Goal: Task Accomplishment & Management: Use online tool/utility

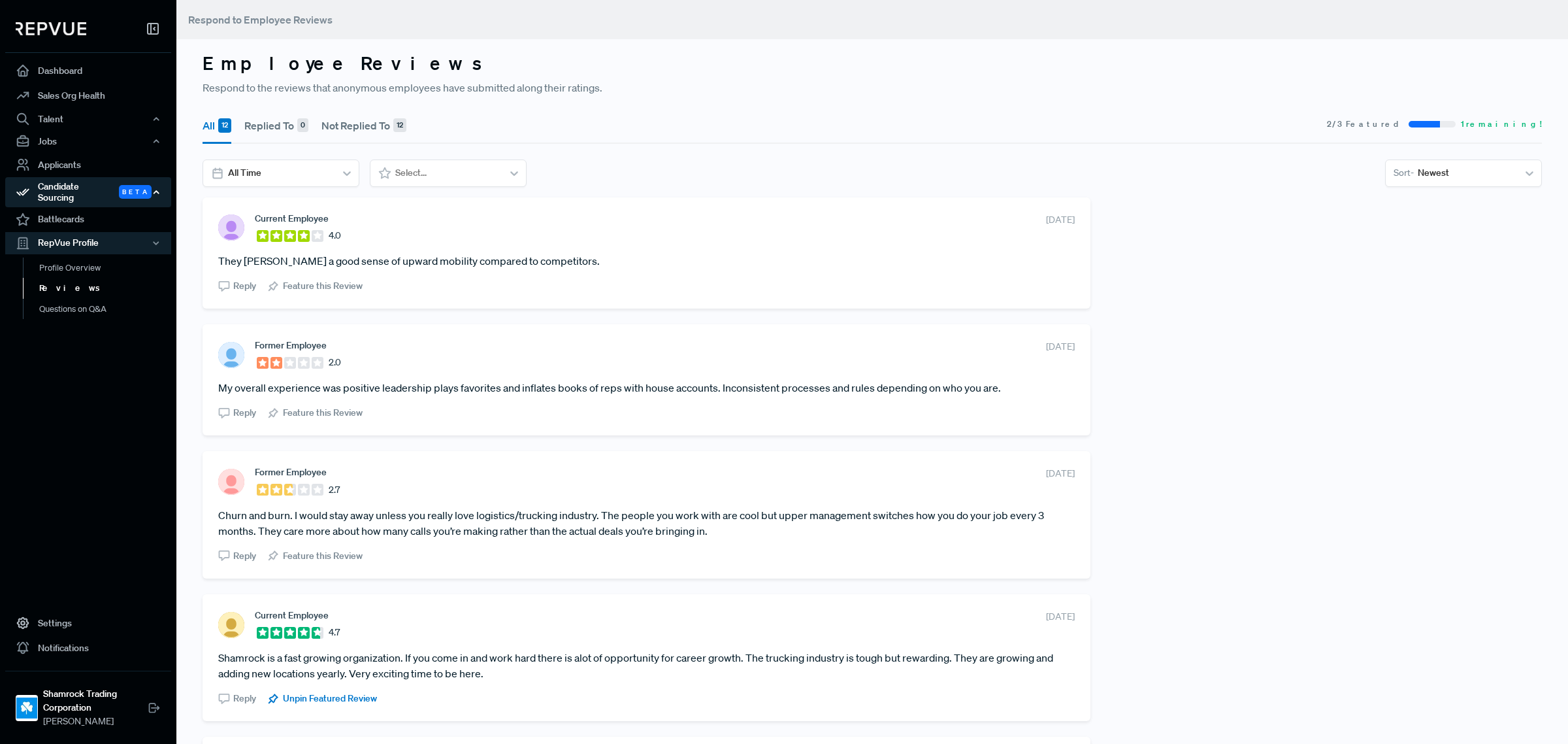
click at [85, 188] on div "Candidate Sourcing Beta" at bounding box center [87, 192] width 166 height 30
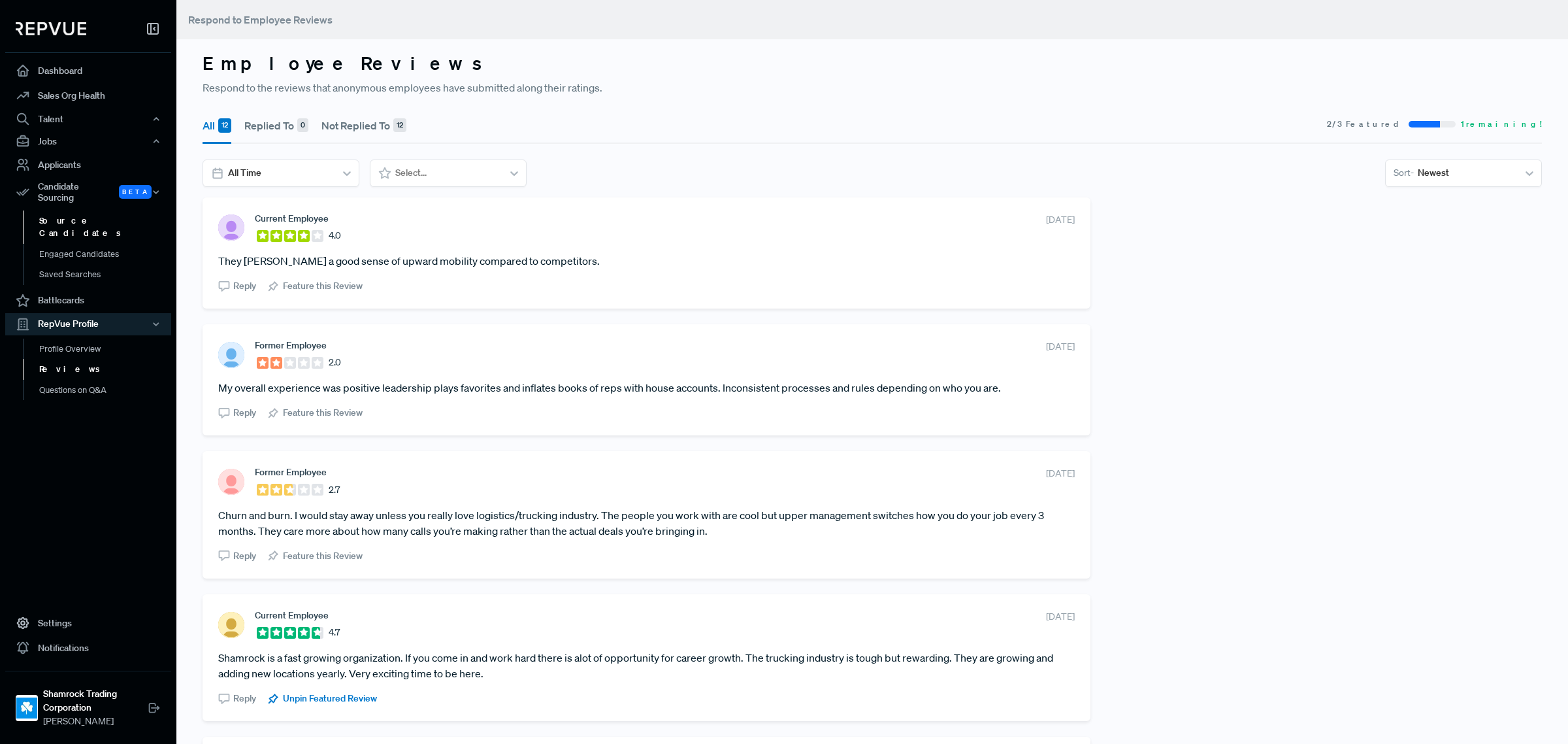
click at [102, 214] on link "Source Candidates" at bounding box center [105, 227] width 166 height 33
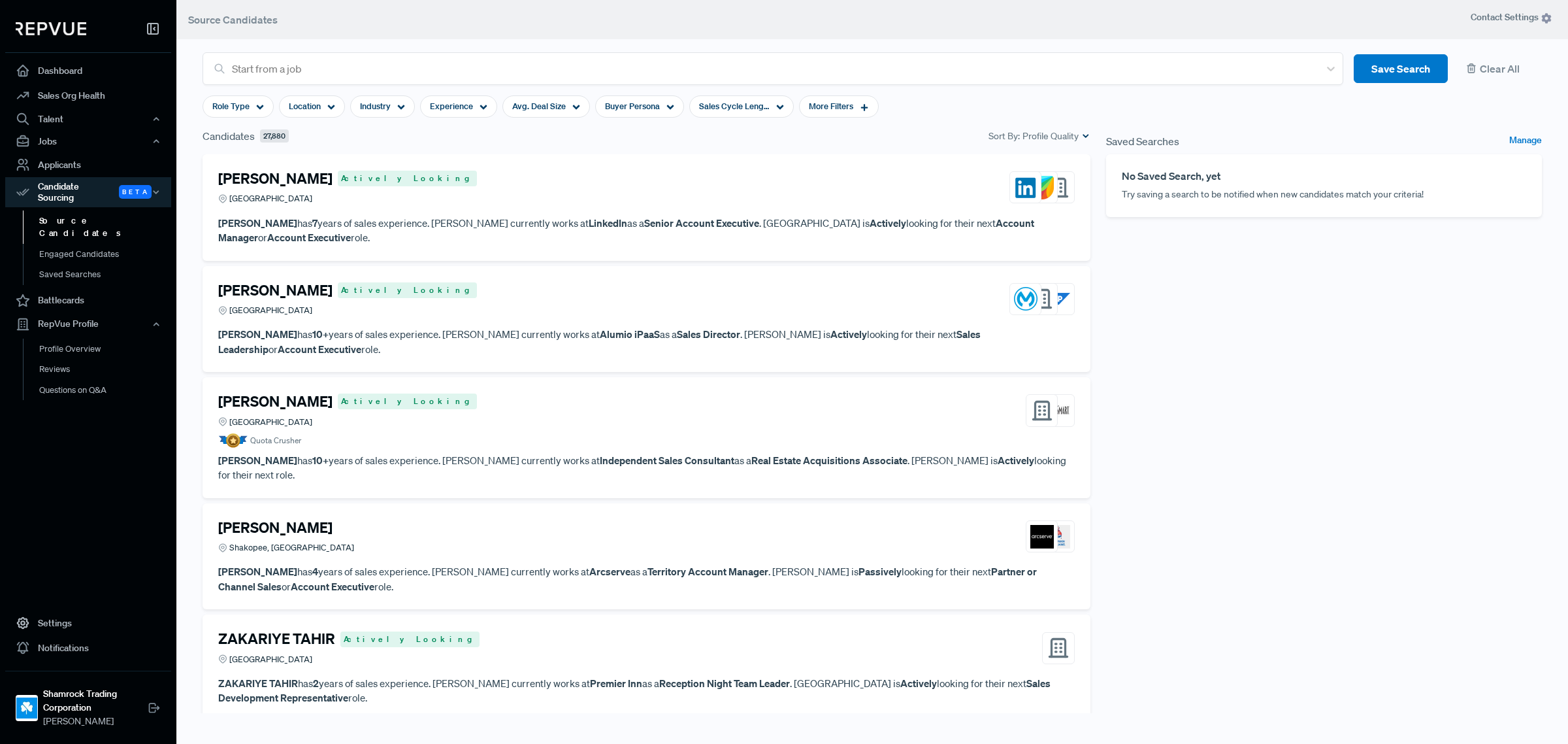
click at [108, 217] on link "Source Candidates" at bounding box center [105, 227] width 166 height 33
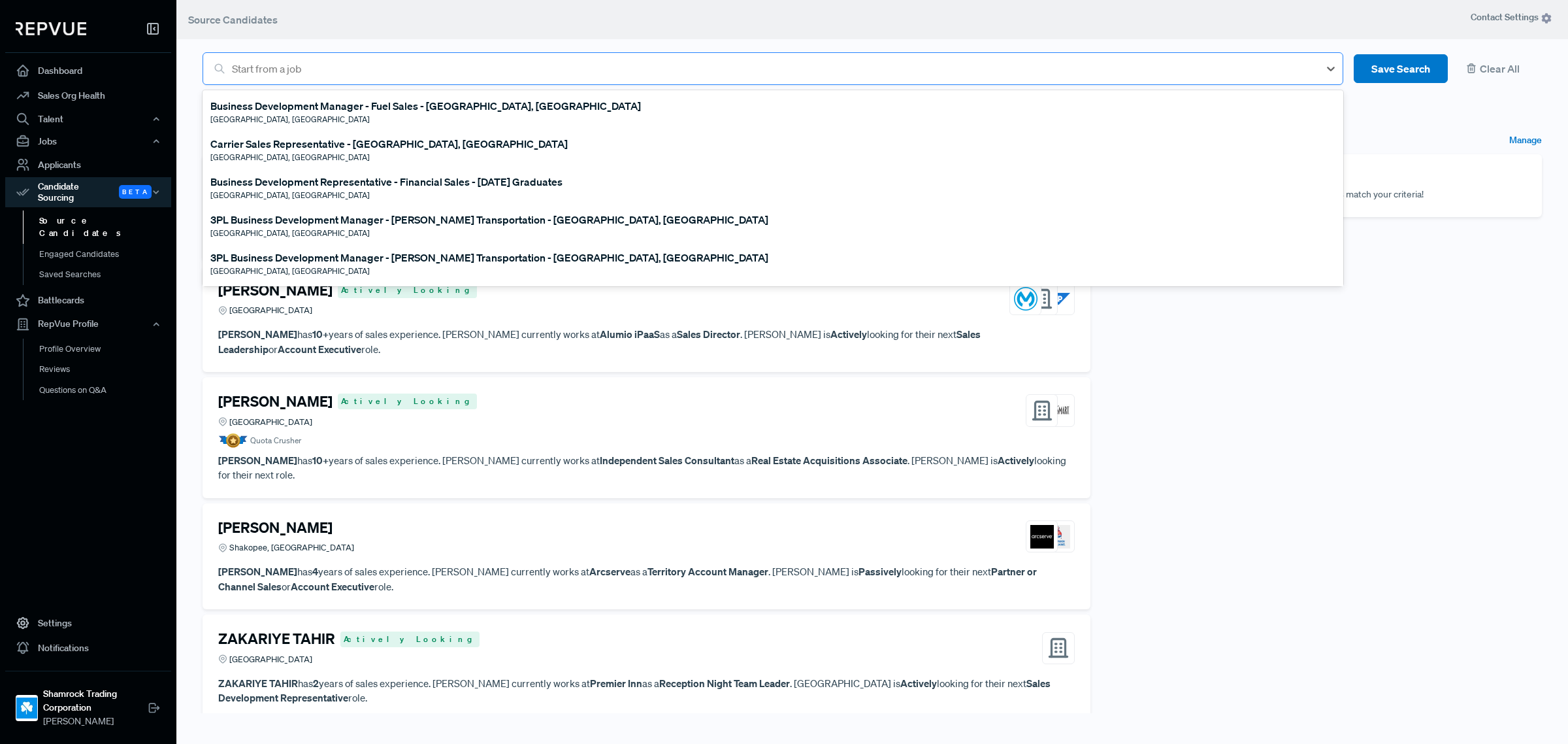
click at [406, 63] on div at bounding box center [773, 68] width 1081 height 18
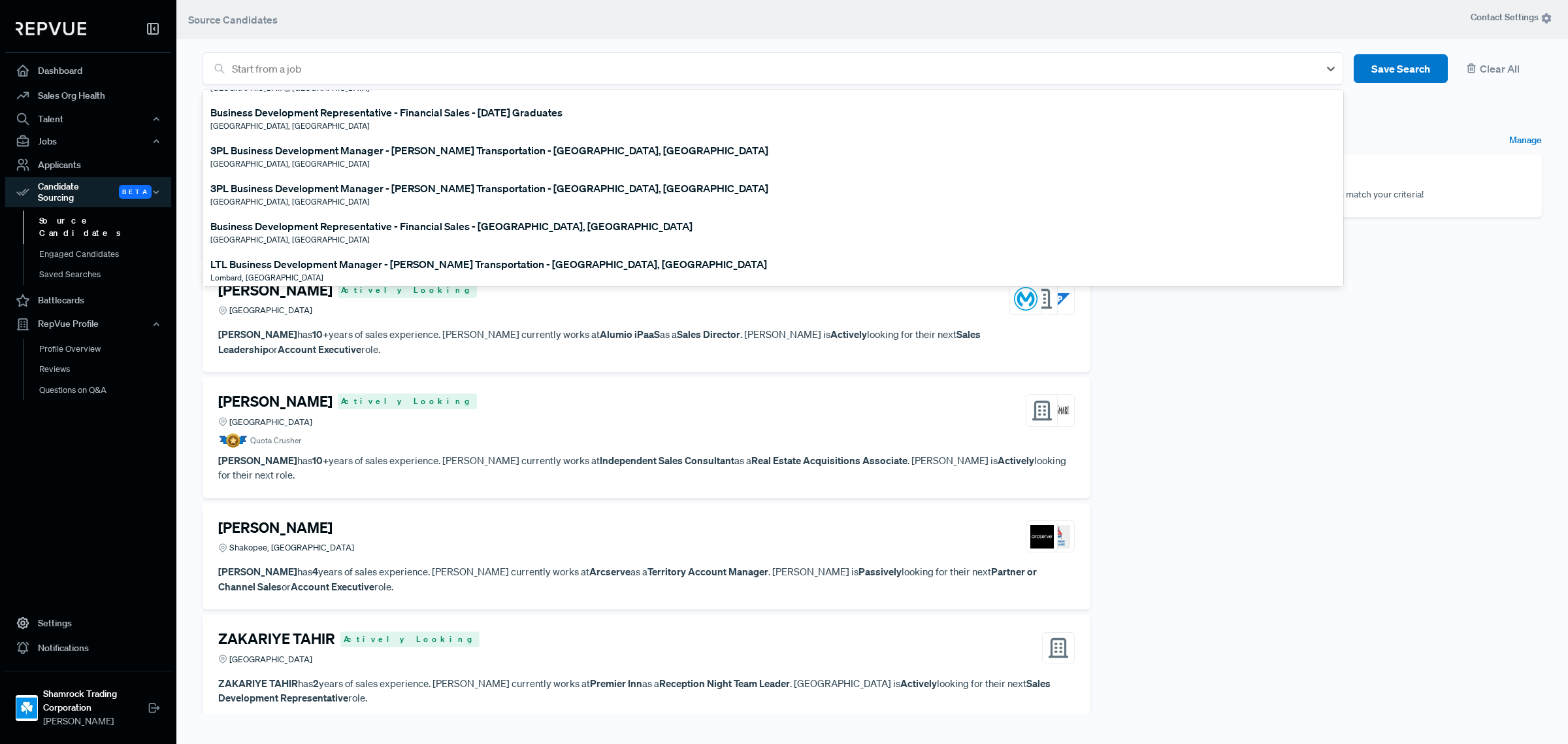
scroll to position [82, 0]
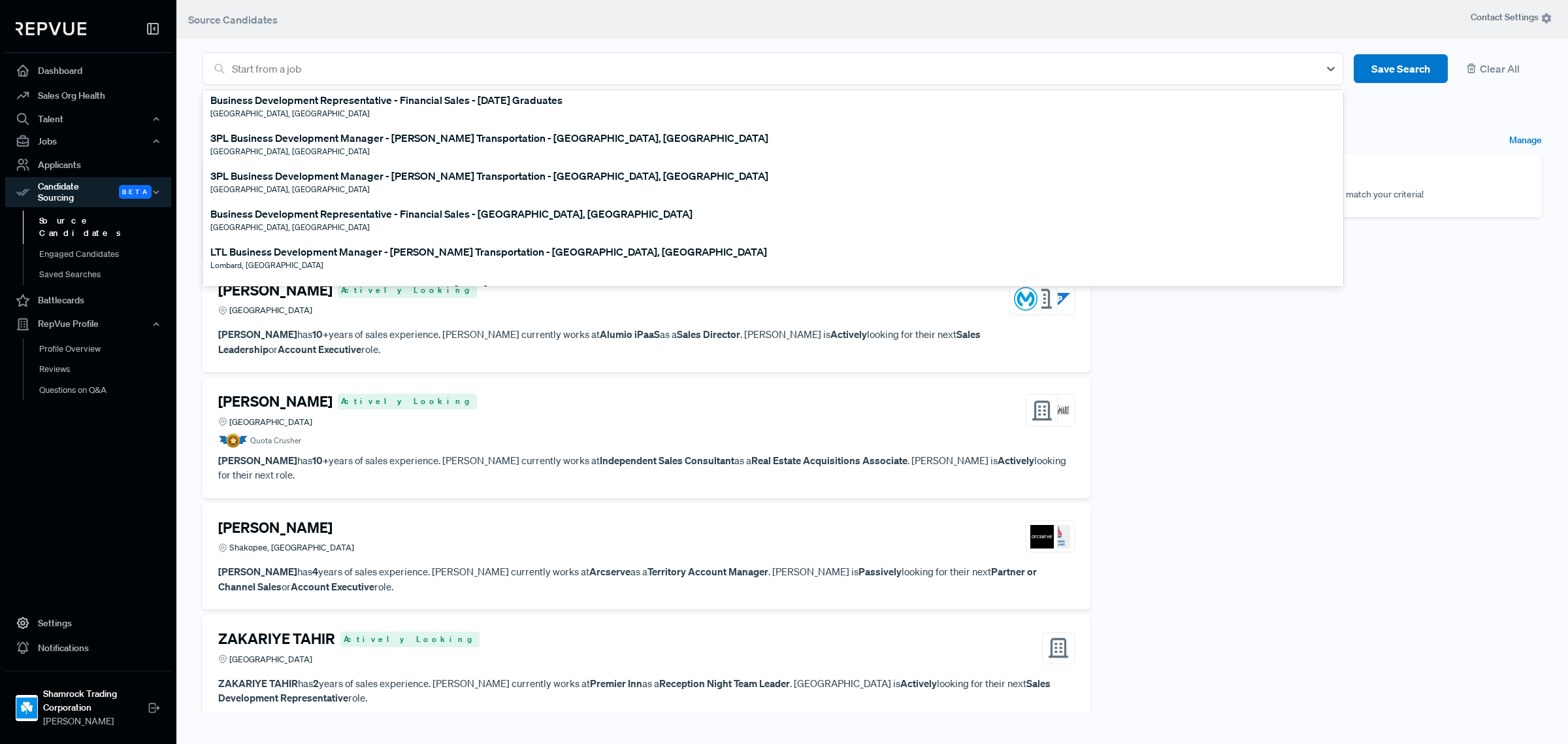
click at [402, 174] on div "3PL Business Development Manager - [PERSON_NAME] Transportation - [GEOGRAPHIC_D…" at bounding box center [490, 176] width 558 height 16
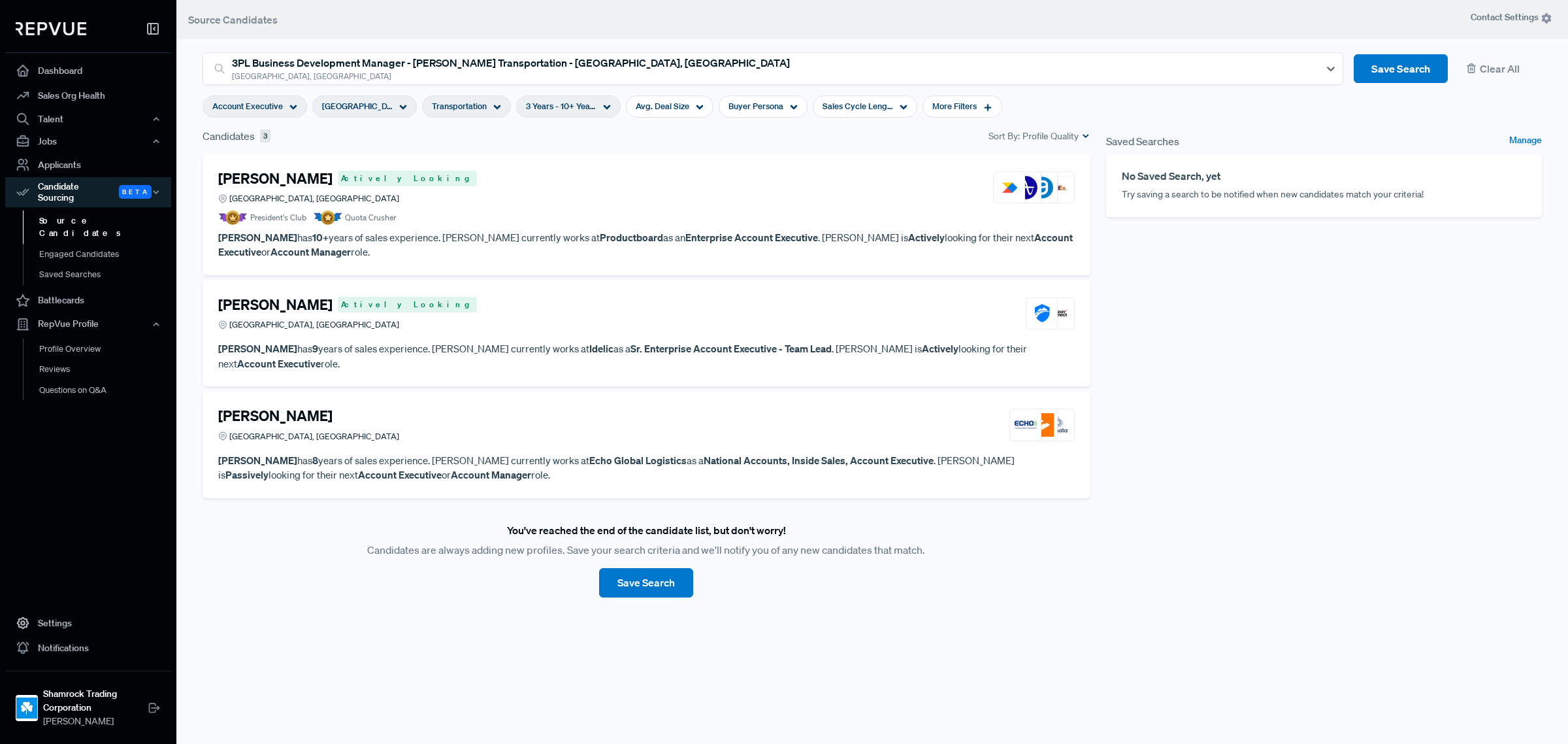
click at [499, 106] on use at bounding box center [497, 107] width 7 height 4
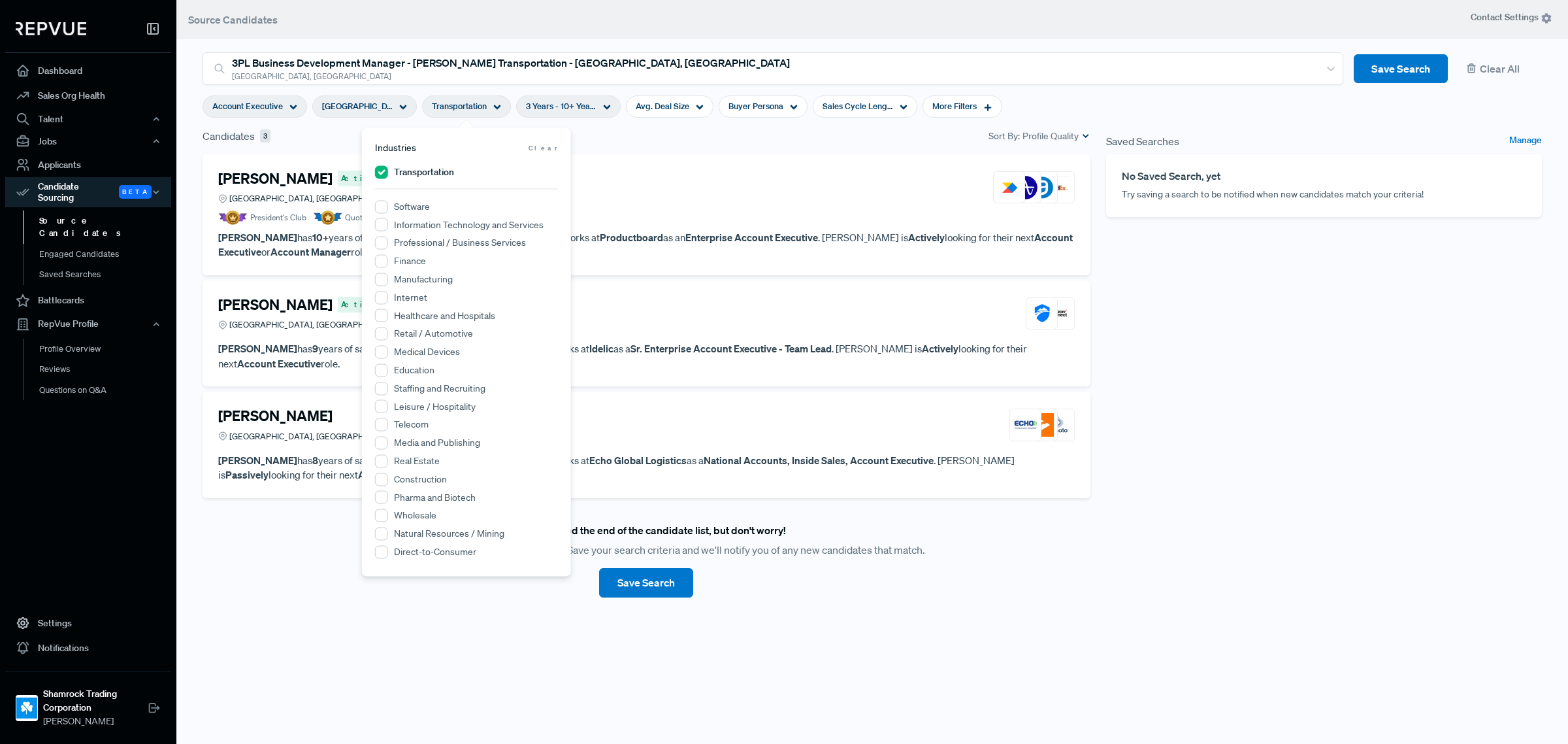
click at [430, 175] on label "Transportation" at bounding box center [424, 172] width 60 height 13
click at [388, 175] on input "Transportation" at bounding box center [381, 172] width 13 height 13
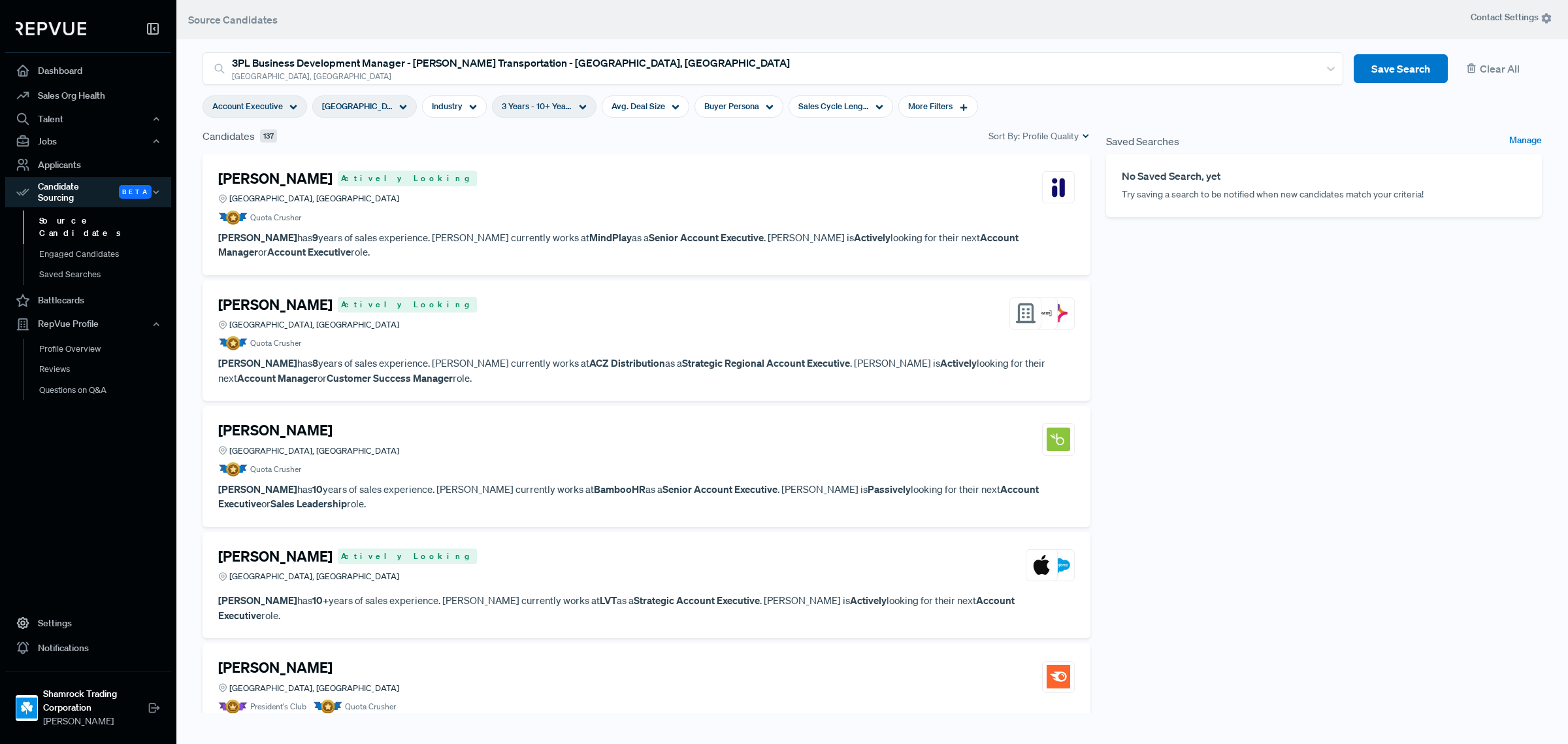
click at [261, 98] on div "Account Executive" at bounding box center [255, 107] width 105 height 22
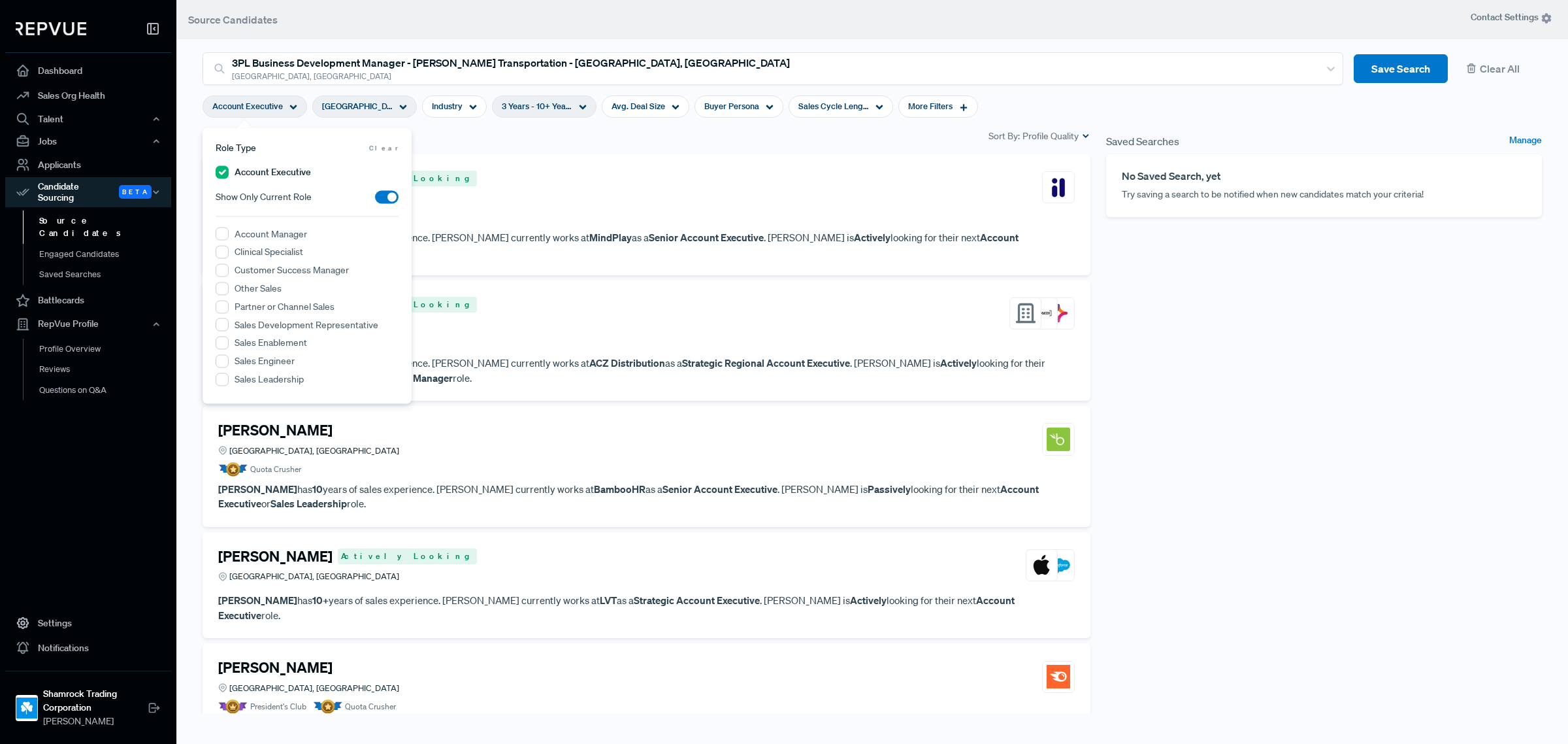
click at [251, 170] on label "Account Executive" at bounding box center [273, 172] width 77 height 13
click at [229, 170] on Executive "Account Executive" at bounding box center [222, 172] width 13 height 13
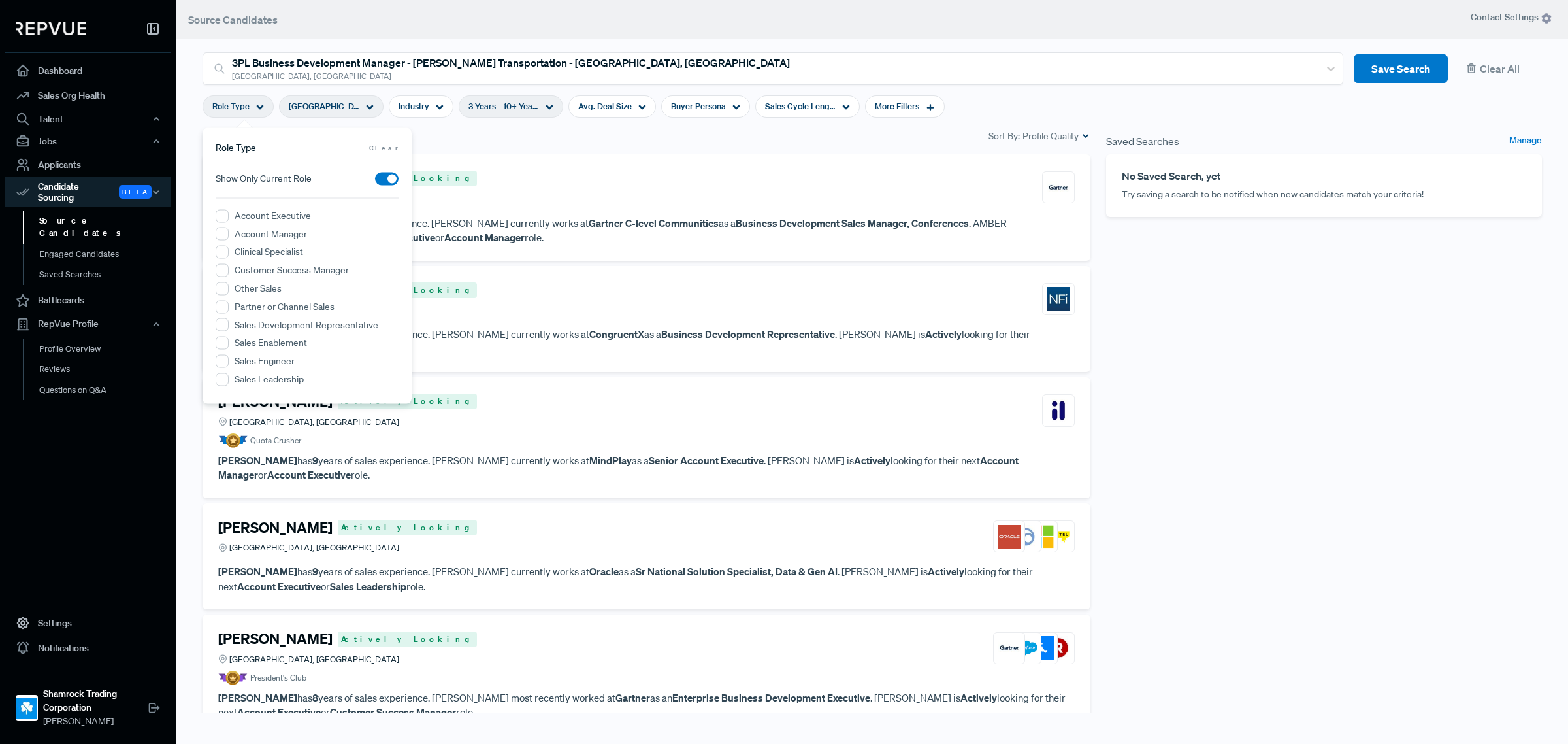
click at [505, 185] on div "AMBER HENTER Actively Looking Greater Dallas Area, TX" at bounding box center [646, 187] width 857 height 35
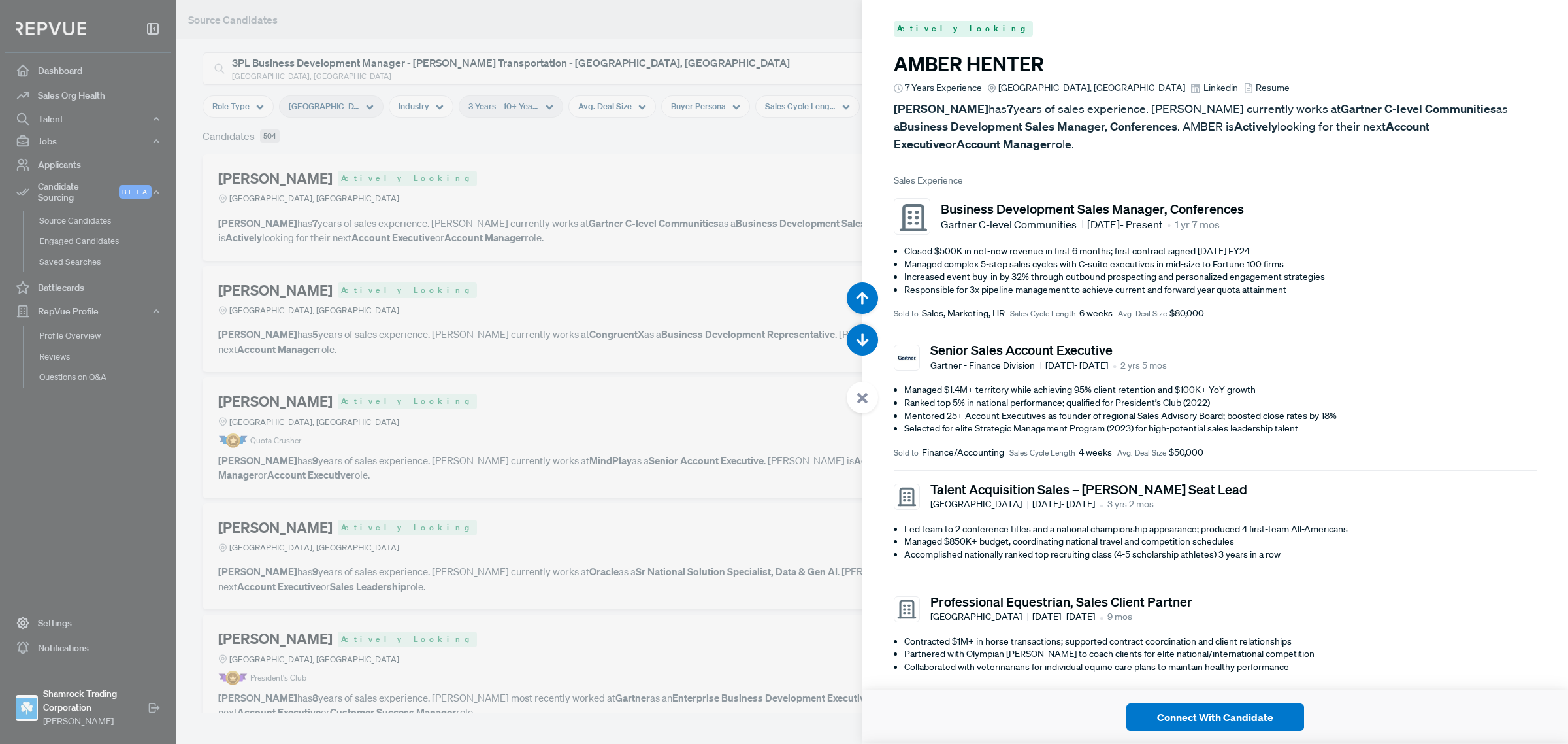
click at [661, 168] on div at bounding box center [784, 372] width 1568 height 744
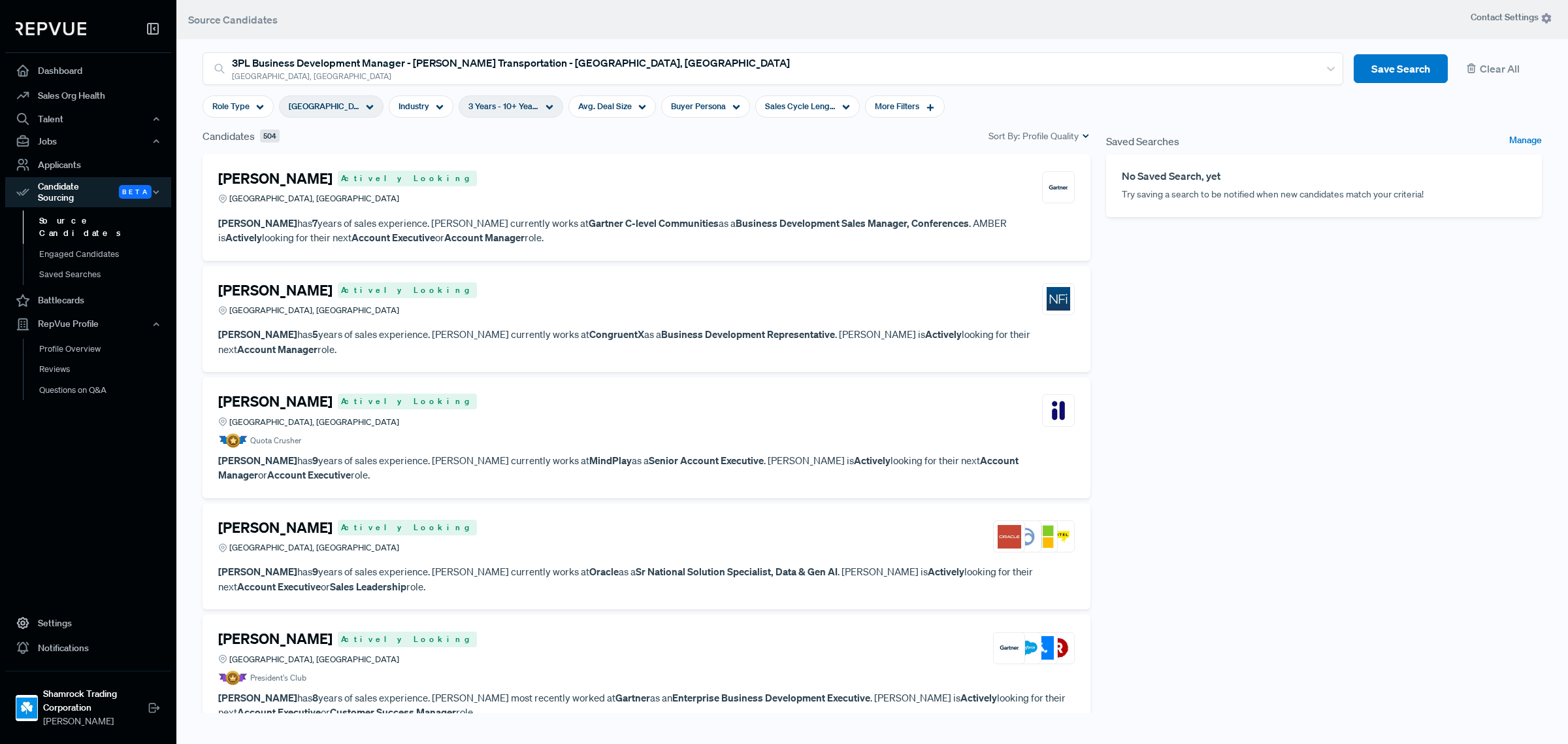
scroll to position [245, 0]
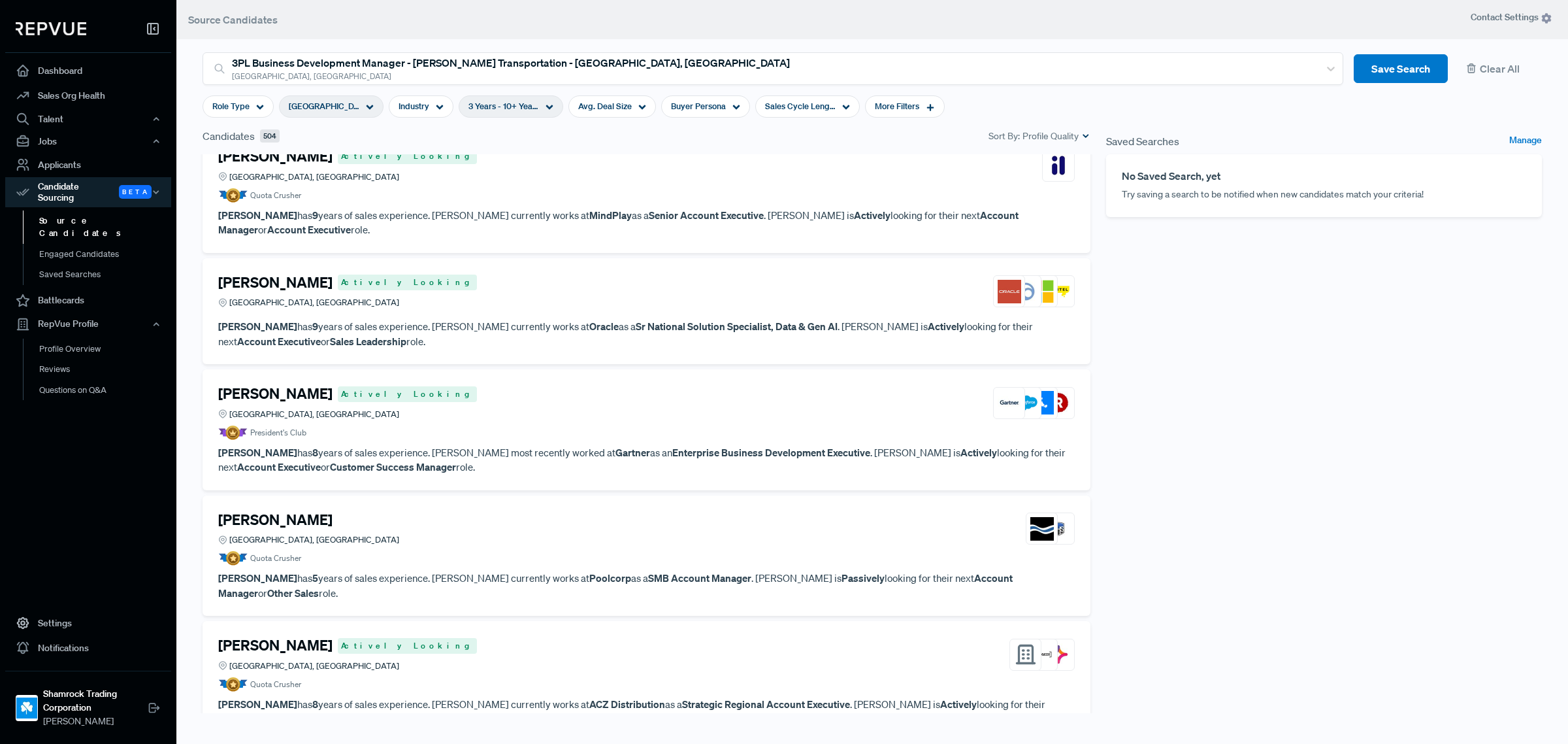
click at [533, 111] on span "3 Years - 10+ Years" at bounding box center [504, 106] width 71 height 12
type input "1 Year"
click at [462, 171] on div at bounding box center [509, 172] width 122 height 9
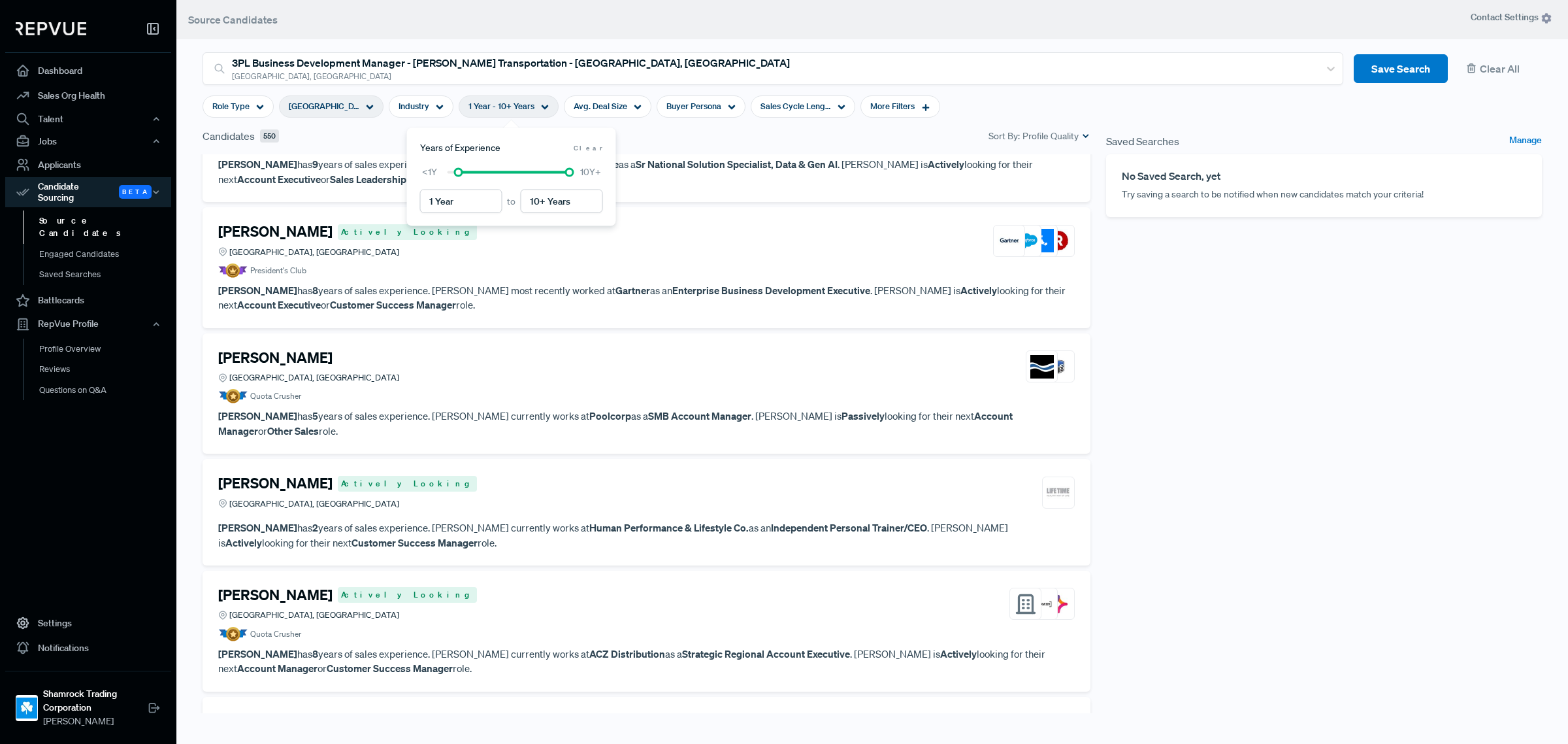
scroll to position [408, 0]
drag, startPoint x: 1287, startPoint y: 489, endPoint x: 1277, endPoint y: 487, distance: 10.2
click at [1287, 489] on div "Saved Searches Manage No Saved Search, yet Try saving a search to be notified w…" at bounding box center [1324, 421] width 451 height 585
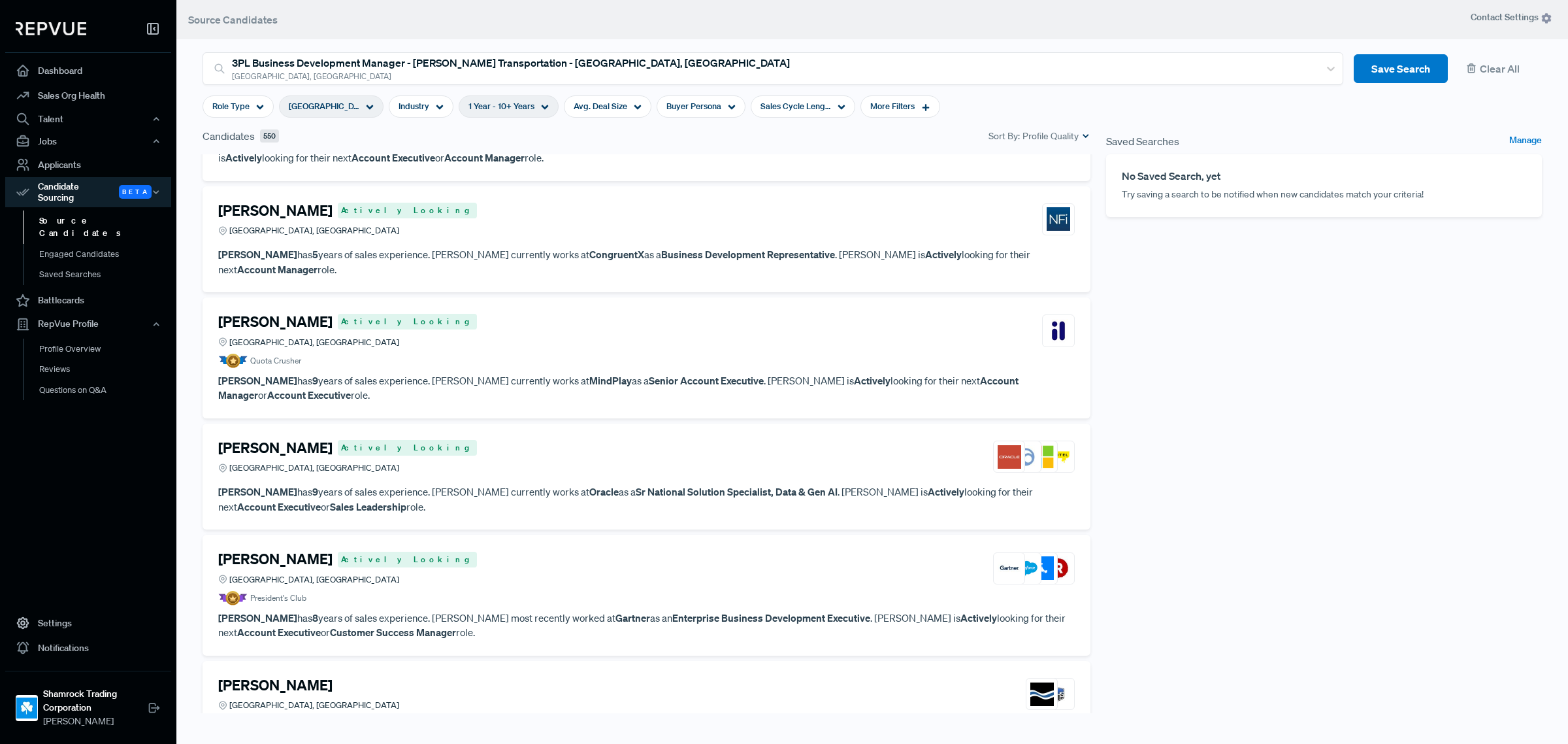
scroll to position [0, 0]
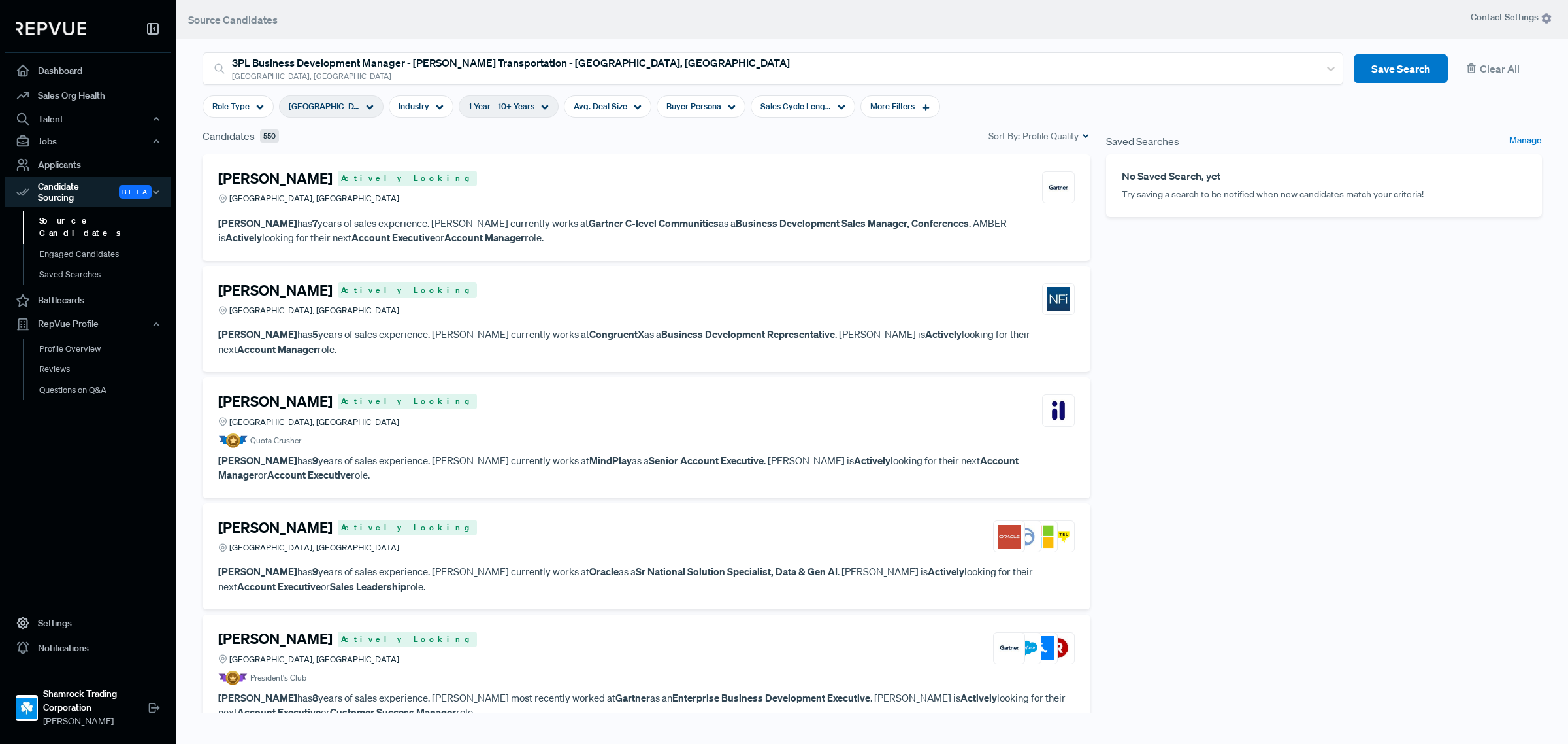
click at [386, 302] on div "Eric Winnie Actively Looking Frisco, TX" at bounding box center [646, 299] width 857 height 35
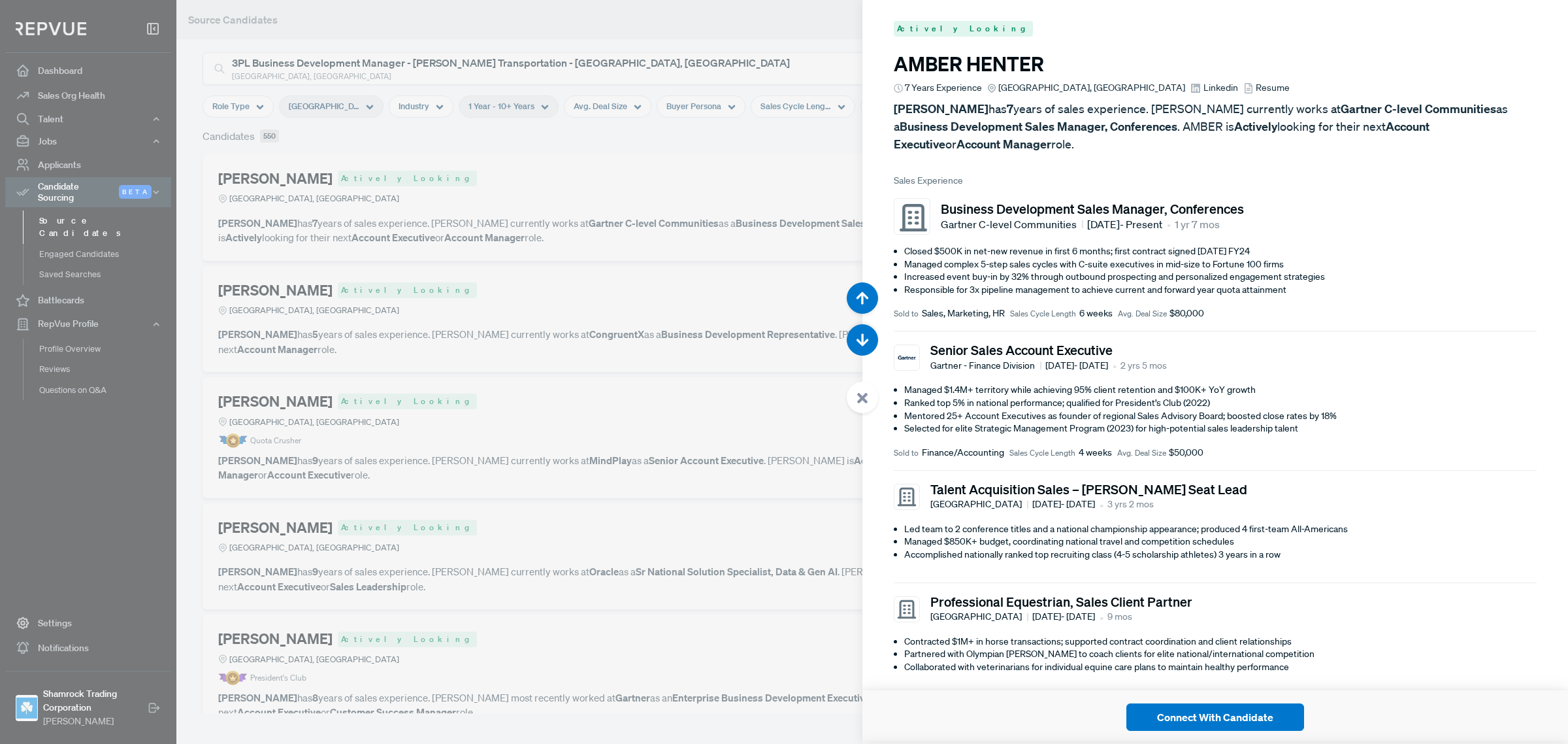
scroll to position [744, 0]
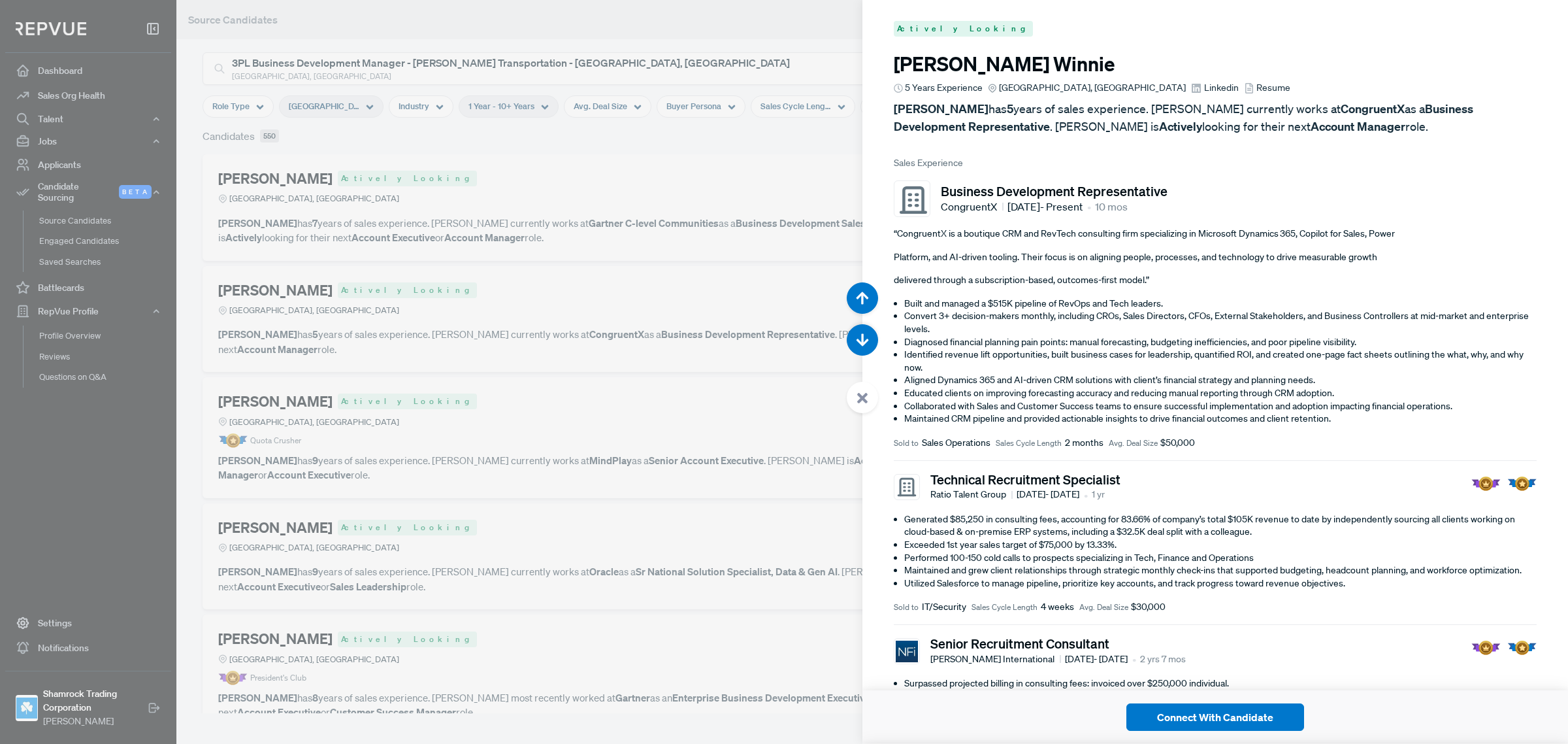
click at [758, 162] on div at bounding box center [784, 372] width 1568 height 744
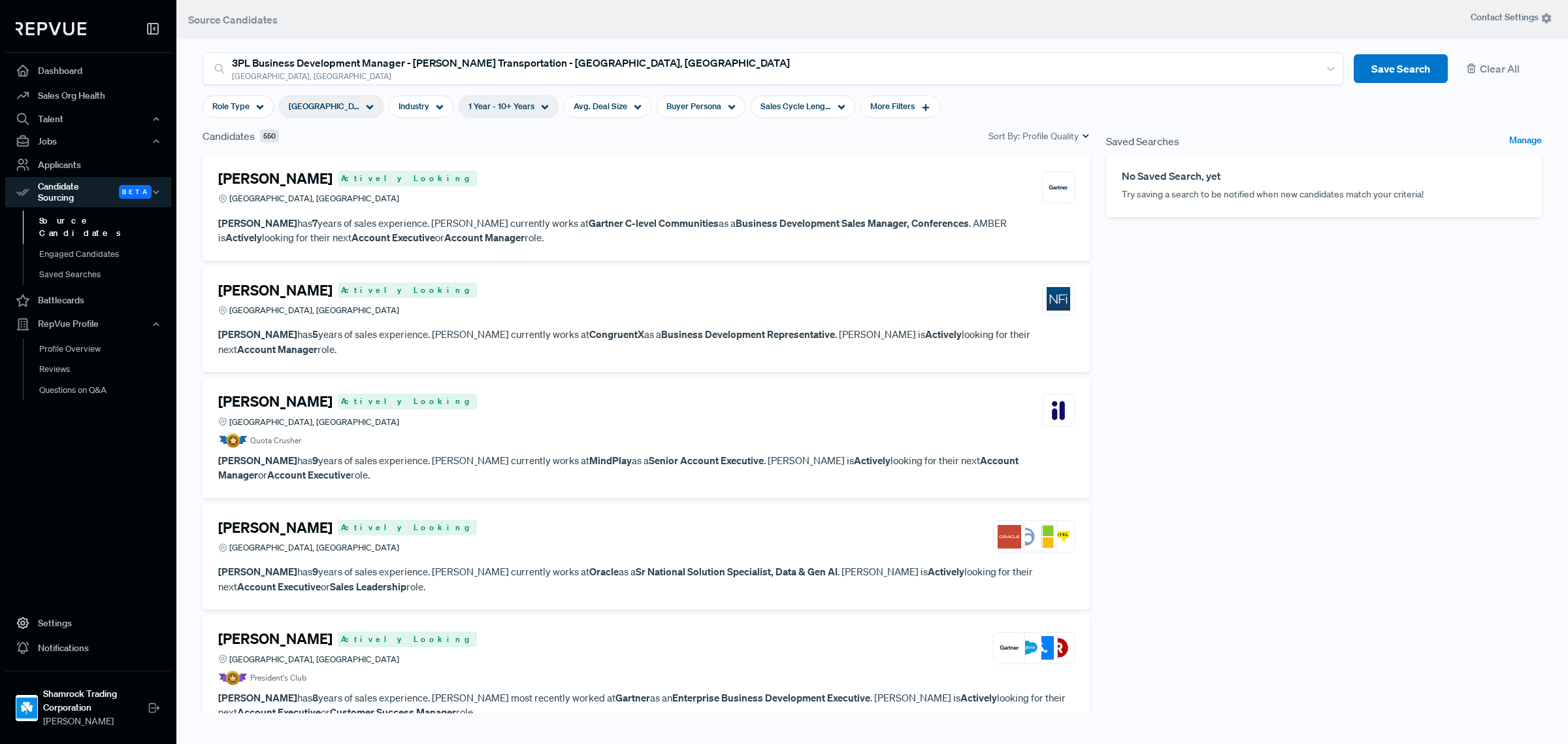
click at [420, 312] on div "Eric Winnie Actively Looking Frisco, TX" at bounding box center [646, 299] width 857 height 35
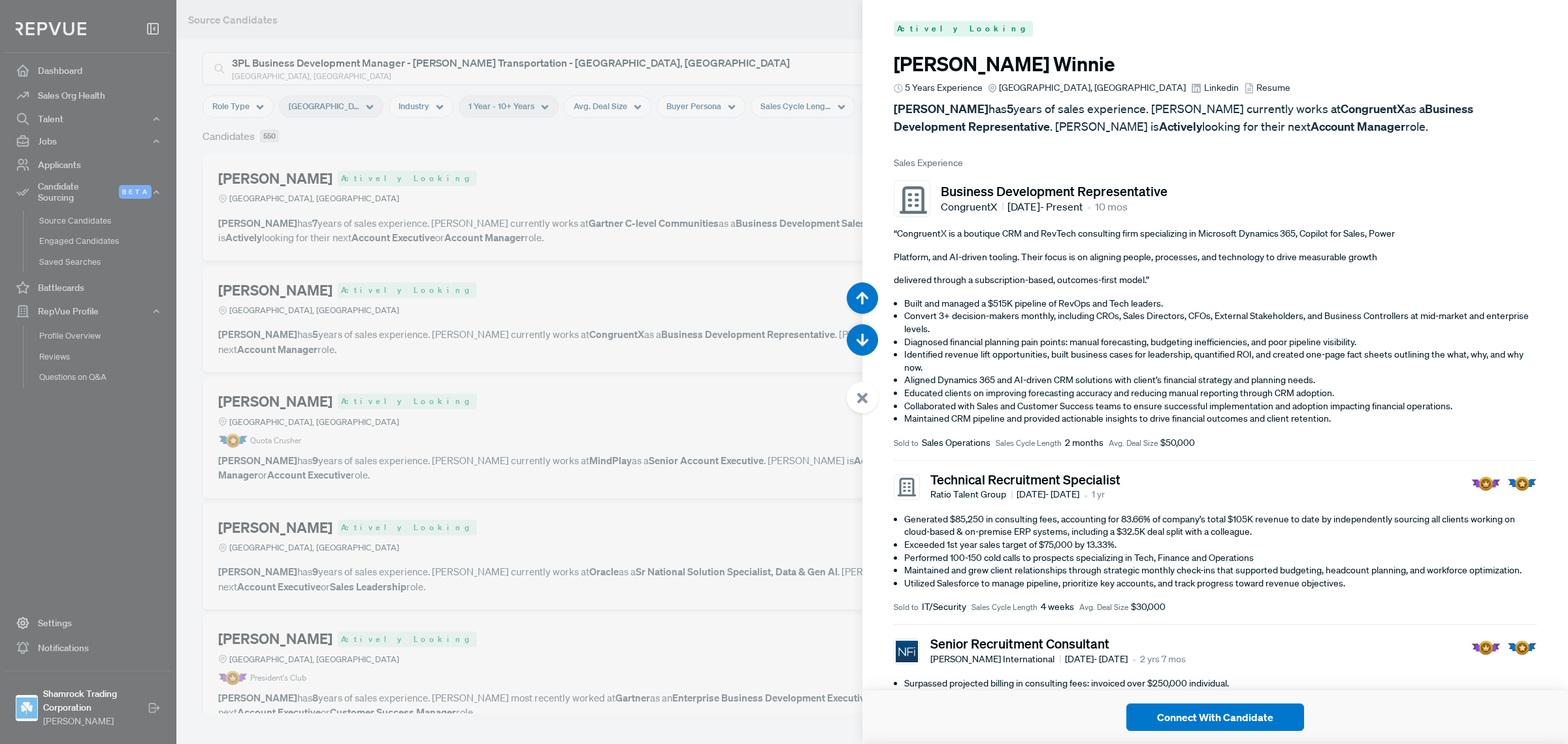
click at [442, 527] on div at bounding box center [784, 372] width 1568 height 744
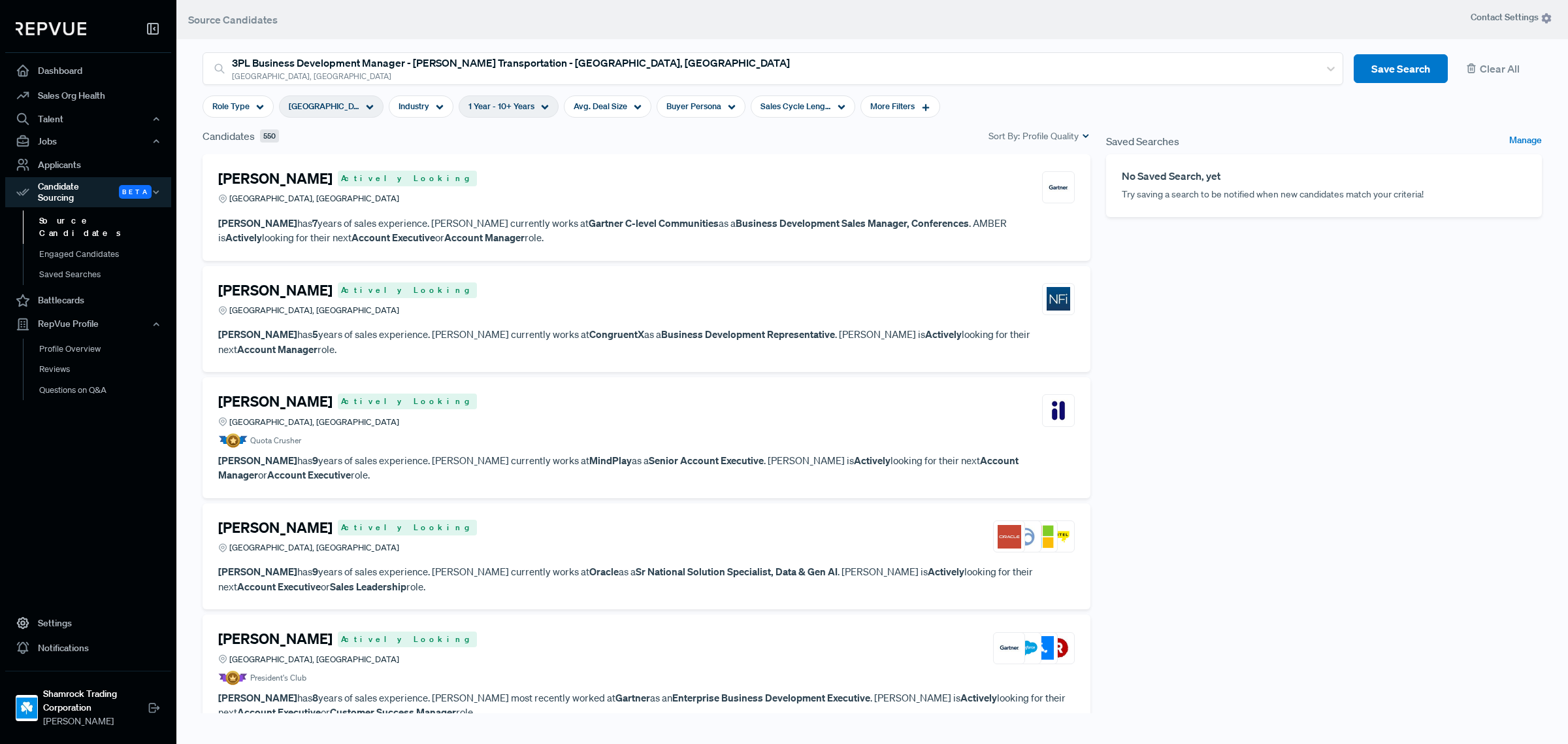
click at [451, 527] on article "ABEL SALAZAR Actively Looking Dallas, TX" at bounding box center [646, 539] width 857 height 41
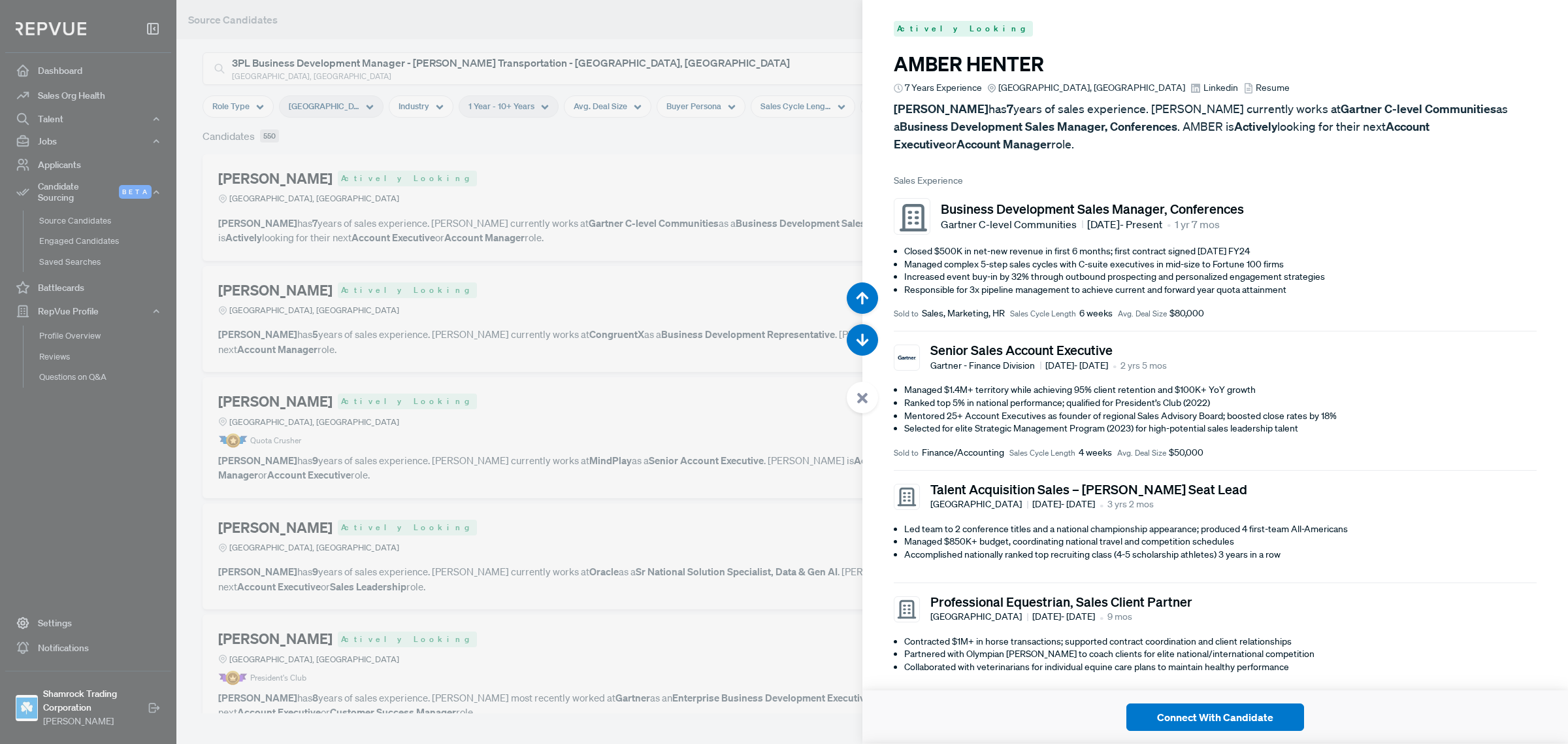
scroll to position [2234, 0]
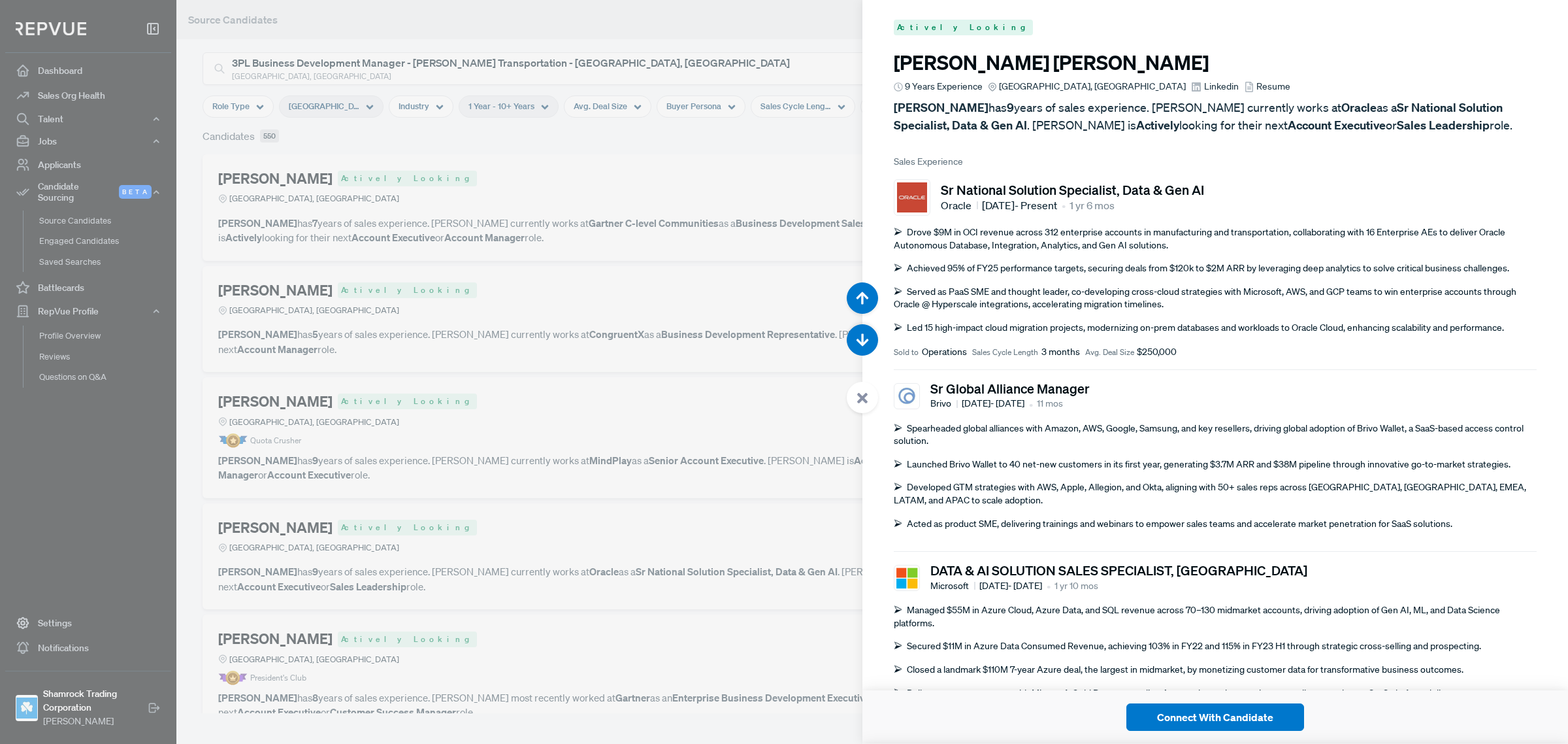
click at [495, 599] on div at bounding box center [784, 372] width 1568 height 744
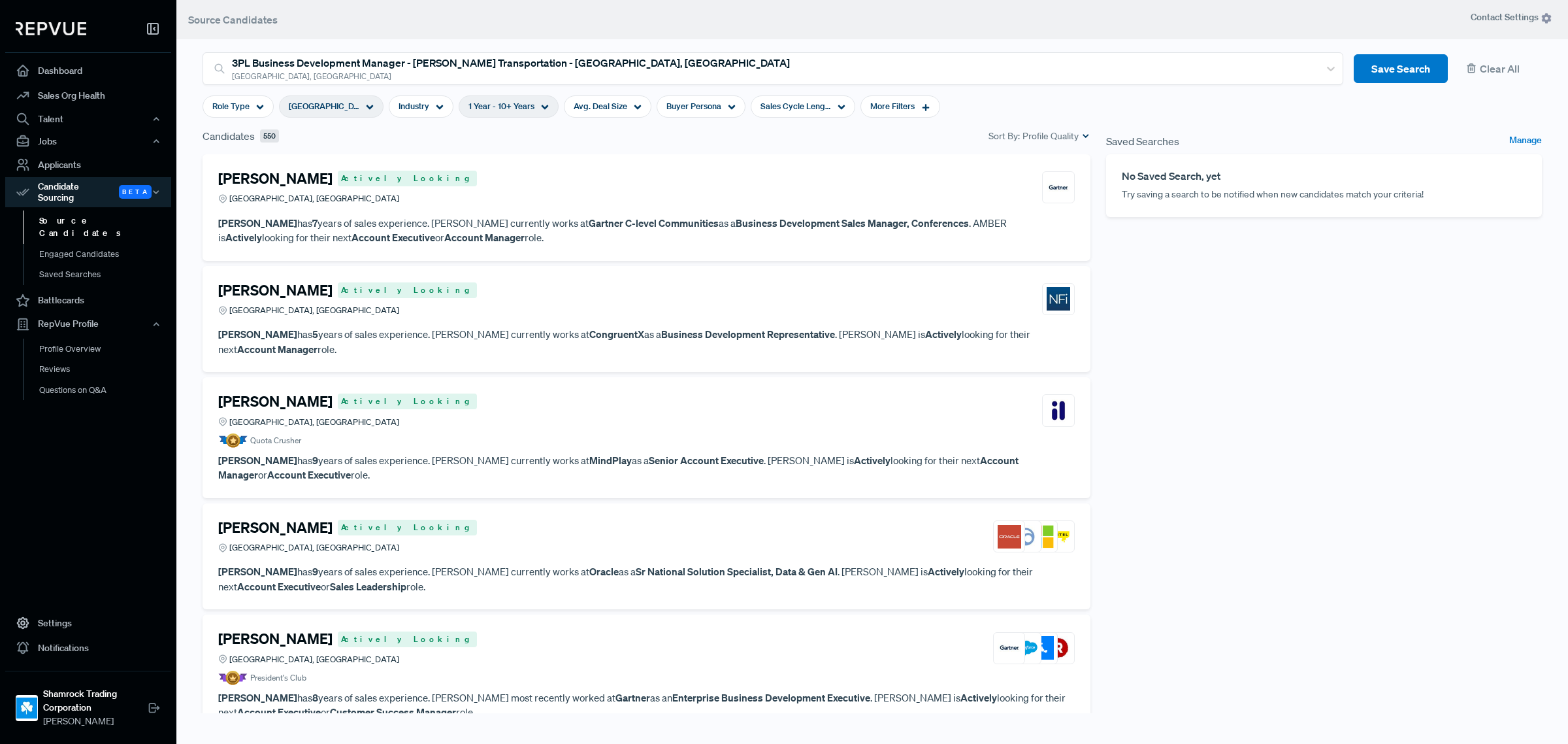
click at [495, 630] on div "Michael LaMendola Actively Looking Greater Dallas Area, TX" at bounding box center [646, 647] width 857 height 35
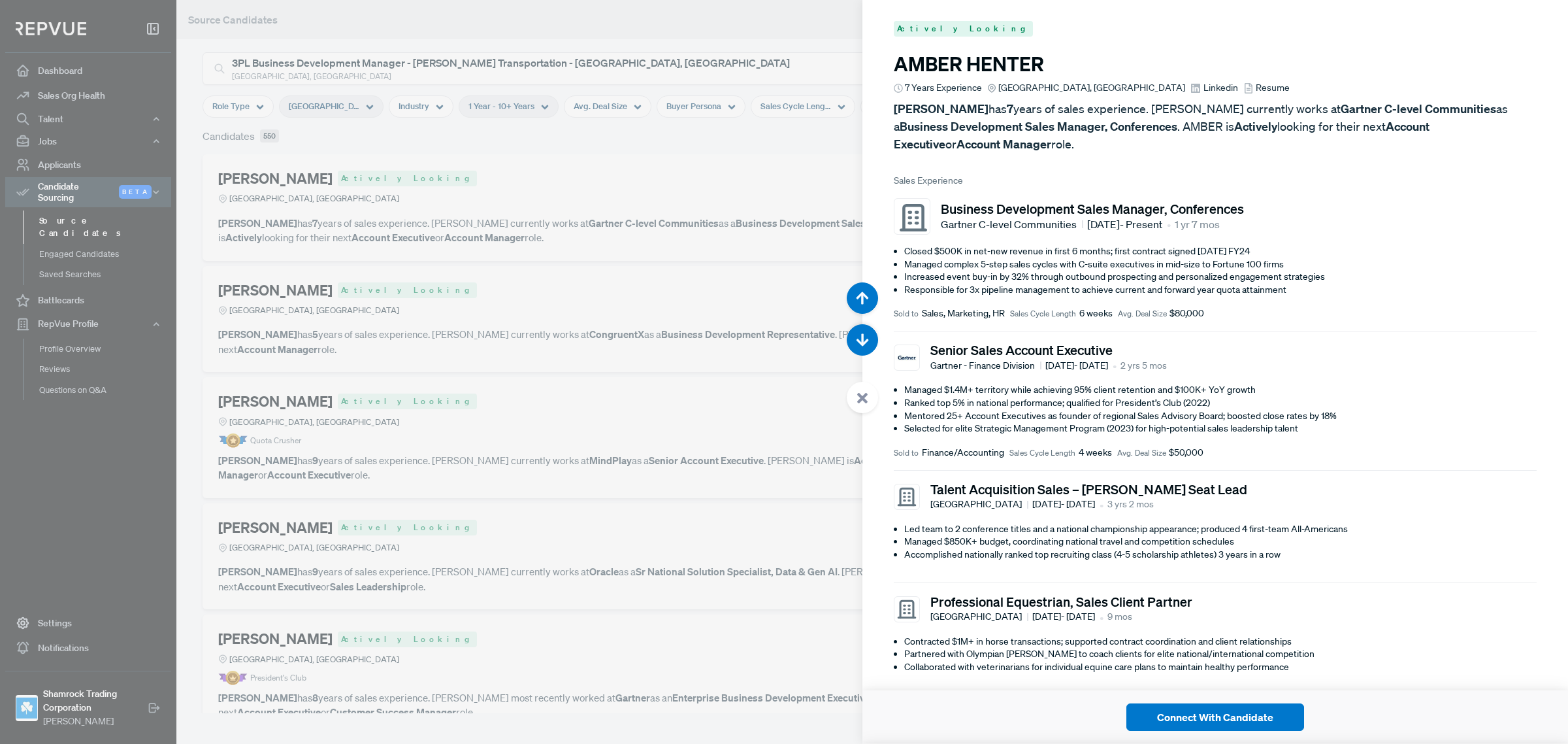
scroll to position [2978, 0]
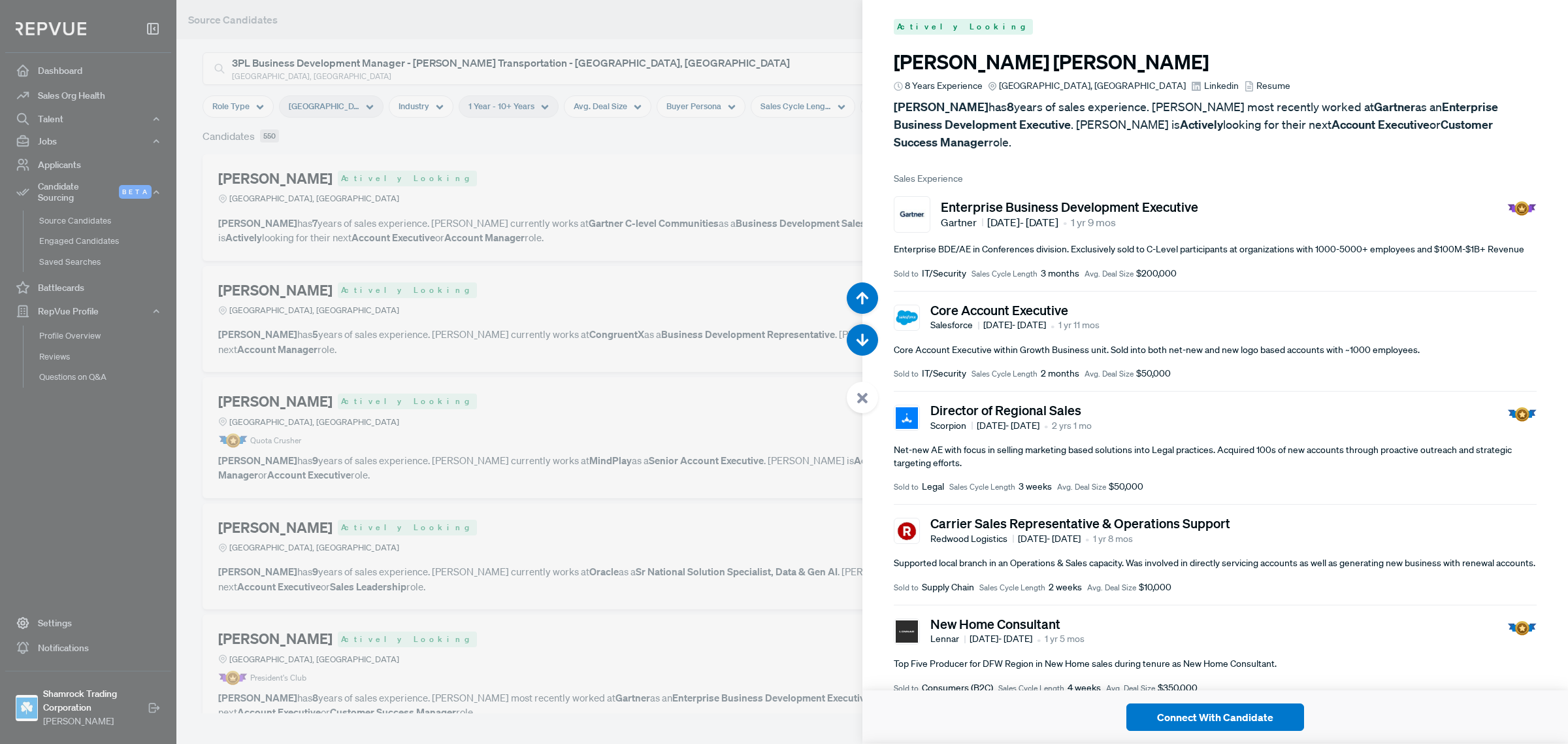
click at [495, 608] on div at bounding box center [784, 372] width 1568 height 744
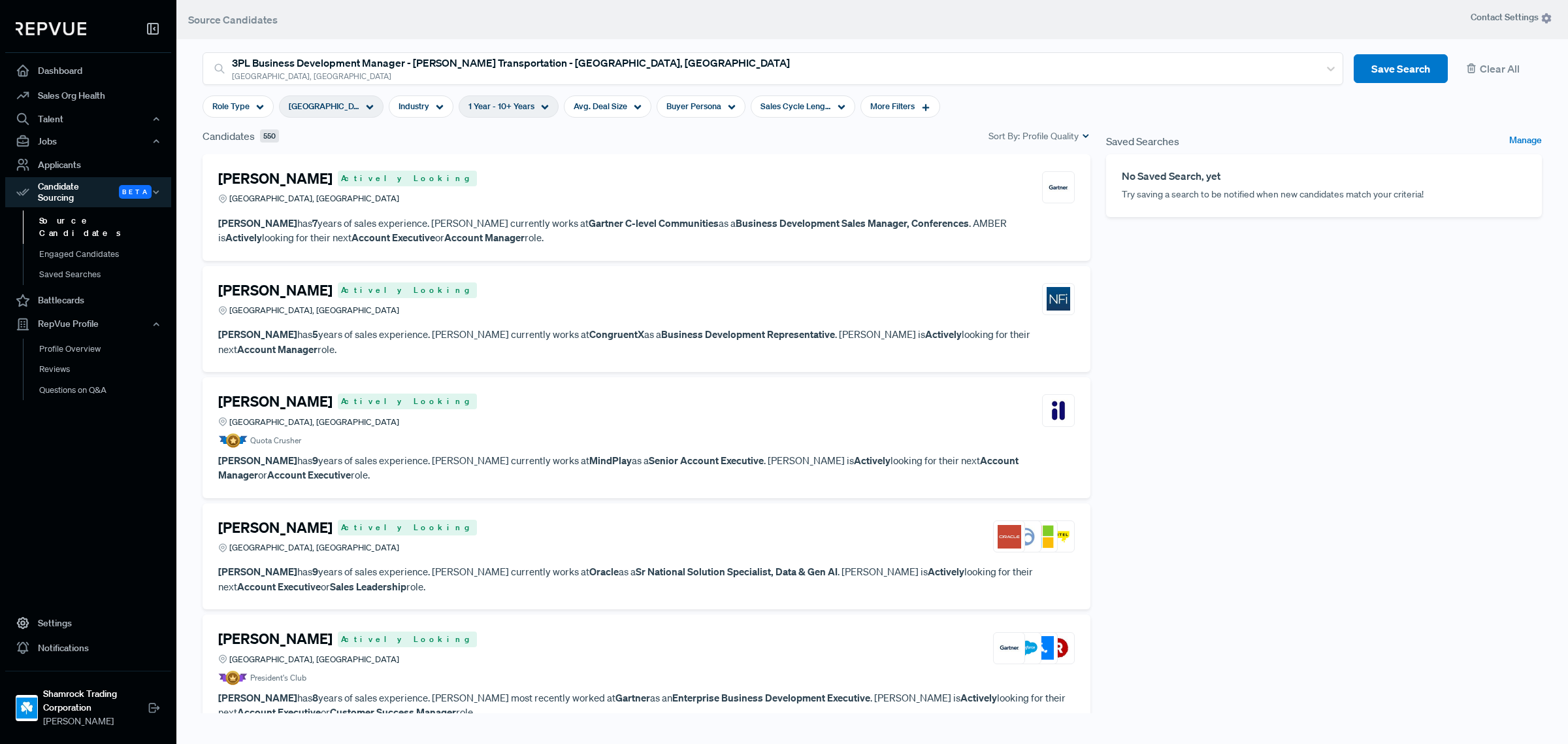
scroll to position [327, 0]
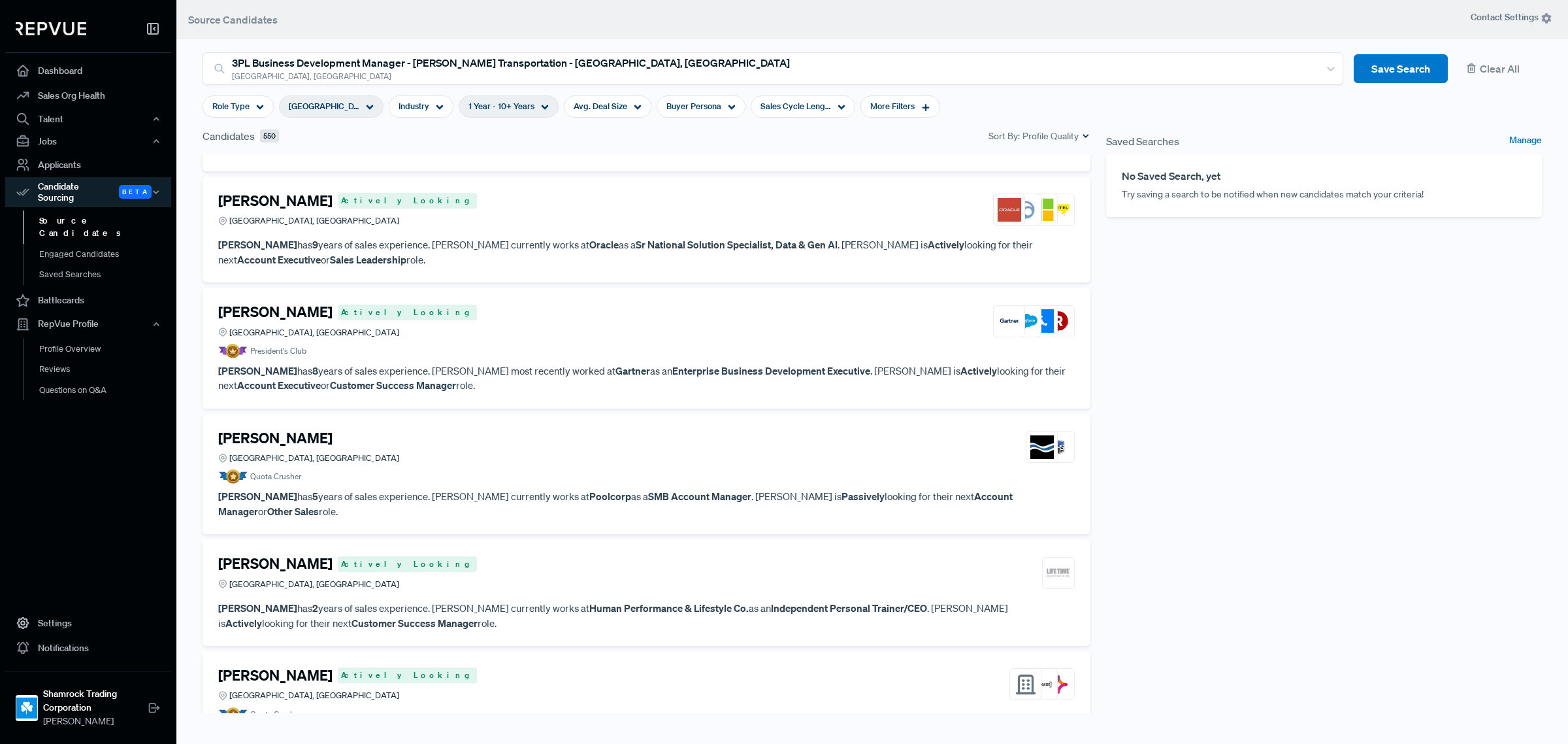
click at [344, 113] on div "[GEOGRAPHIC_DATA], [GEOGRAPHIC_DATA]" at bounding box center [331, 107] width 105 height 22
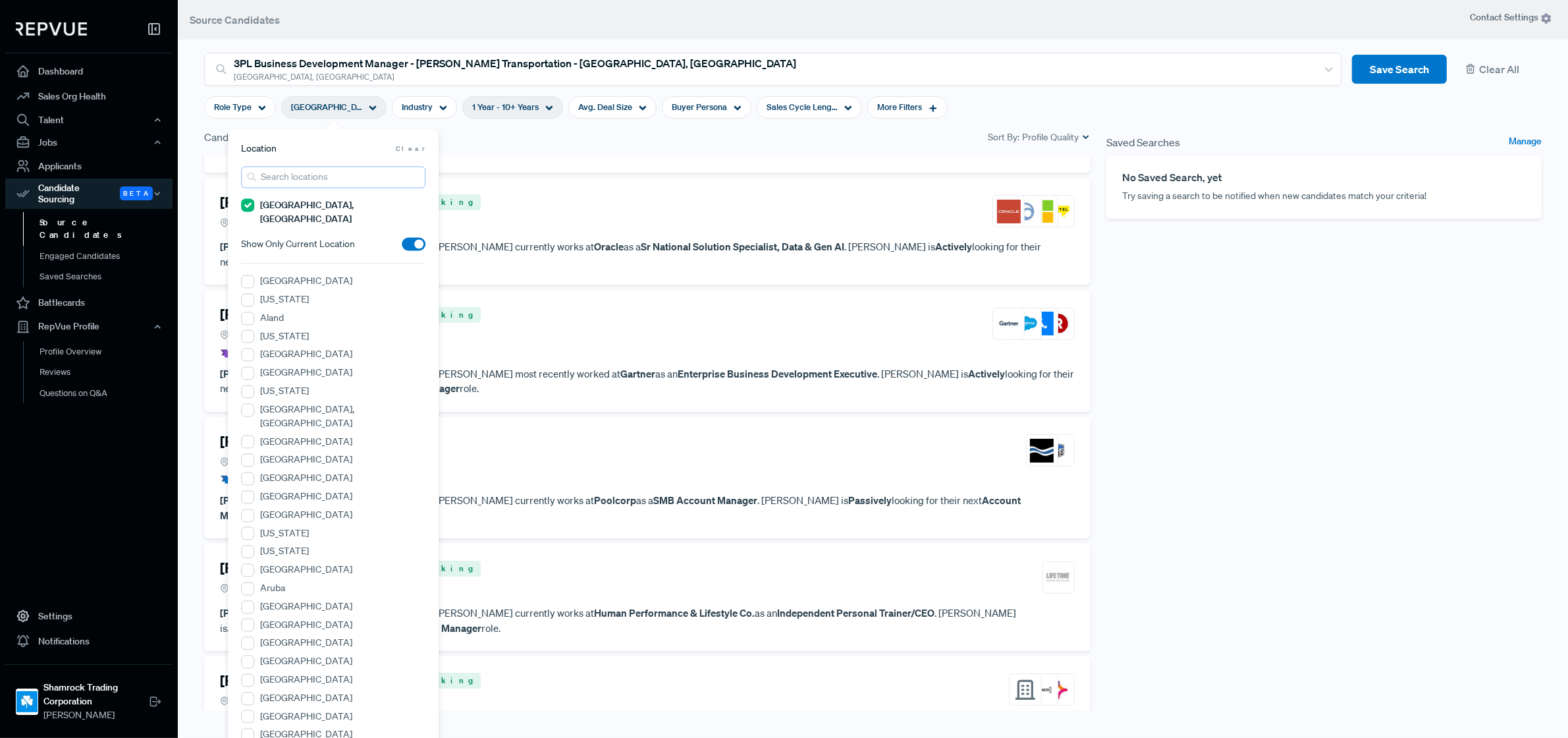
click at [317, 176] on input "search" at bounding box center [333, 178] width 185 height 22
type input "h"
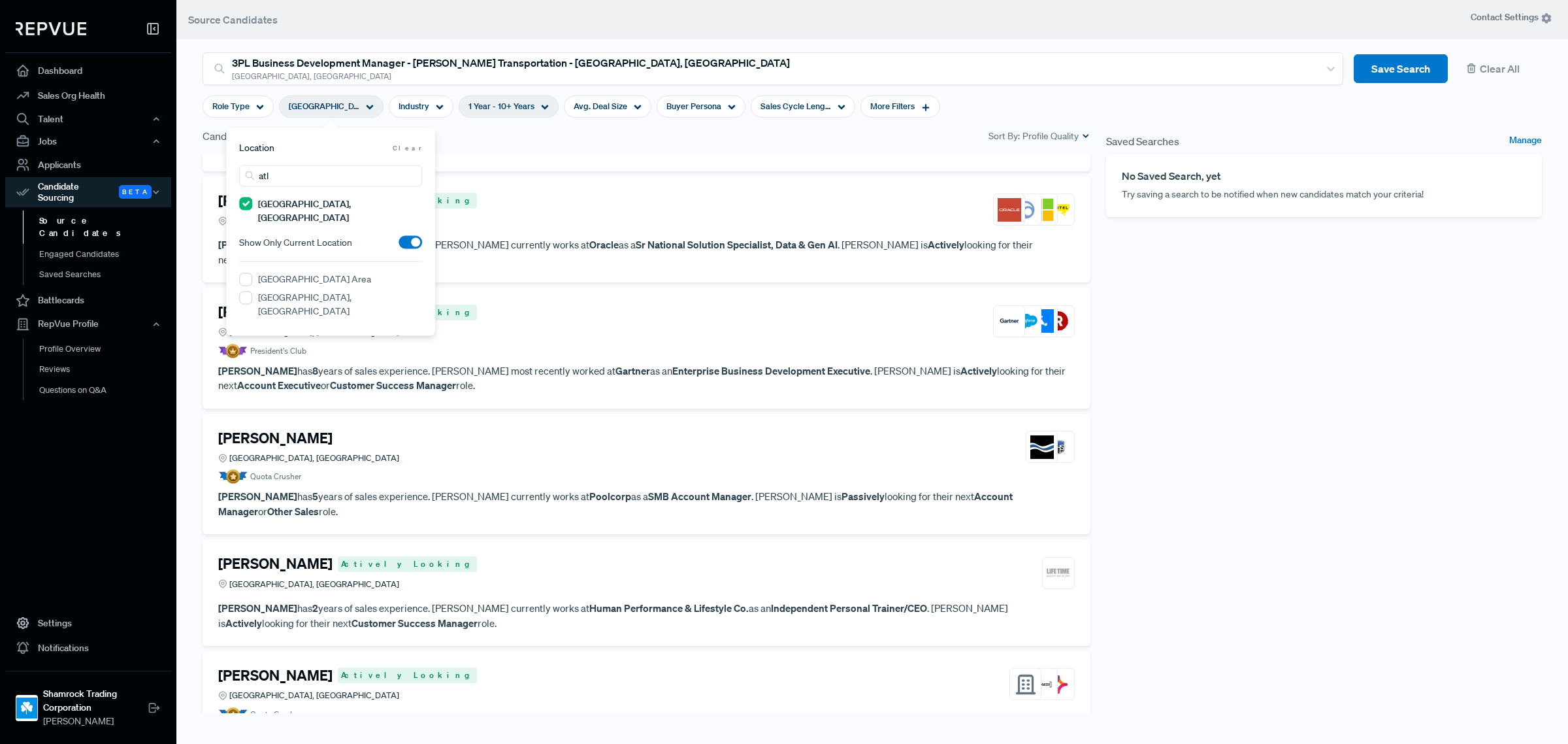
click at [318, 290] on label "[GEOGRAPHIC_DATA], [GEOGRAPHIC_DATA]" at bounding box center [340, 303] width 164 height 27
click at [252, 291] on GA "[GEOGRAPHIC_DATA], [GEOGRAPHIC_DATA]" at bounding box center [246, 297] width 13 height 13
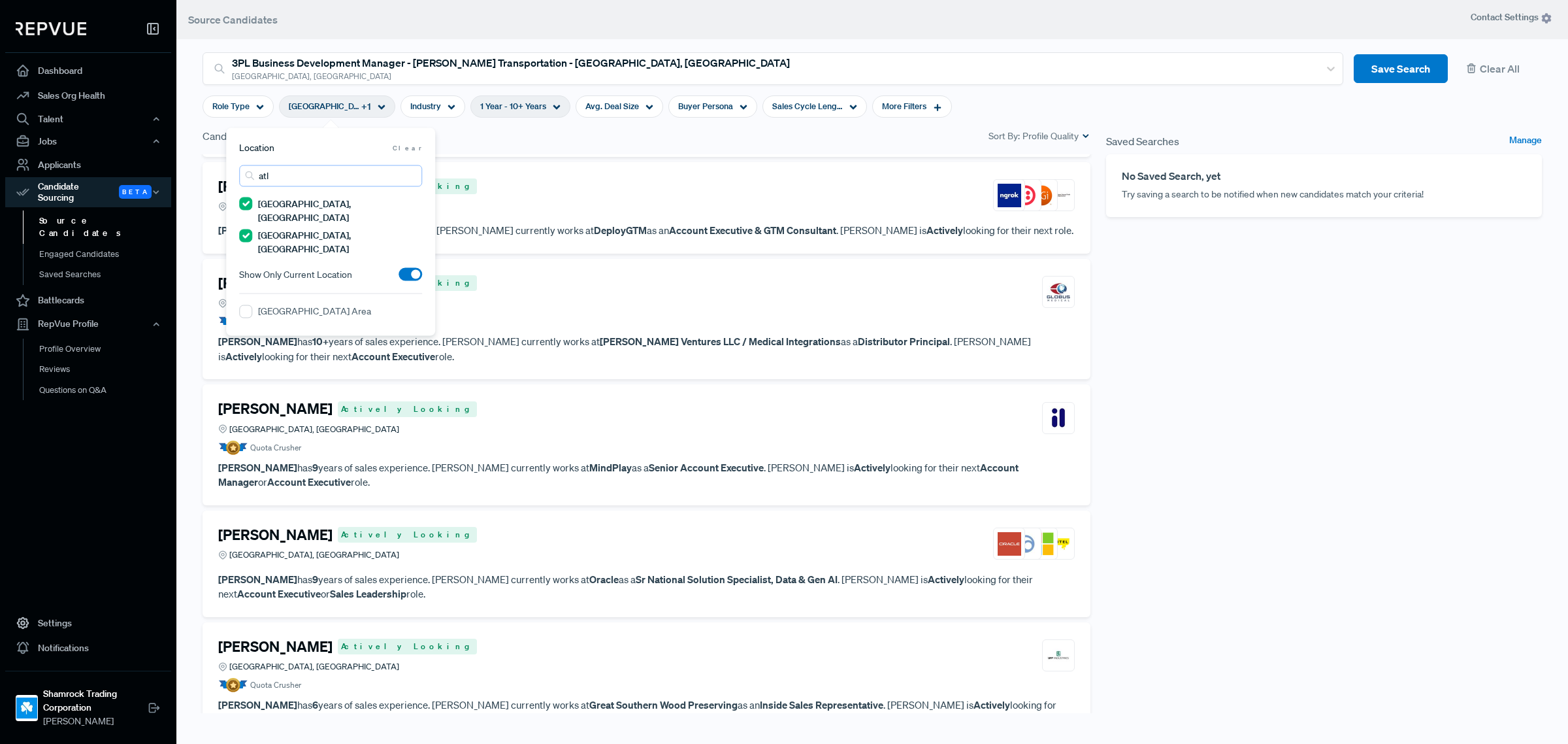
drag, startPoint x: 282, startPoint y: 164, endPoint x: 266, endPoint y: 166, distance: 16.1
click at [266, 166] on input "atl" at bounding box center [331, 177] width 183 height 22
type input "a"
click at [306, 322] on label "[GEOGRAPHIC_DATA], [GEOGRAPHIC_DATA]" at bounding box center [340, 336] width 164 height 27
click at [252, 323] on IL "[GEOGRAPHIC_DATA], [GEOGRAPHIC_DATA]" at bounding box center [246, 330] width 13 height 13
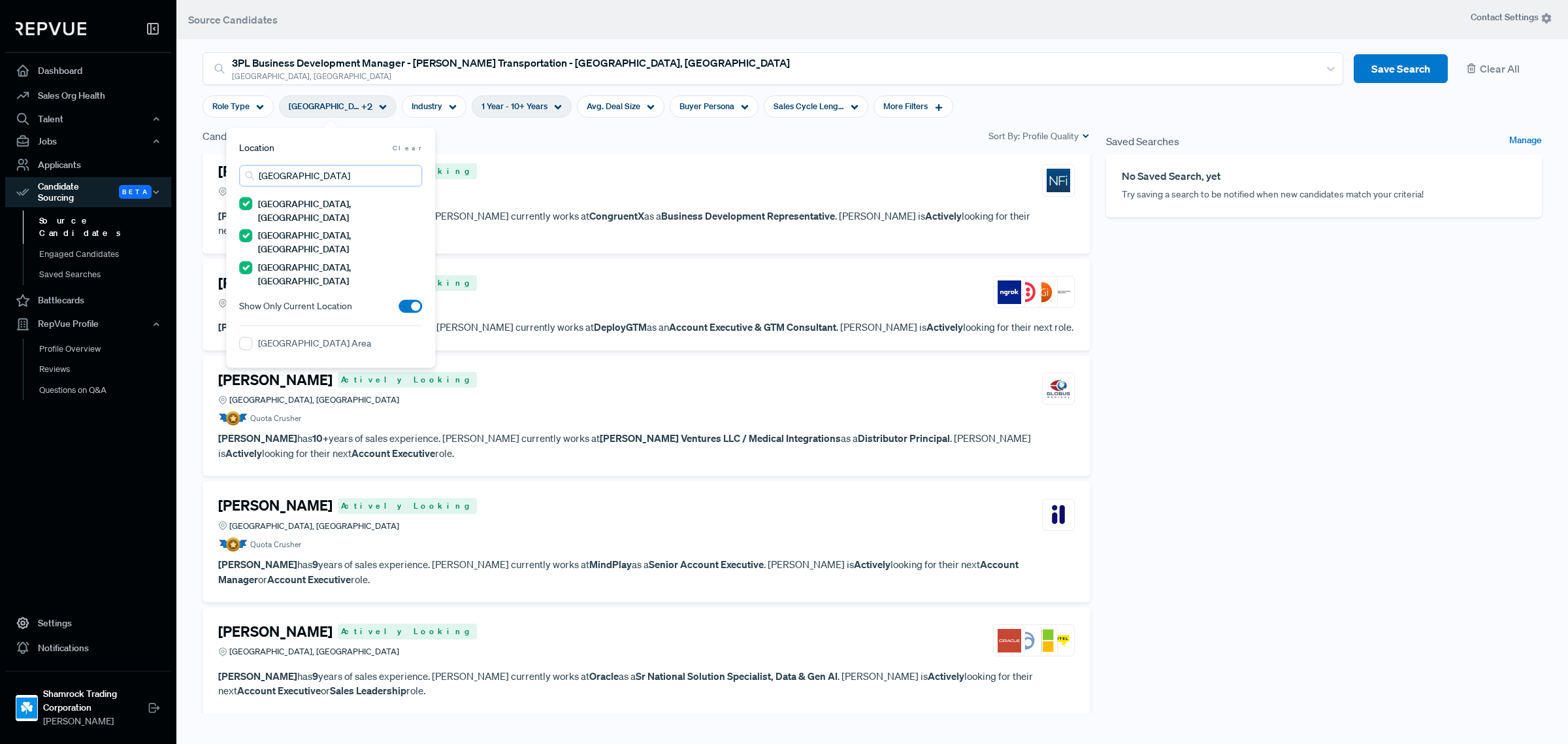
drag, startPoint x: 294, startPoint y: 181, endPoint x: 251, endPoint y: 177, distance: 43.2
click at [251, 177] on div "chicago" at bounding box center [331, 177] width 183 height 22
type input "phil"
click at [301, 354] on label "[GEOGRAPHIC_DATA], [GEOGRAPHIC_DATA]" at bounding box center [340, 367] width 164 height 27
click at [252, 355] on PA "[GEOGRAPHIC_DATA], [GEOGRAPHIC_DATA]" at bounding box center [246, 362] width 13 height 13
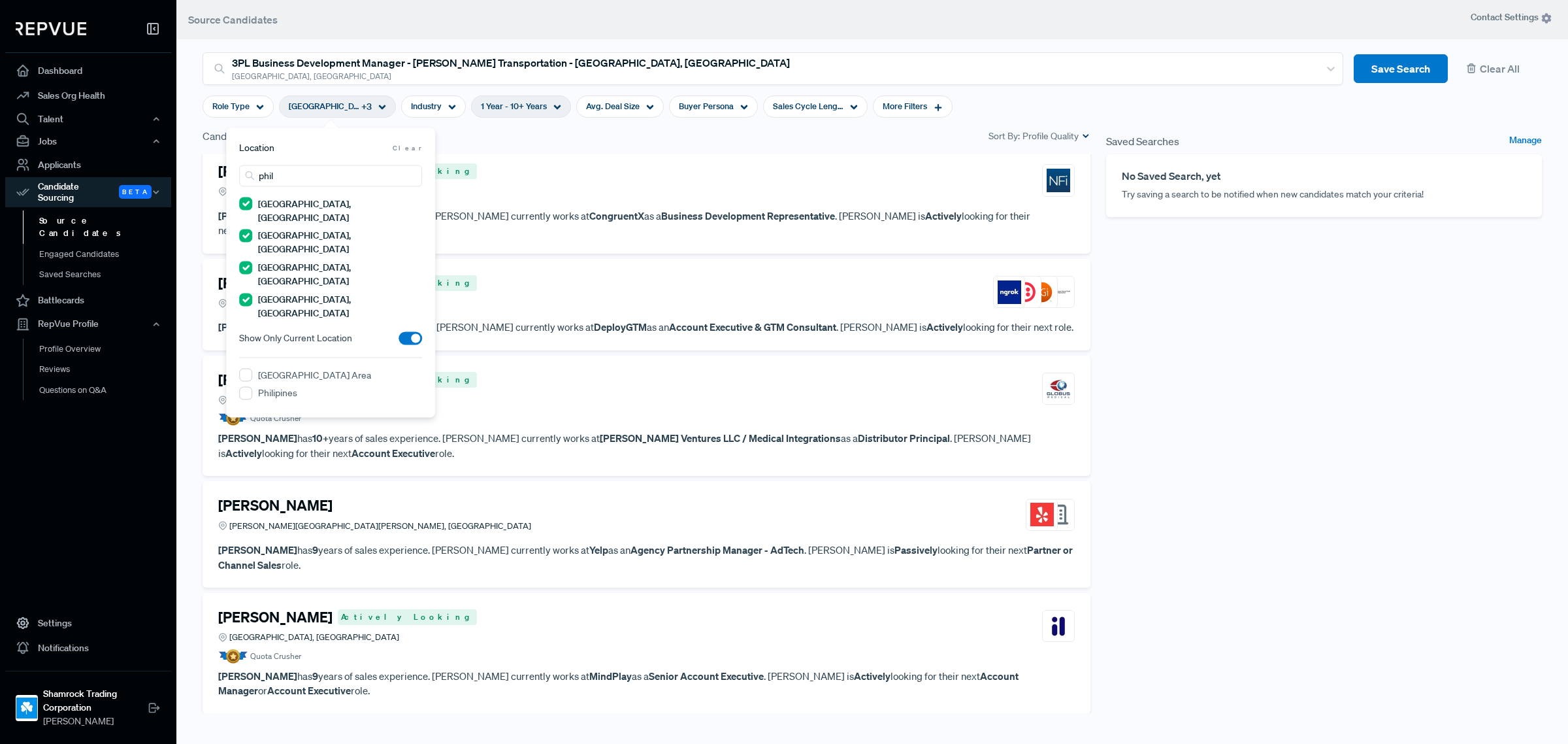
click at [1287, 375] on div "Saved Searches Manage No Saved Search, yet Try saving a search to be notified w…" at bounding box center [1324, 421] width 451 height 585
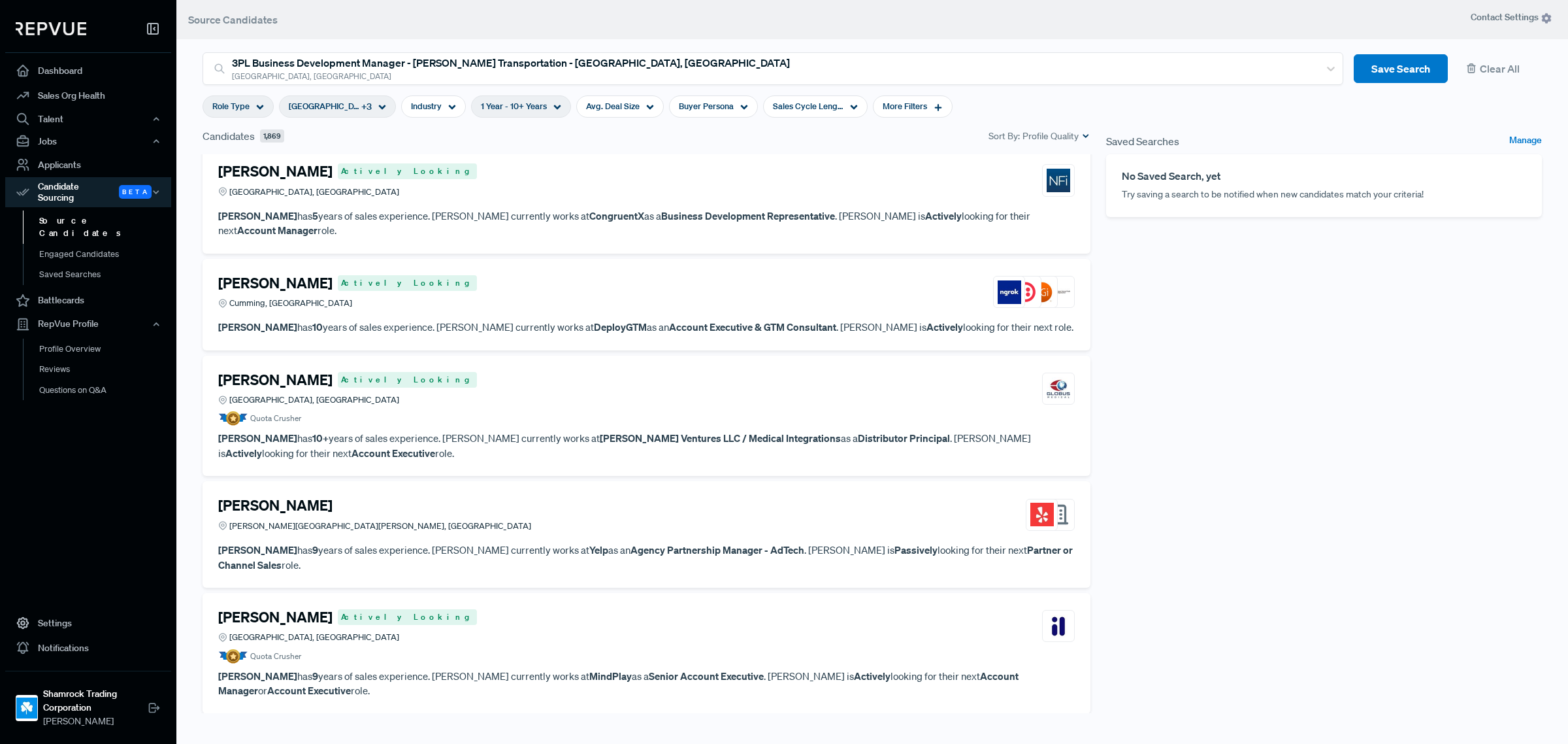
click at [256, 98] on div "Role Type" at bounding box center [238, 107] width 72 height 22
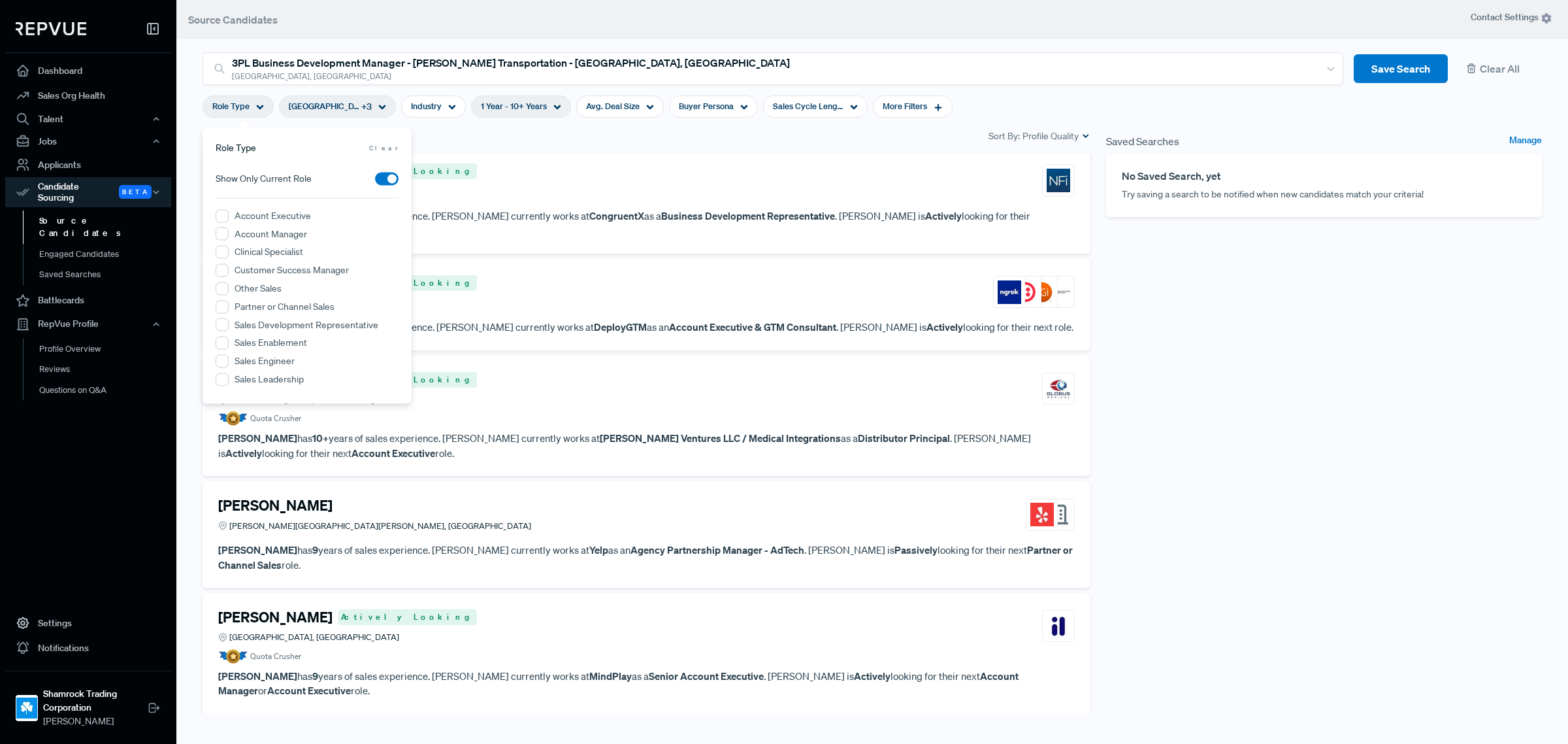
click at [1507, 399] on div "Saved Searches Manage No Saved Search, yet Try saving a search to be notified w…" at bounding box center [1324, 421] width 451 height 585
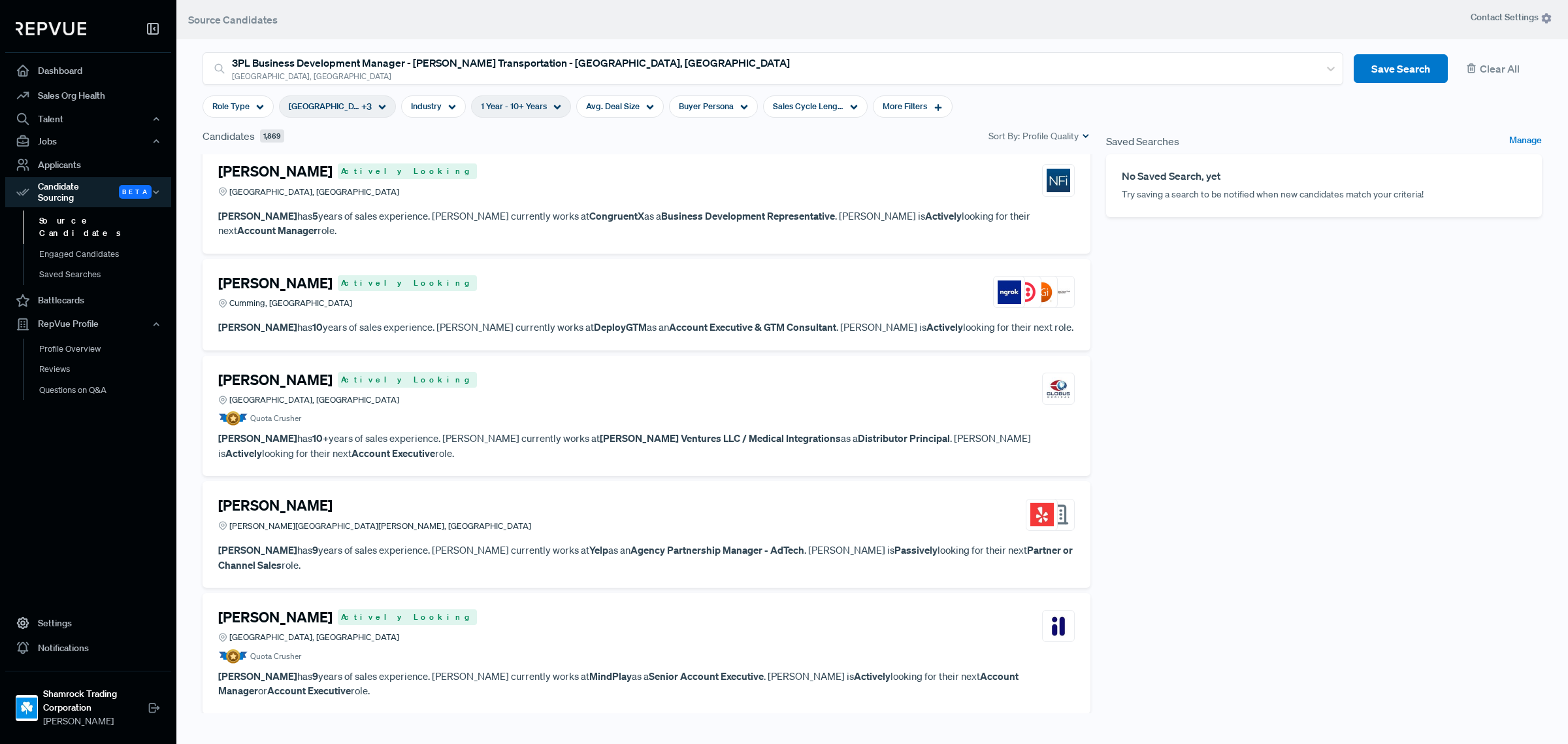
click at [533, 103] on span "1 Year - 10+ Years" at bounding box center [514, 106] width 66 height 12
type input "6 Years"
drag, startPoint x: 578, startPoint y: 171, endPoint x: 518, endPoint y: 177, distance: 60.3
click at [518, 177] on div "<1Y 10Y+" at bounding box center [521, 172] width 183 height 13
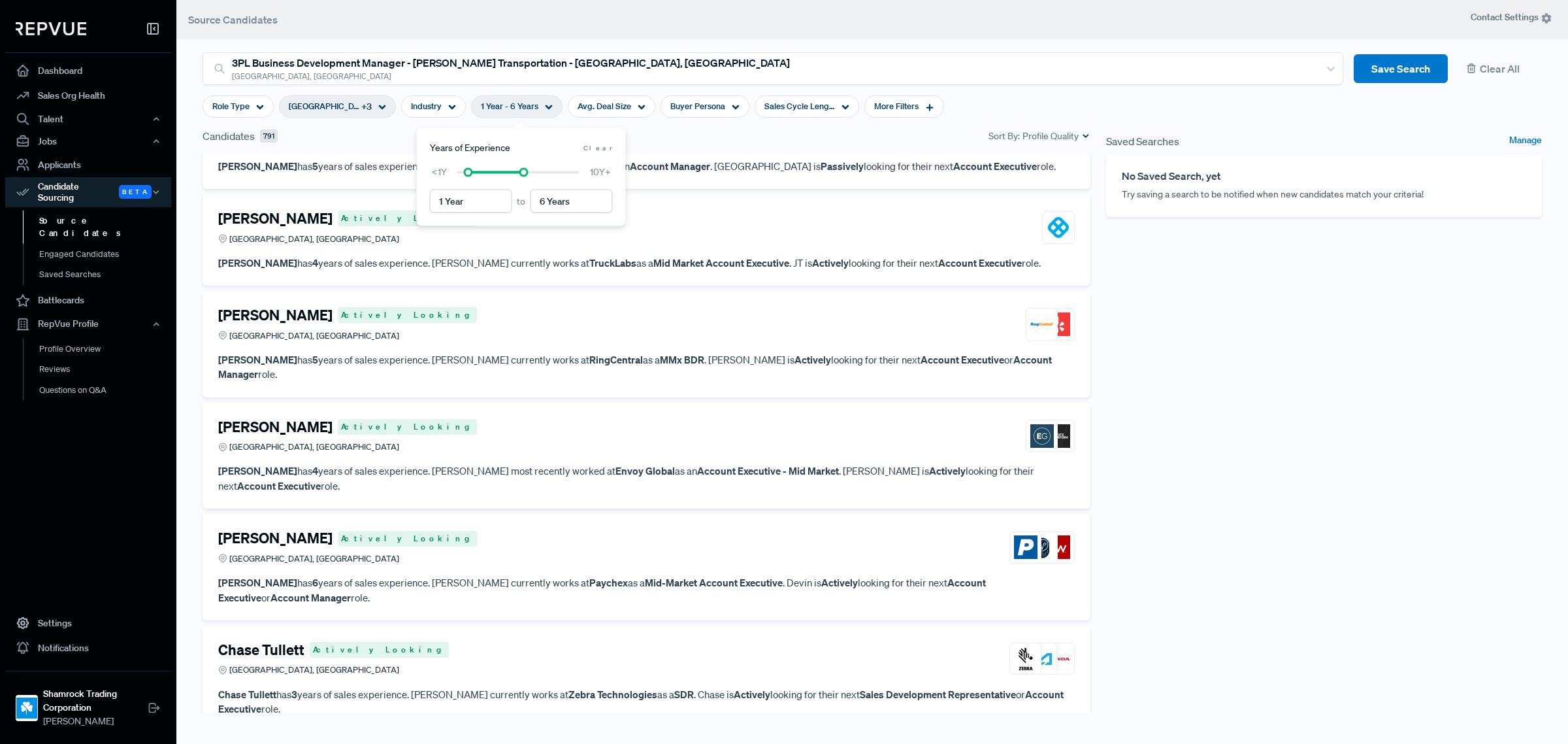
scroll to position [2580, 0]
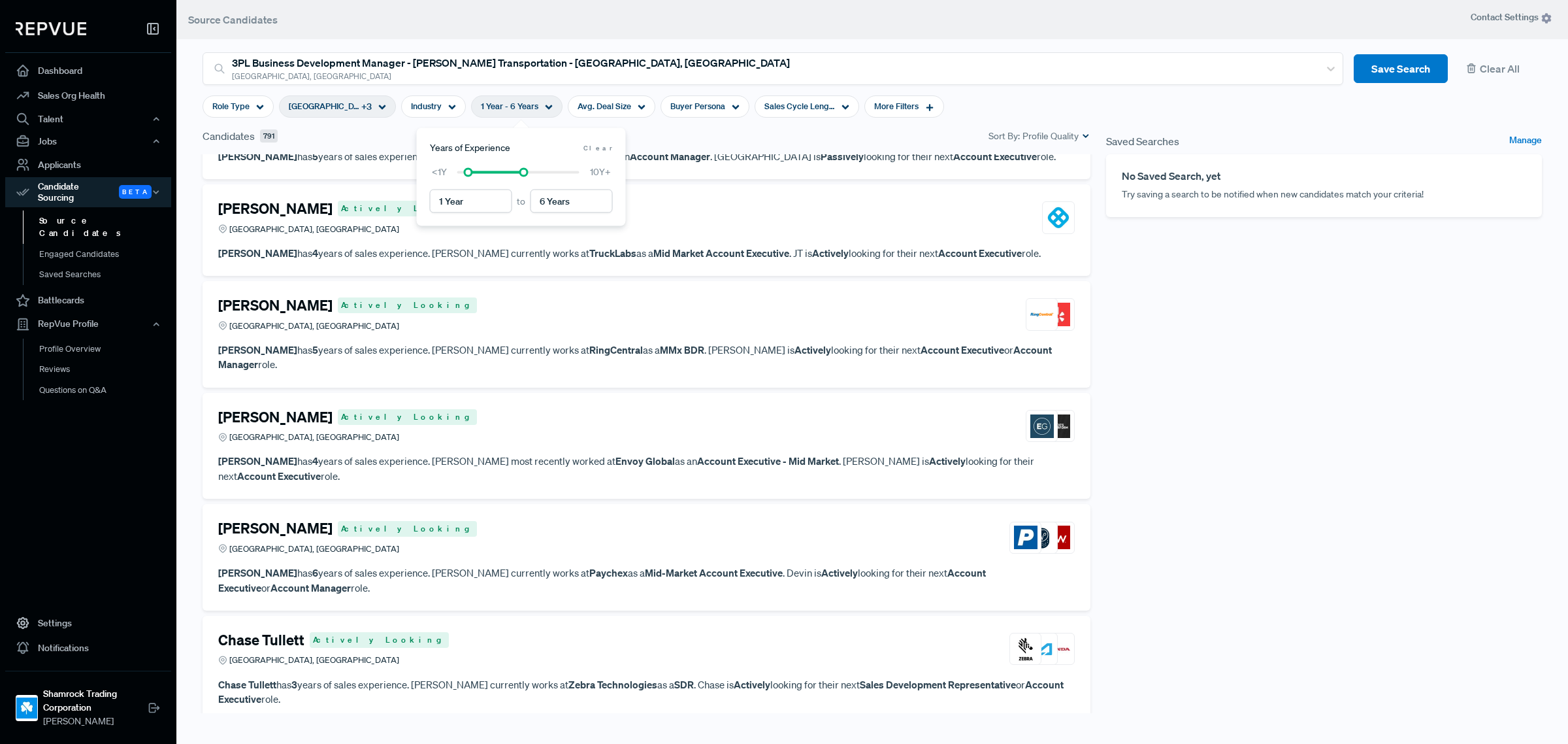
click at [661, 567] on strong "Mid-Market Account Executive" at bounding box center [714, 573] width 138 height 13
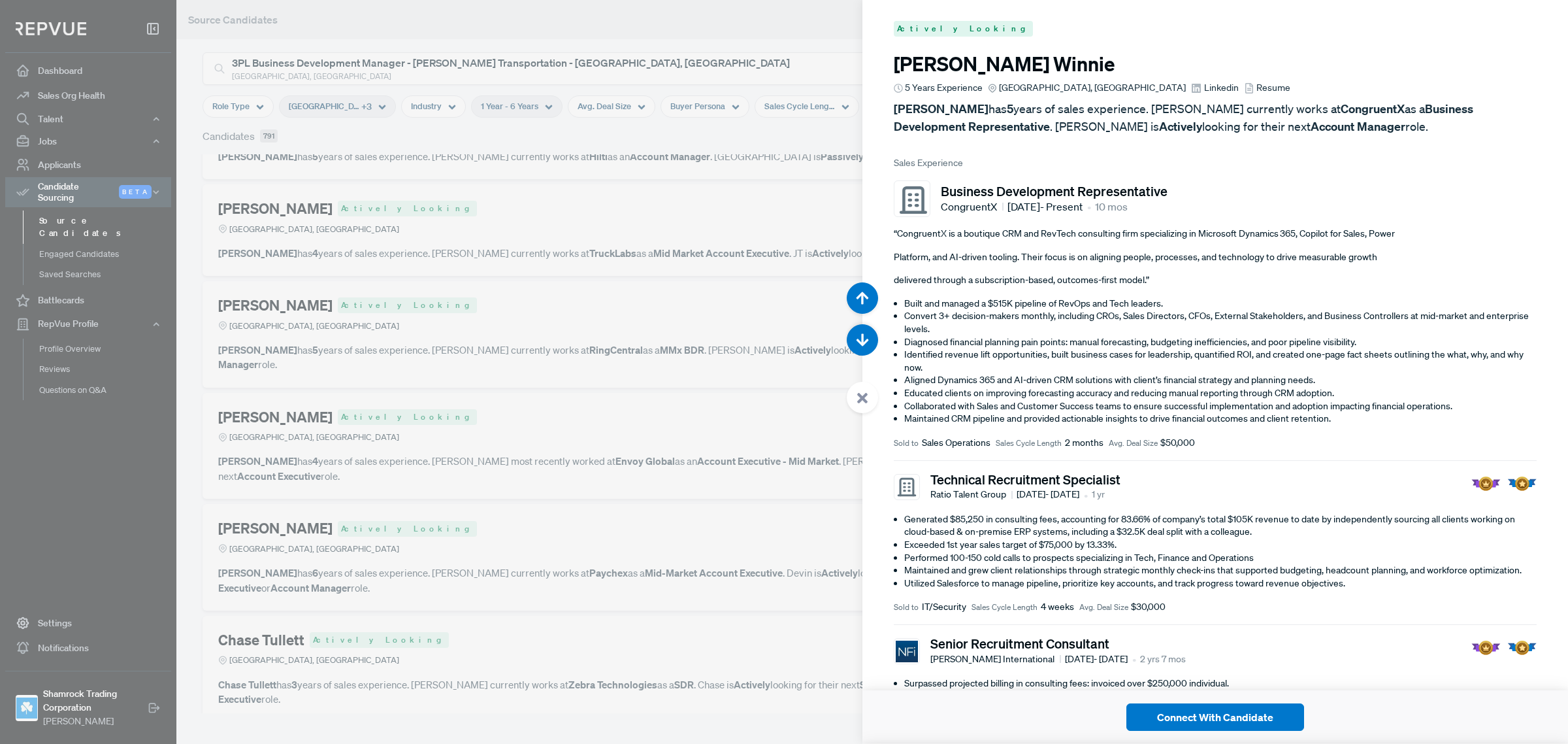
scroll to position [18612, 0]
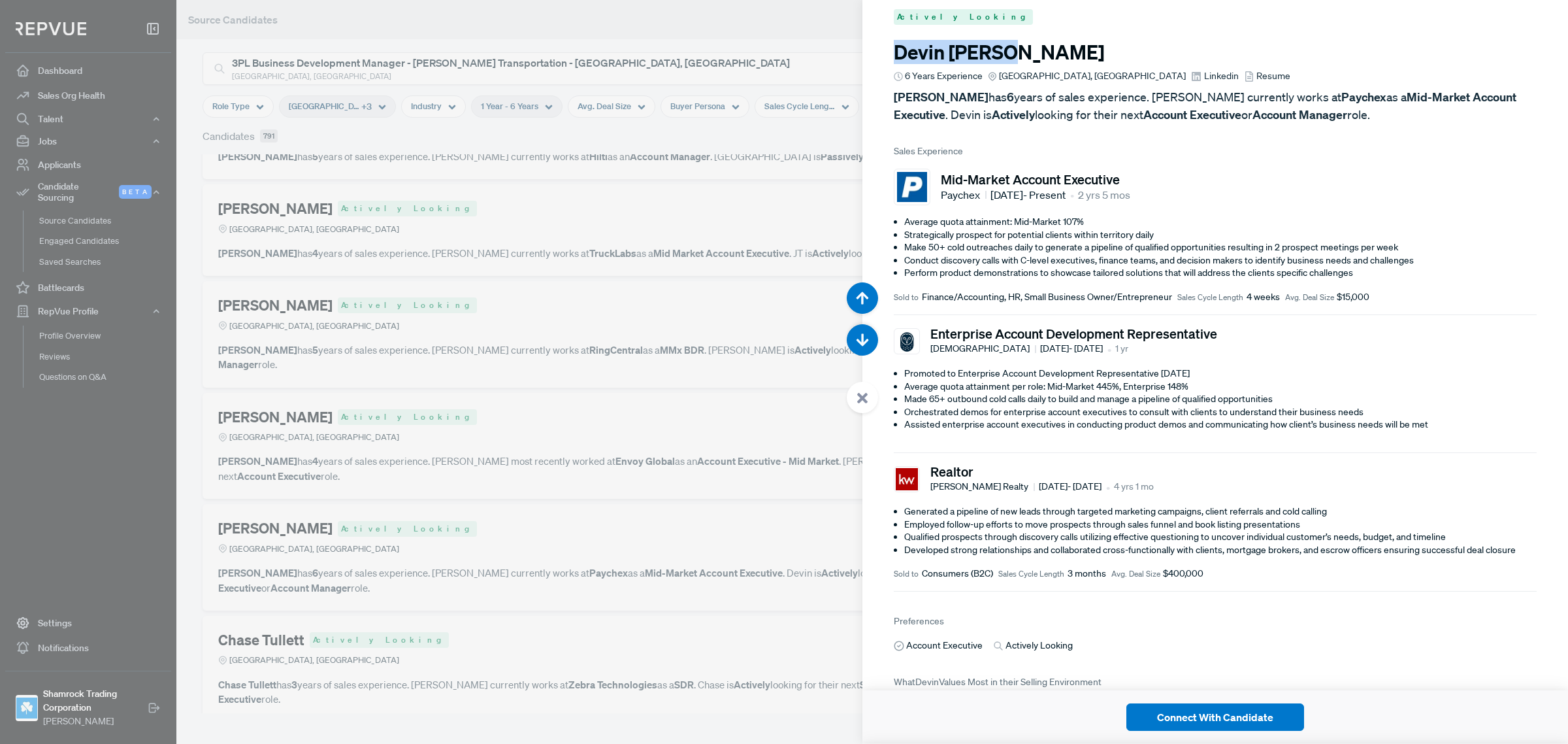
drag, startPoint x: 1000, startPoint y: 60, endPoint x: 895, endPoint y: 66, distance: 105.2
click at [895, 64] on h3 "Devin Glover" at bounding box center [1216, 52] width 643 height 23
drag, startPoint x: 895, startPoint y: 66, endPoint x: 923, endPoint y: 85, distance: 33.8
copy h3 "Devin Glover"
click at [690, 296] on div at bounding box center [784, 372] width 1568 height 744
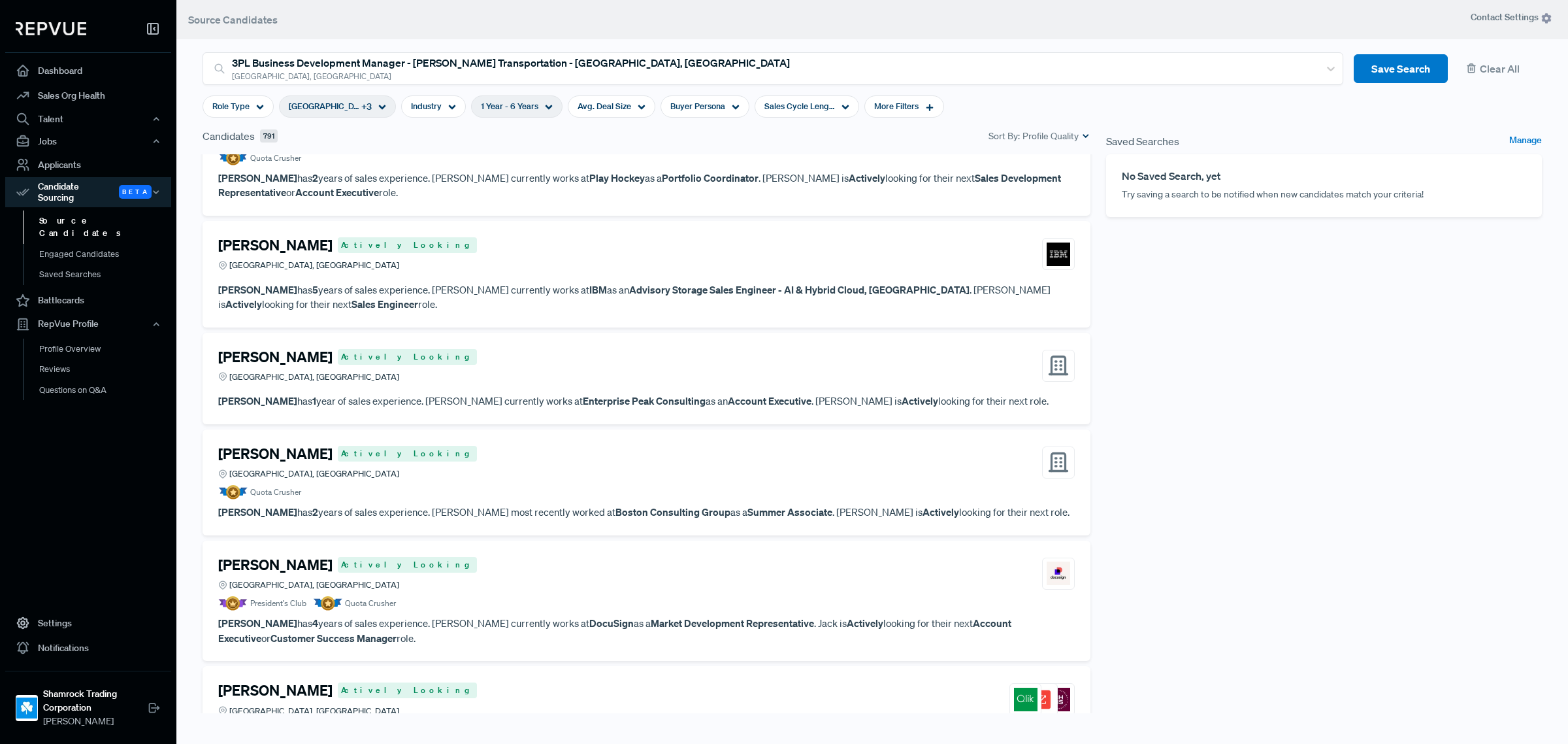
scroll to position [3561, 0]
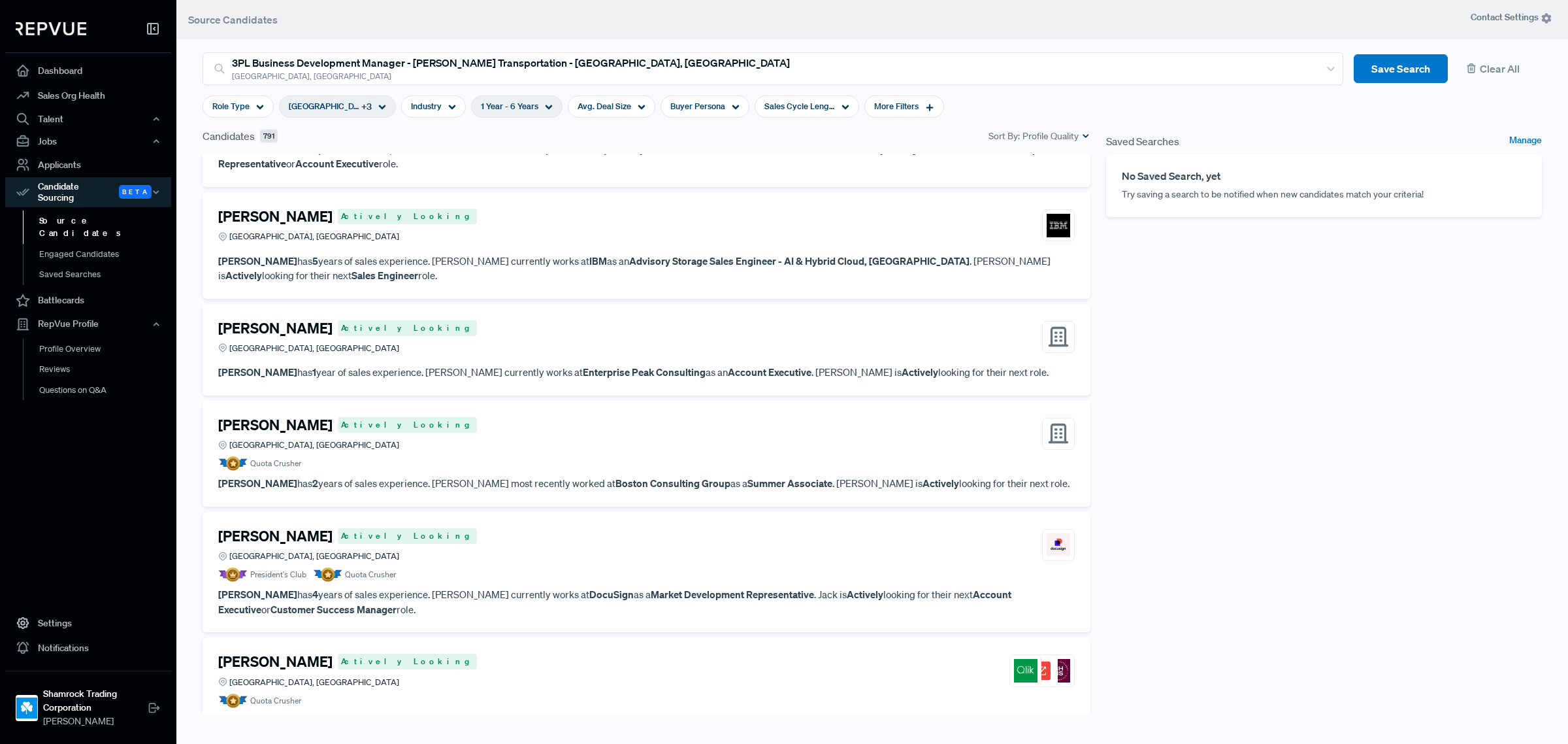
click at [492, 694] on article "Quota Crusher" at bounding box center [646, 701] width 857 height 14
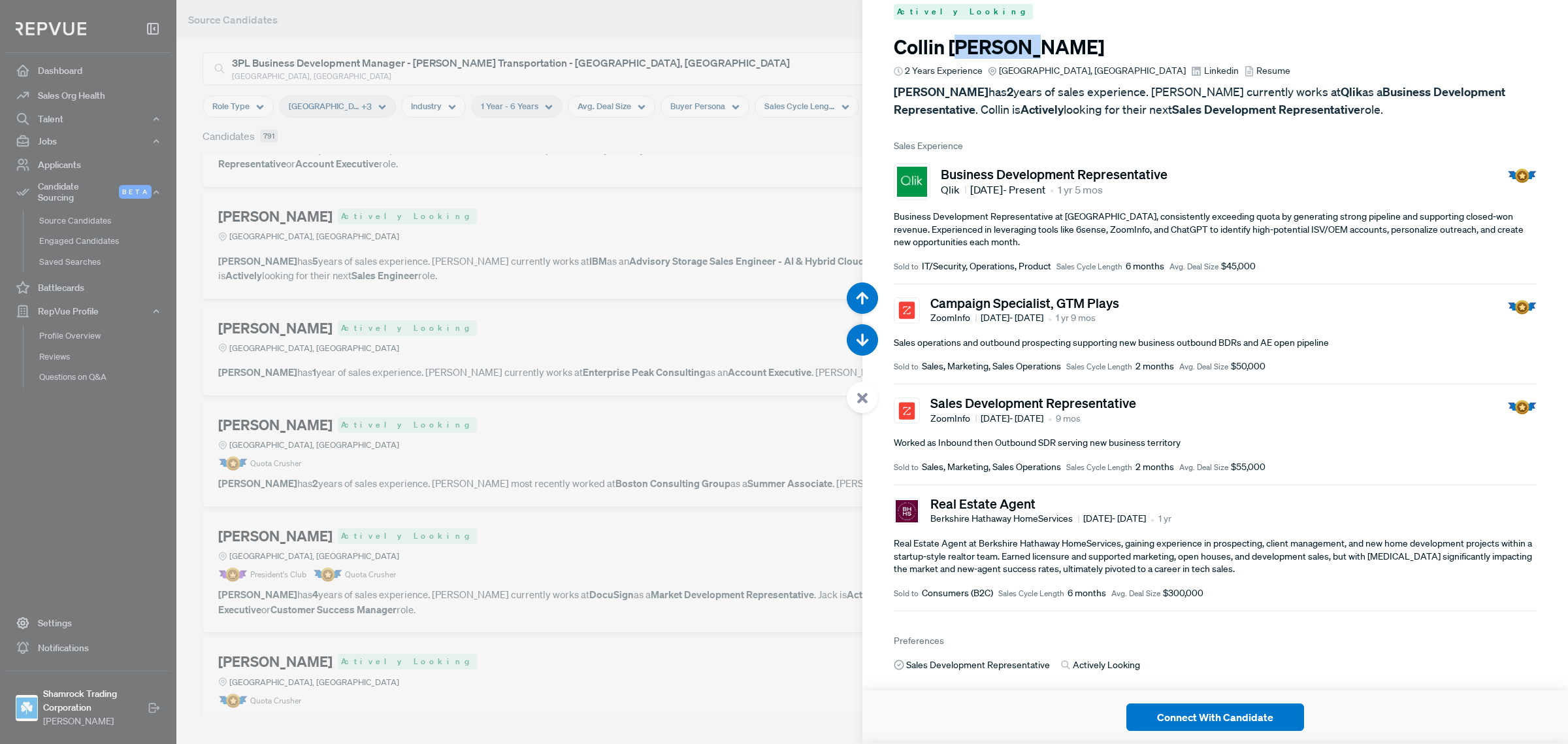
drag, startPoint x: 1036, startPoint y: 66, endPoint x: 998, endPoint y: 68, distance: 38.1
click at [956, 59] on h3 "Collin Stebbins" at bounding box center [1216, 47] width 643 height 23
click at [1204, 77] on span "Linkedin" at bounding box center [1222, 71] width 35 height 13
click at [382, 422] on div at bounding box center [784, 372] width 1568 height 744
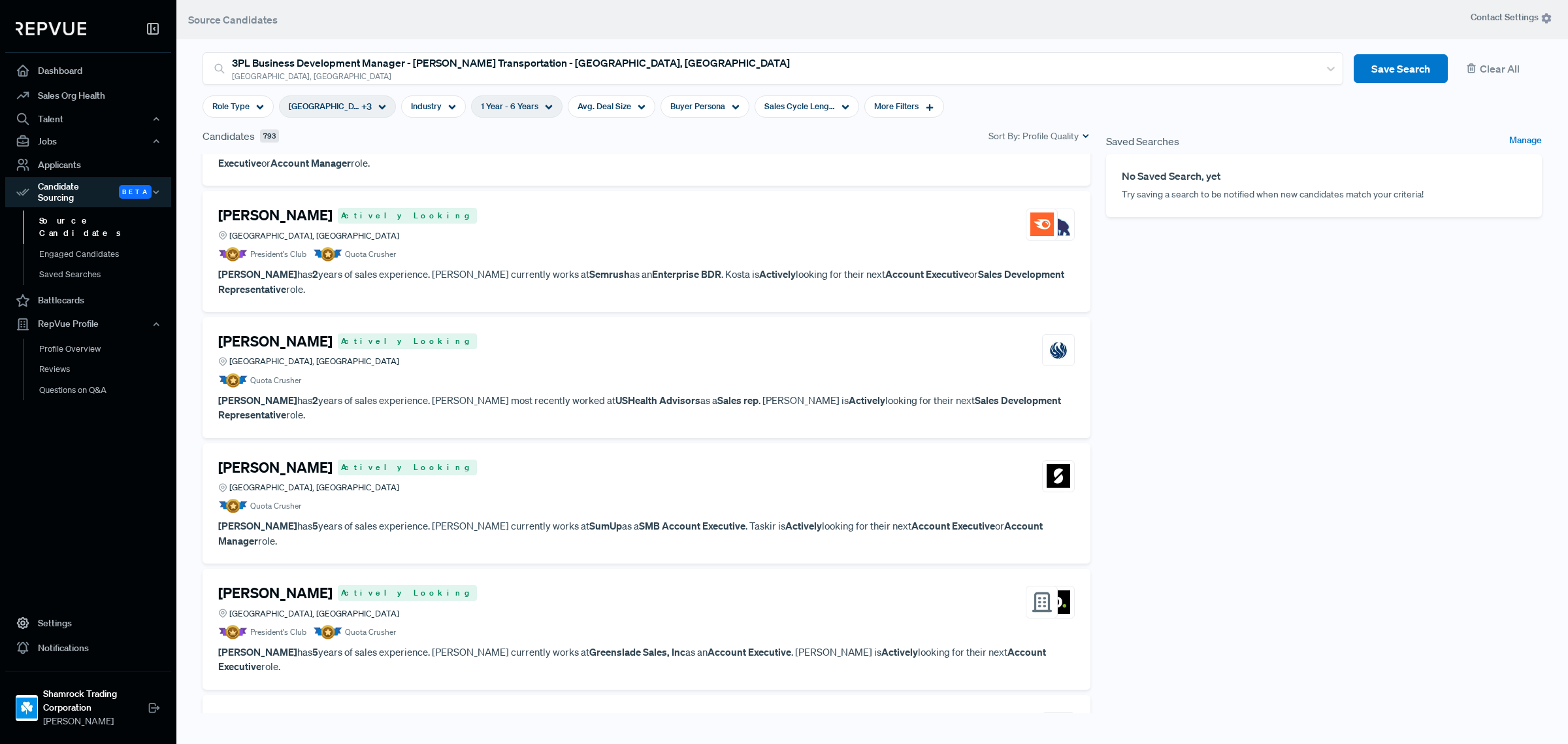
scroll to position [7483, 0]
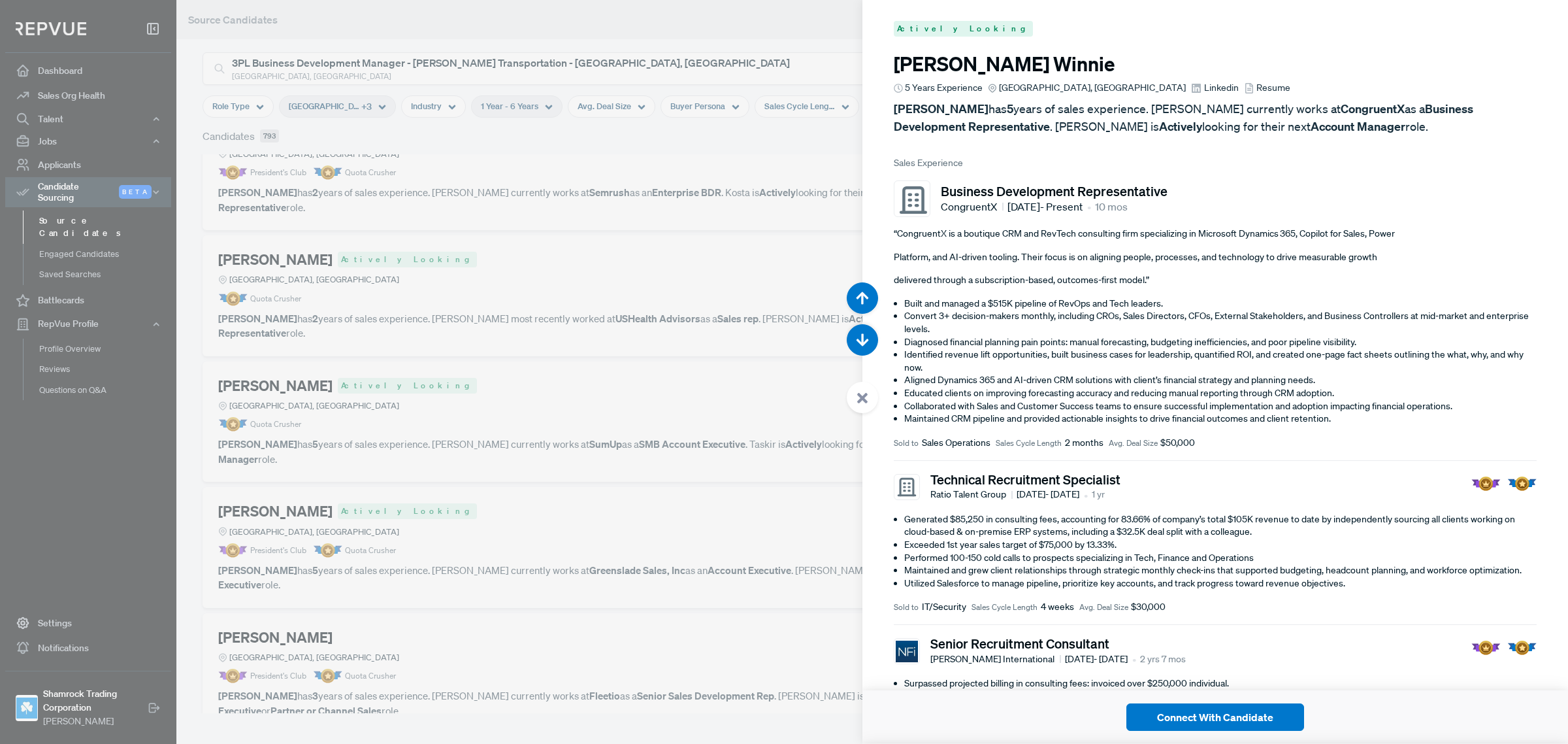
scroll to position [50628, 0]
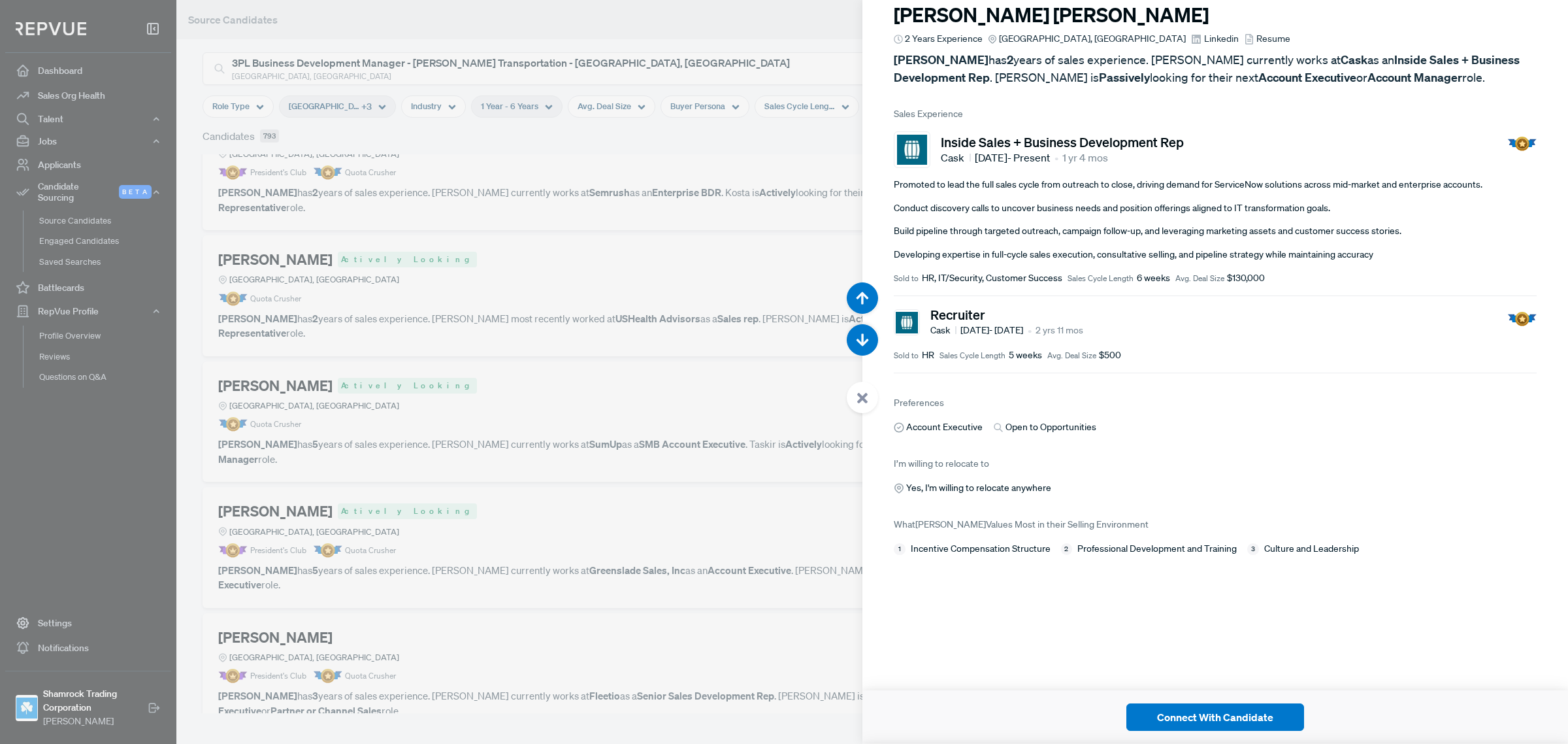
click at [1204, 46] on span "Linkedin" at bounding box center [1222, 38] width 35 height 13
click at [449, 437] on div at bounding box center [784, 372] width 1568 height 744
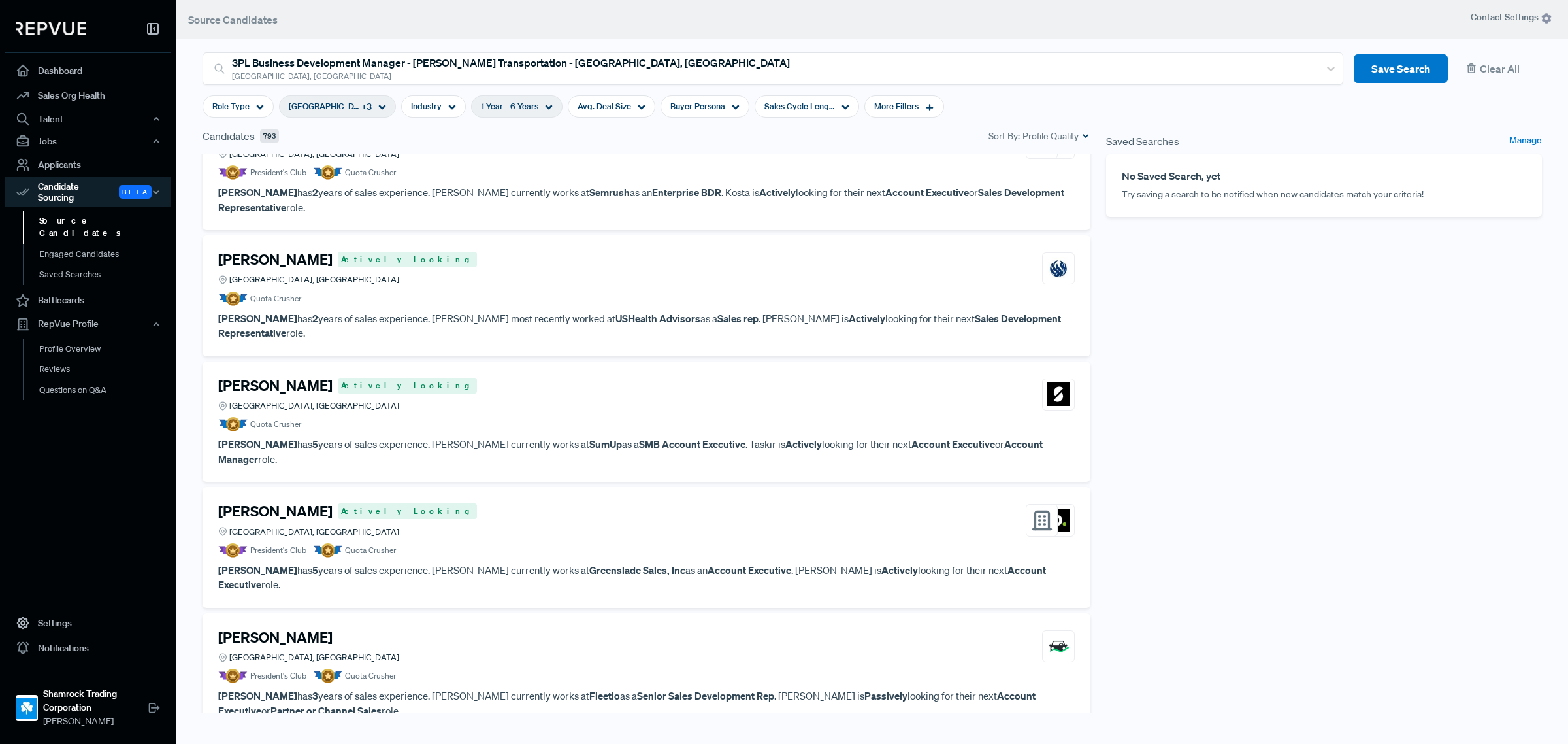
scroll to position [7157, 0]
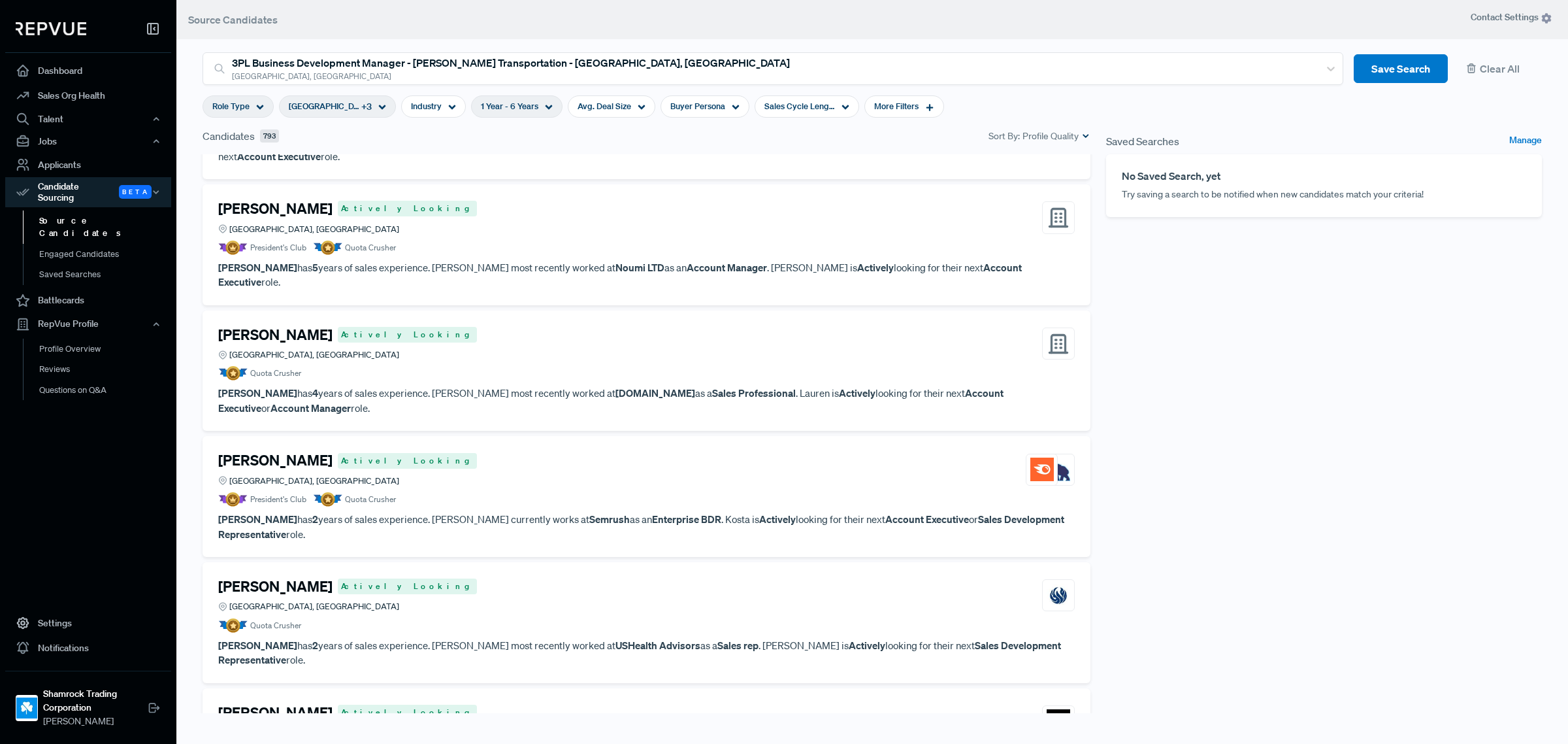
click at [258, 109] on icon at bounding box center [260, 107] width 7 height 7
click at [354, 100] on span "[GEOGRAPHIC_DATA], [GEOGRAPHIC_DATA]" at bounding box center [324, 106] width 71 height 12
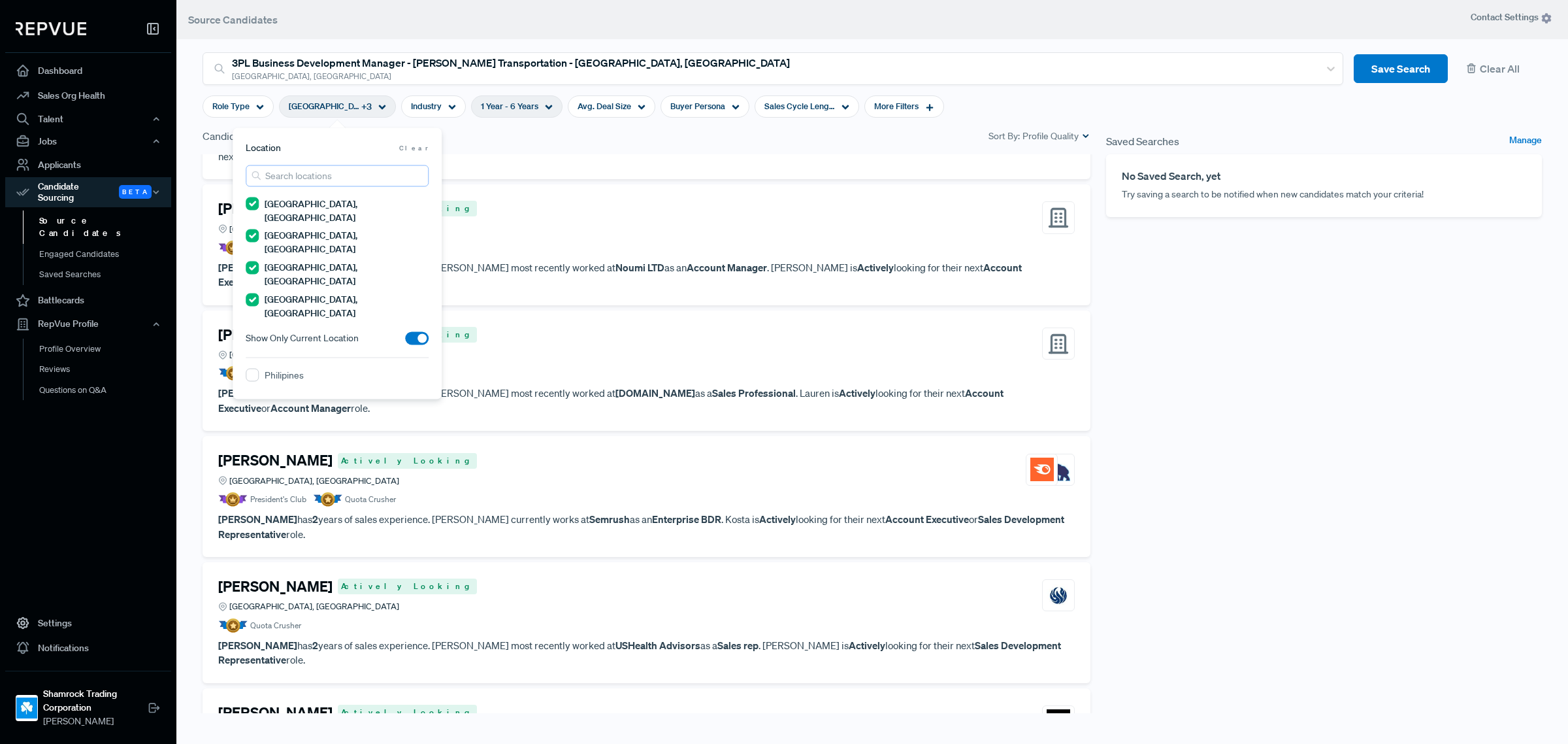
click at [308, 181] on input "search" at bounding box center [337, 177] width 183 height 22
type input "kansas"
click at [299, 368] on label "[GEOGRAPHIC_DATA][US_STATE], [GEOGRAPHIC_DATA]" at bounding box center [346, 382] width 164 height 27
click at [259, 369] on MO "[GEOGRAPHIC_DATA][US_STATE], [GEOGRAPHIC_DATA]" at bounding box center [252, 376] width 13 height 13
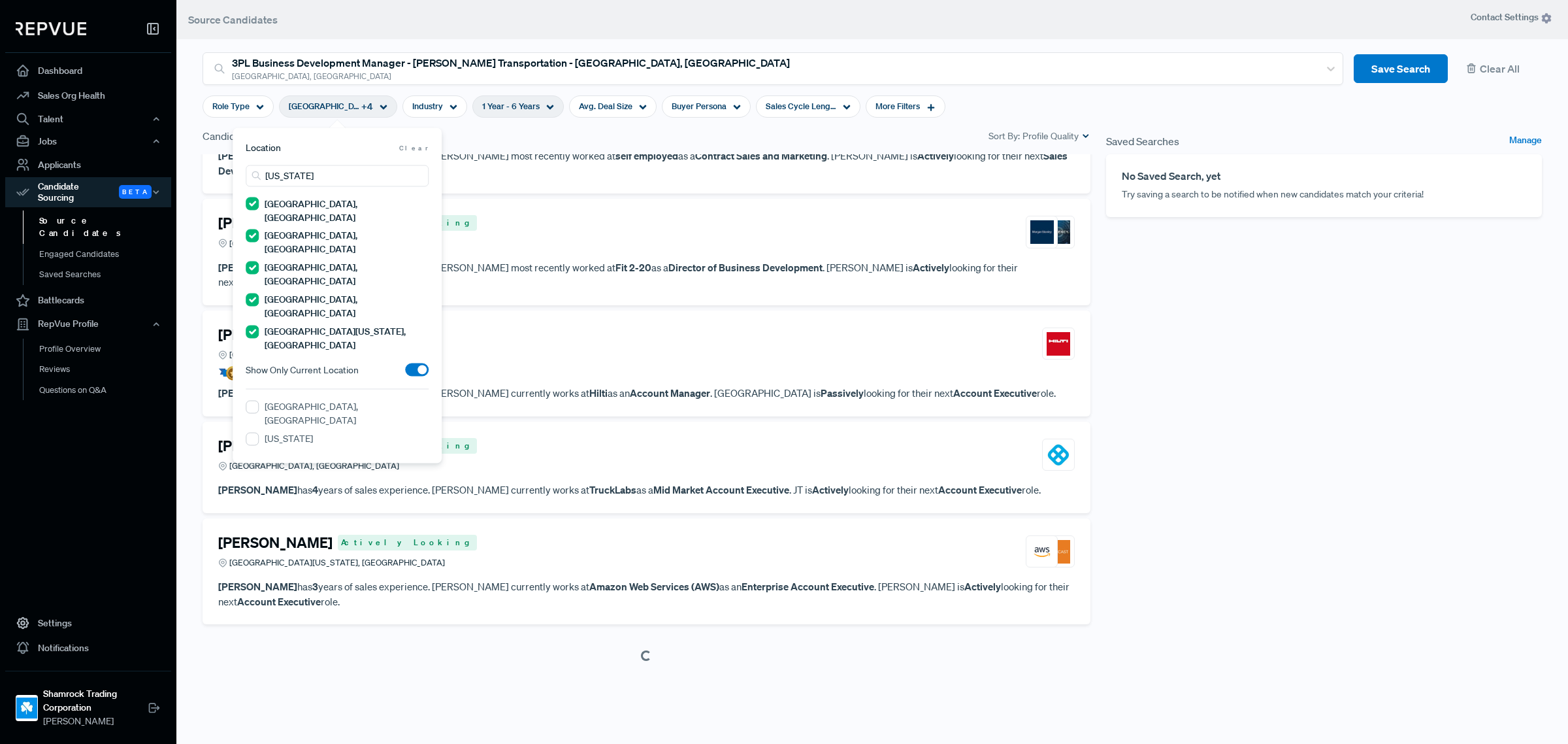
scroll to position [2379, 0]
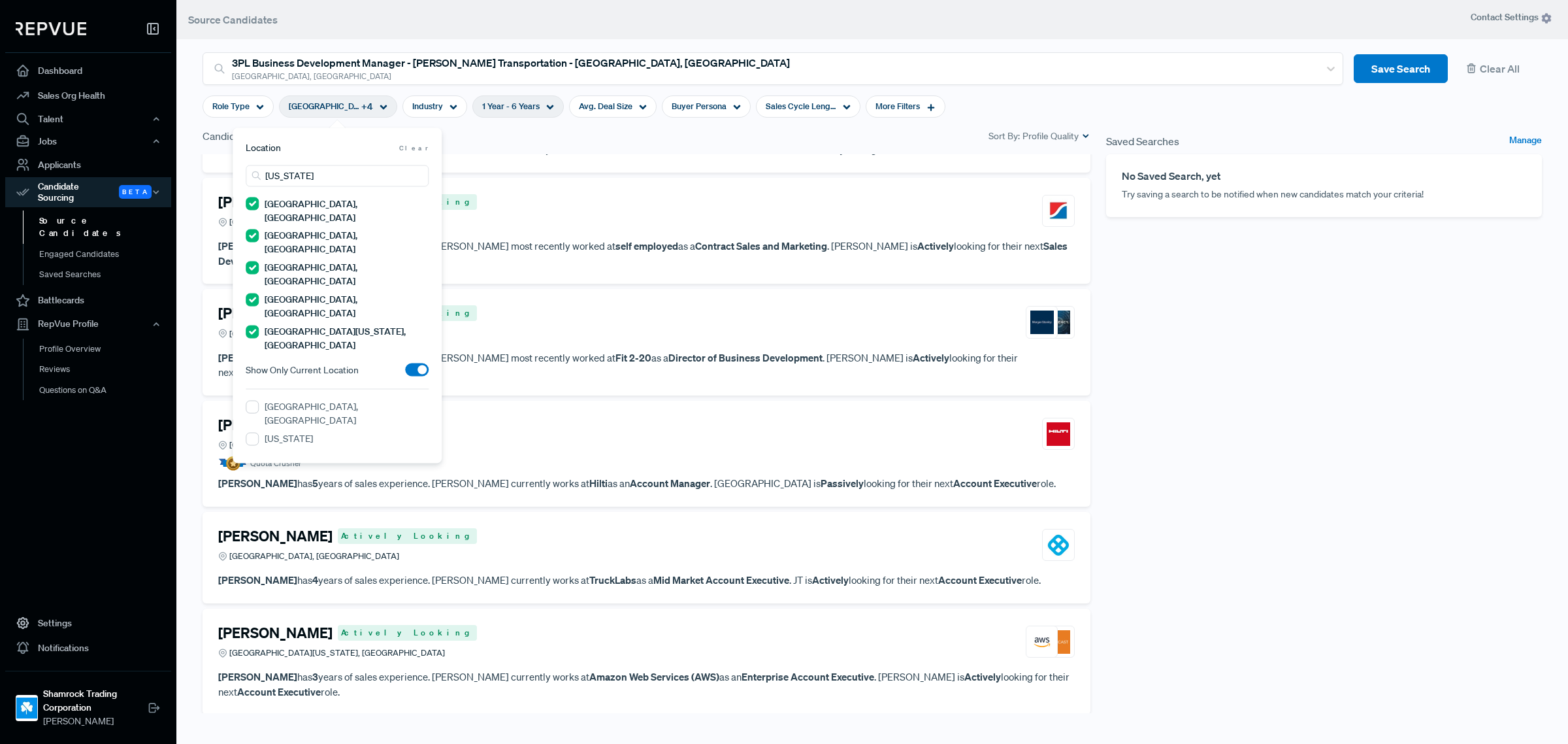
click at [1167, 442] on div "Saved Searches Manage No Saved Search, yet Try saving a search to be notified w…" at bounding box center [1324, 421] width 451 height 585
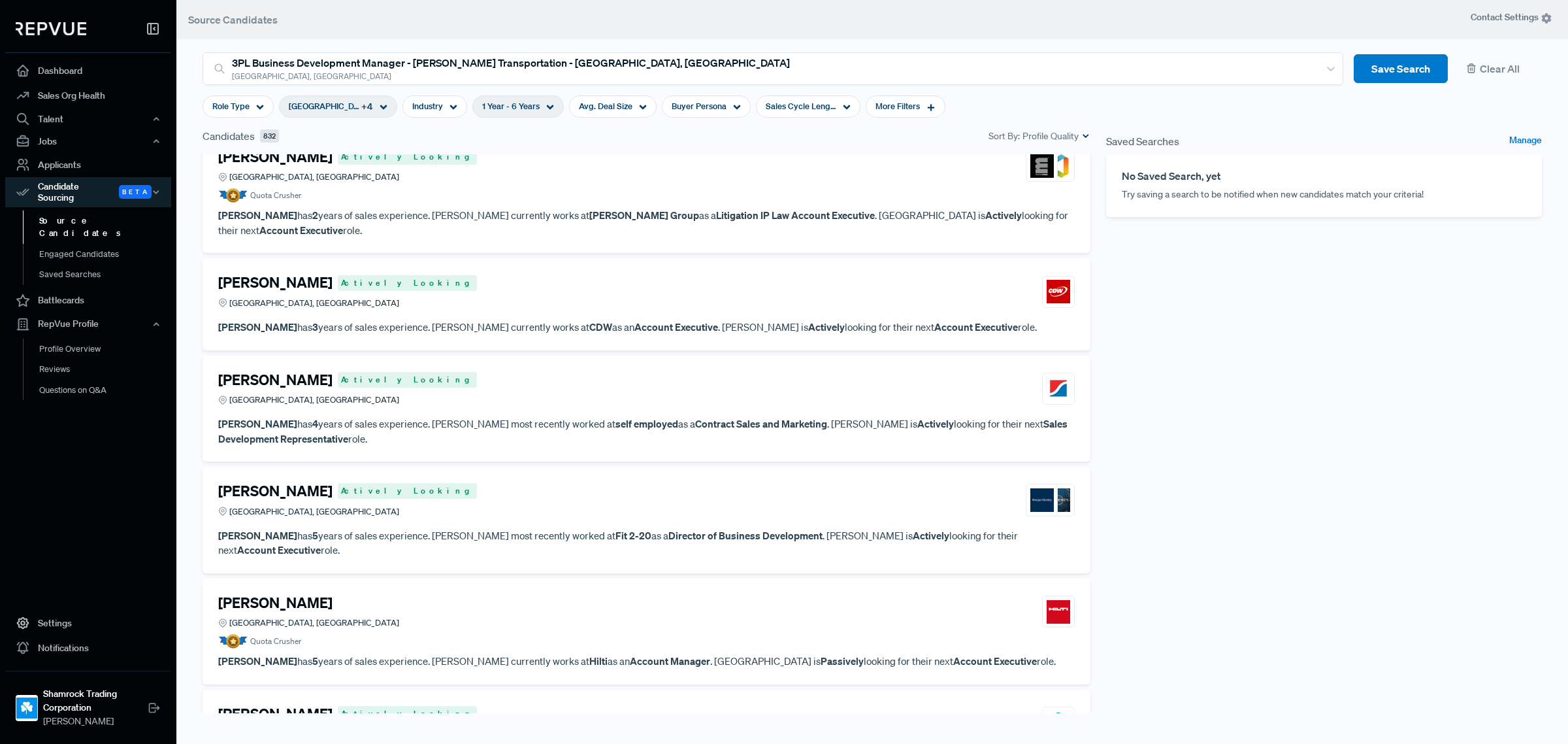
scroll to position [2207, 0]
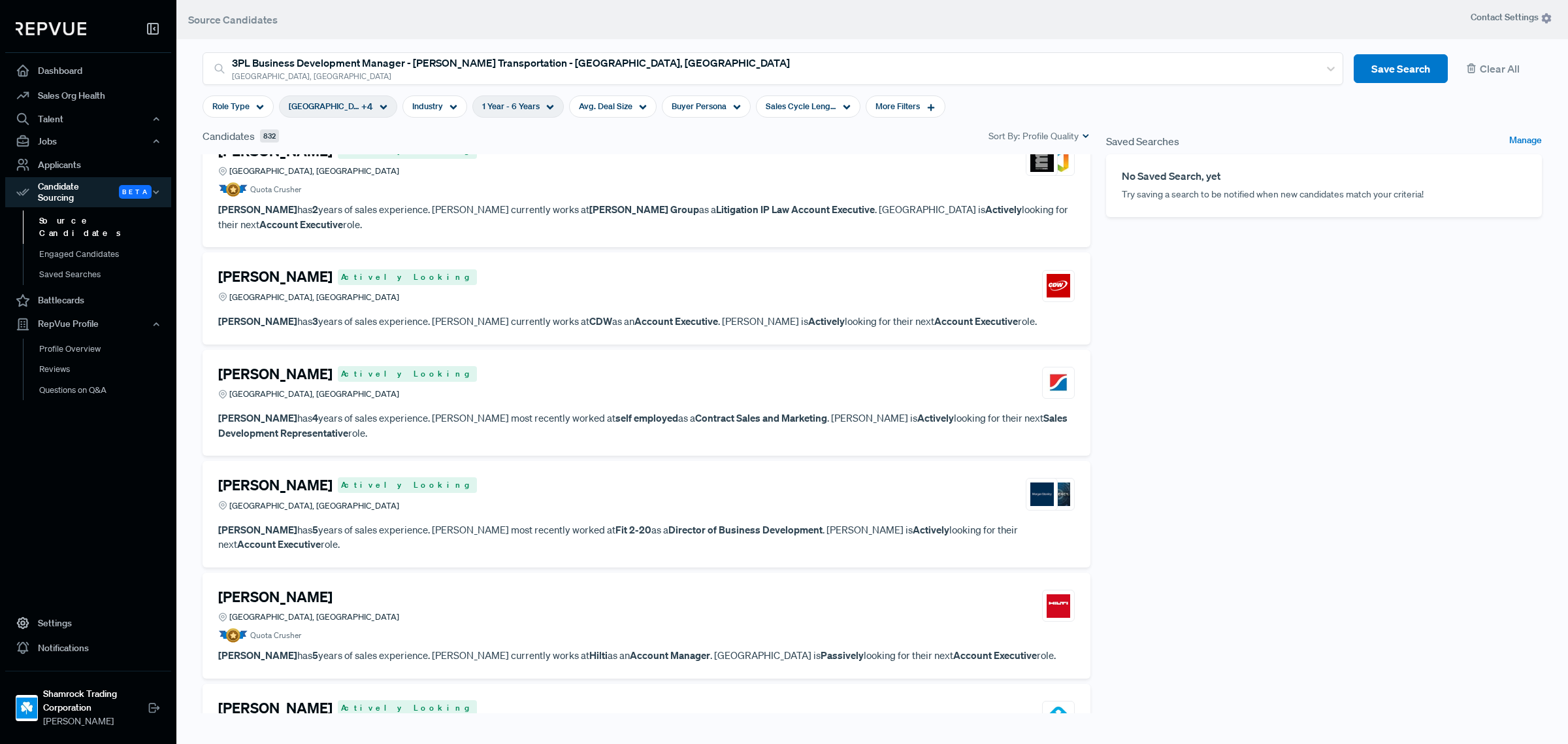
click at [455, 628] on article "Quota Crusher" at bounding box center [646, 635] width 857 height 14
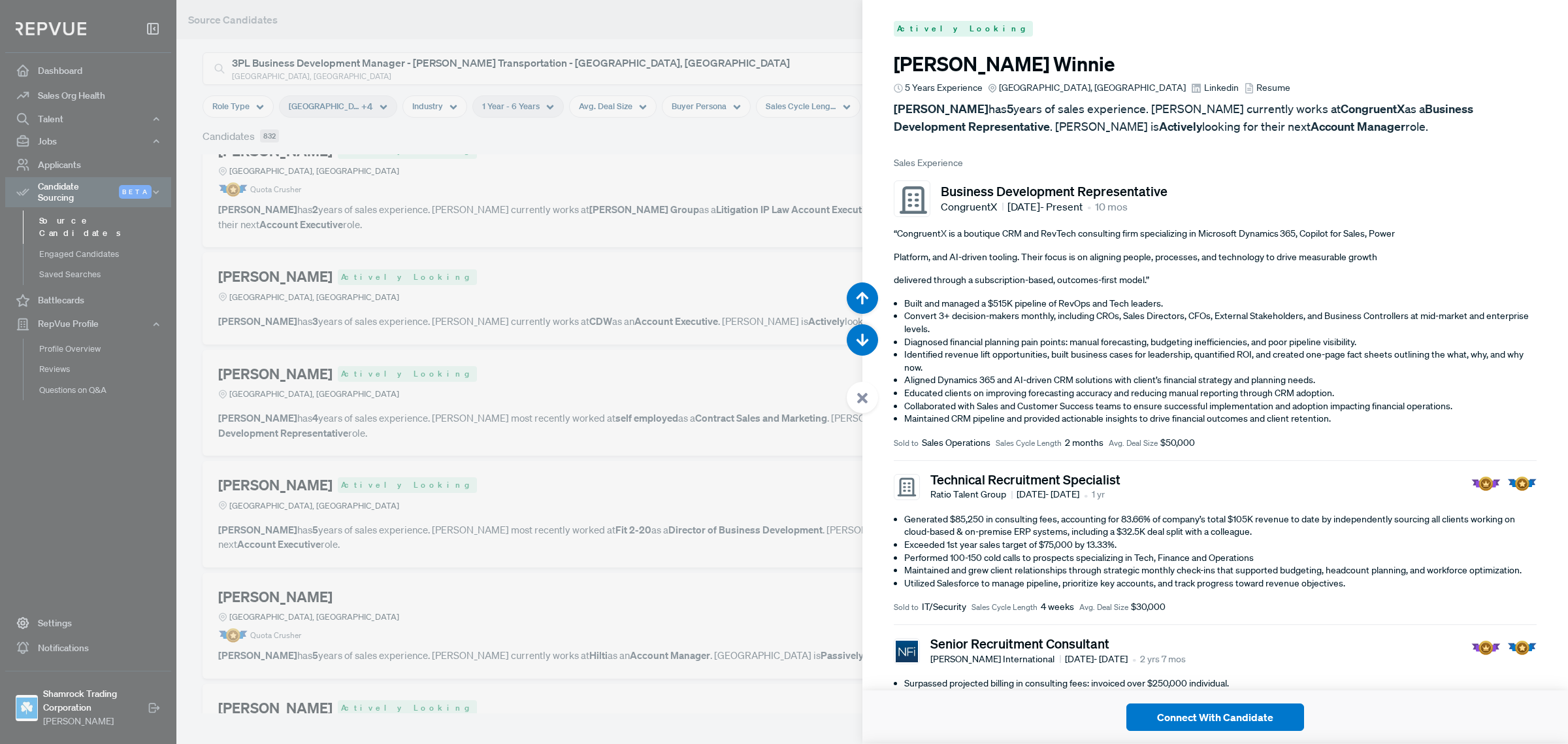
scroll to position [16379, 0]
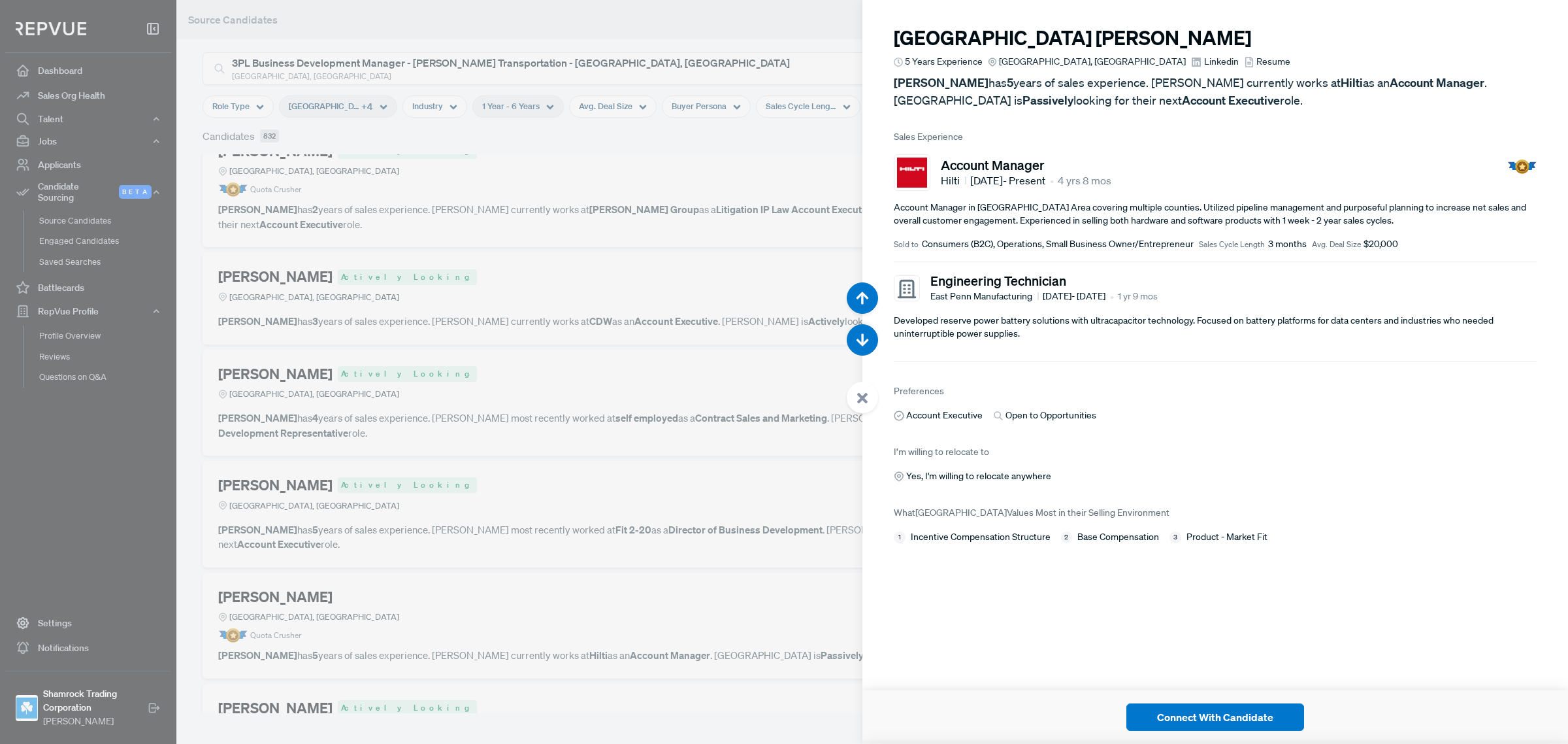
click at [592, 487] on div at bounding box center [784, 372] width 1568 height 744
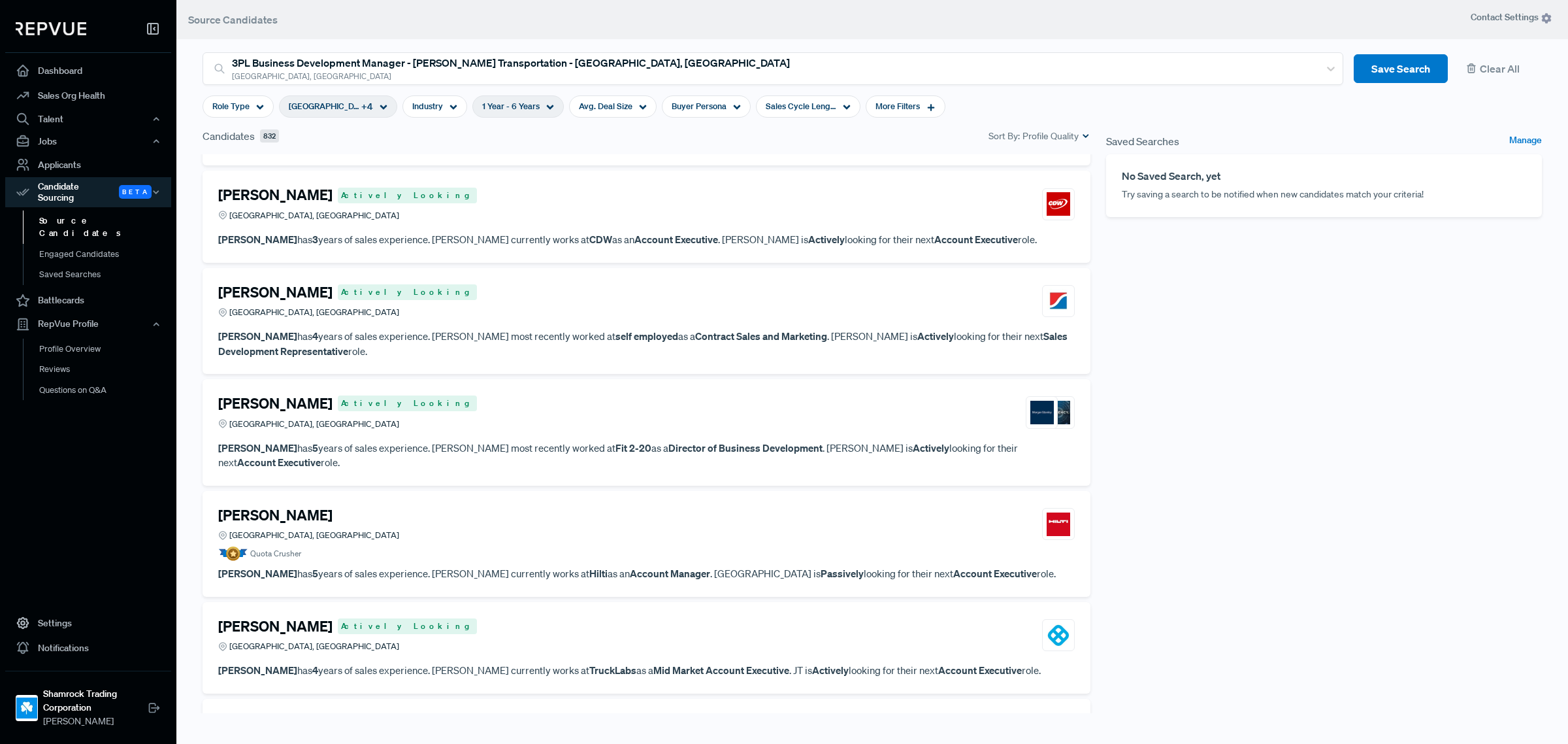
scroll to position [2370, 0]
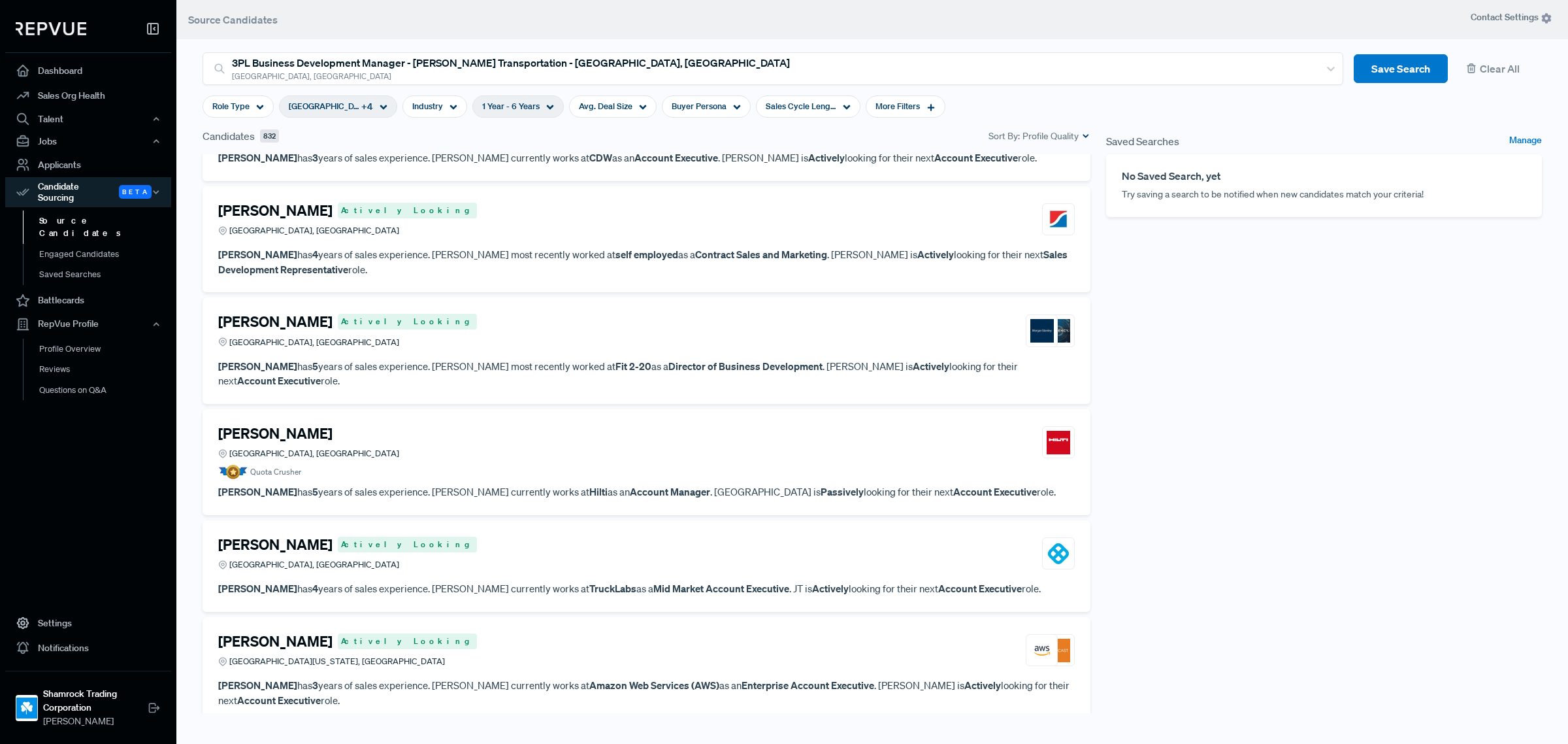
click at [596, 633] on div "Thomas Carroll Actively Looking Greater Kansas City Area, MO" at bounding box center [646, 651] width 857 height 35
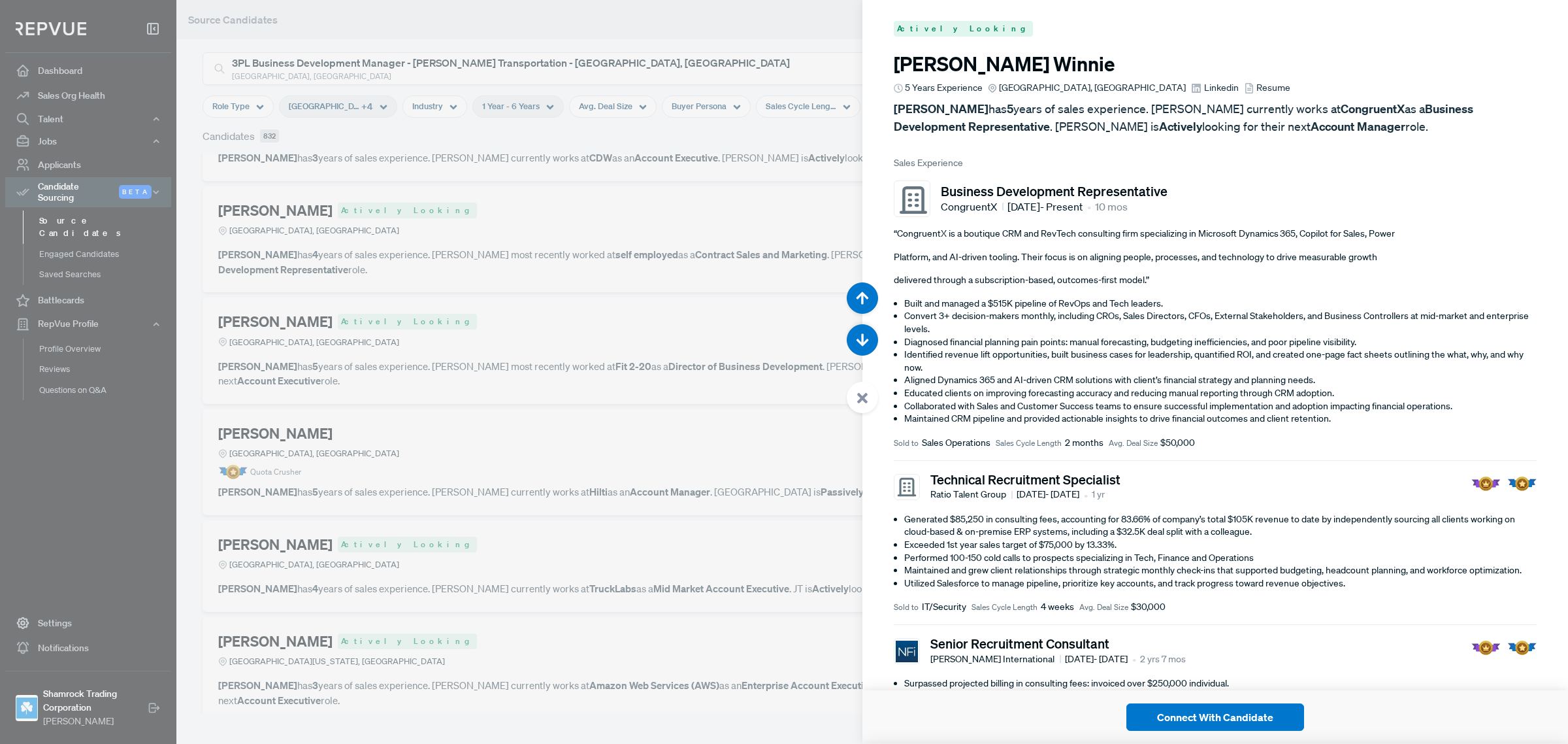
scroll to position [17868, 0]
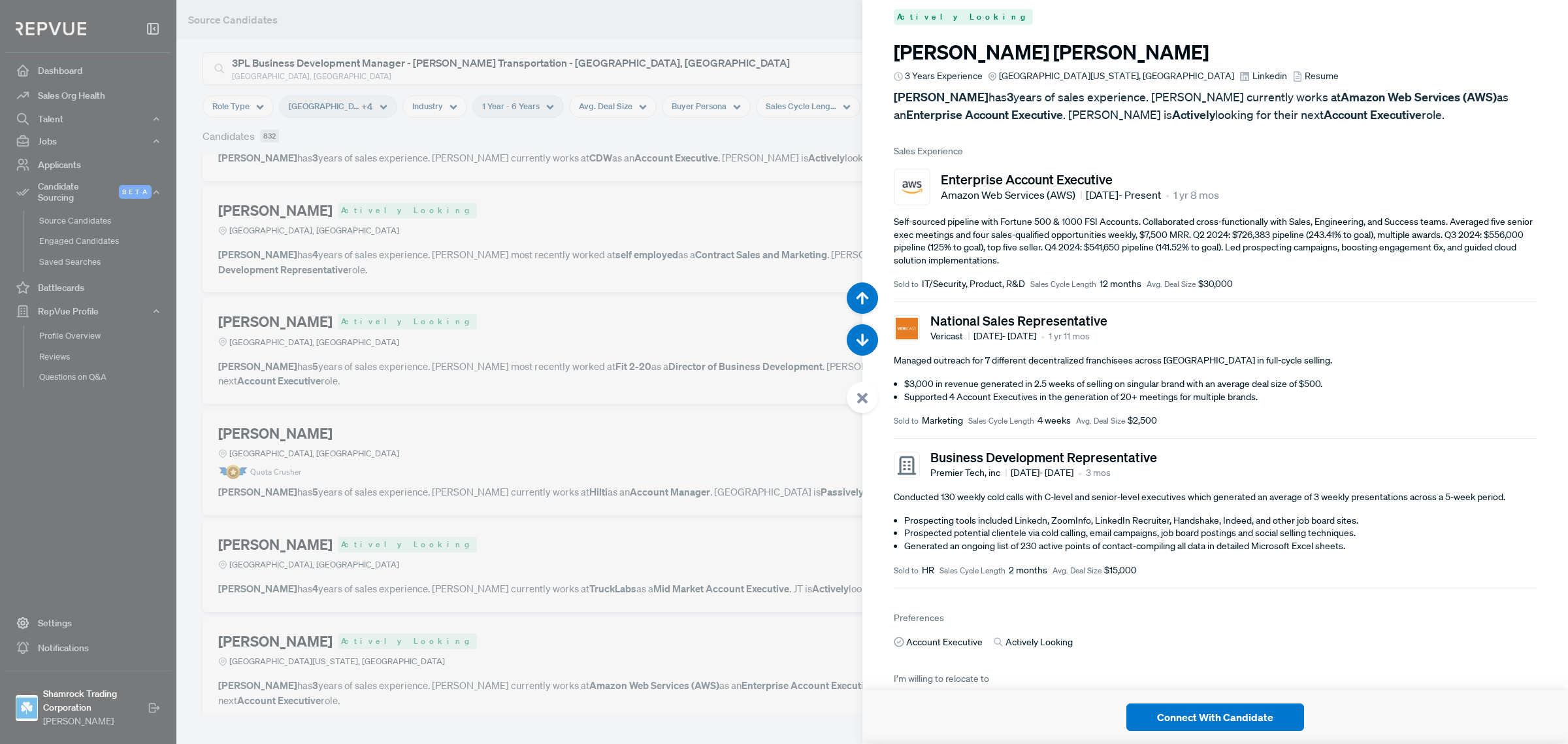
click at [1252, 83] on span "Linkedin" at bounding box center [1270, 76] width 35 height 13
click at [403, 596] on div at bounding box center [784, 372] width 1568 height 744
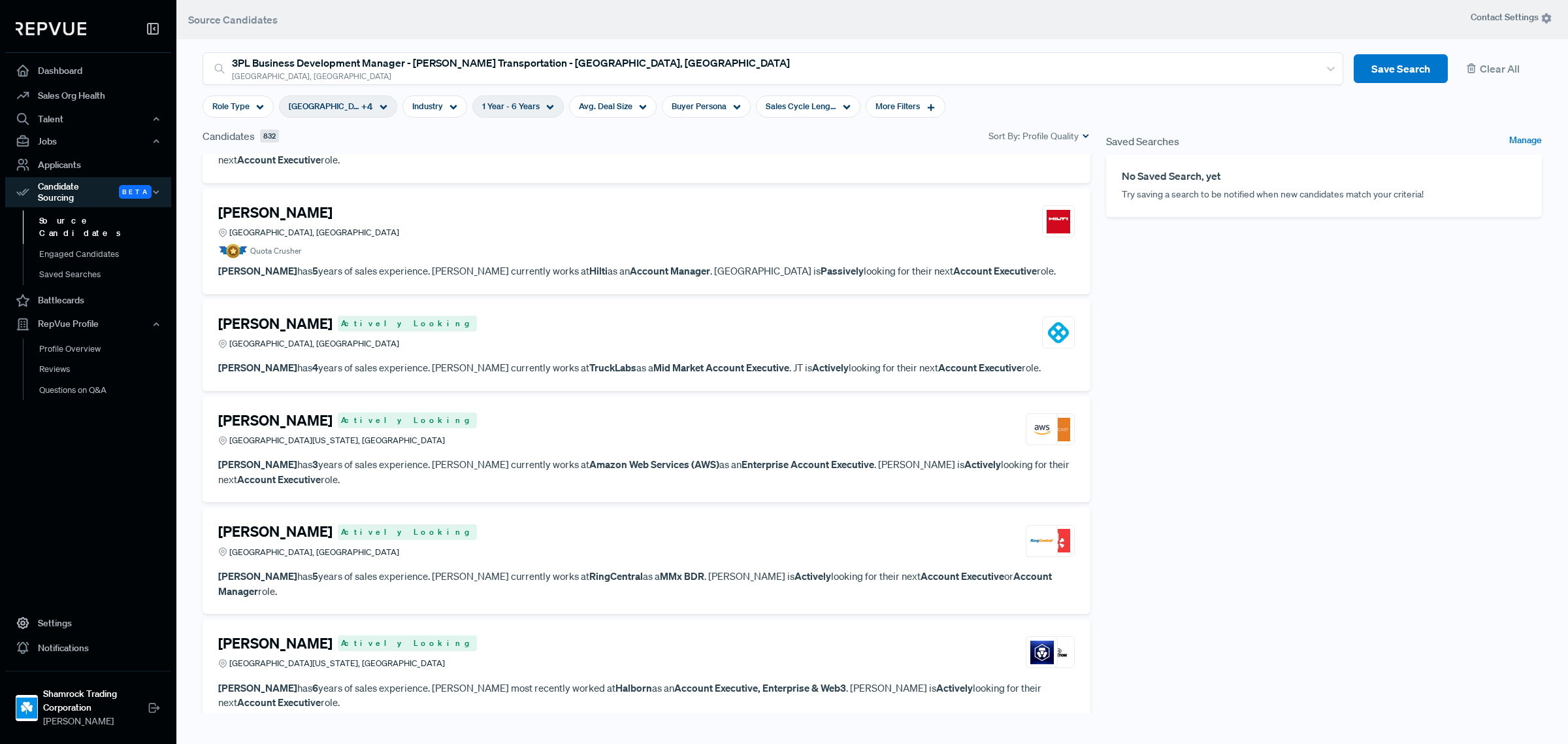
scroll to position [2615, 0]
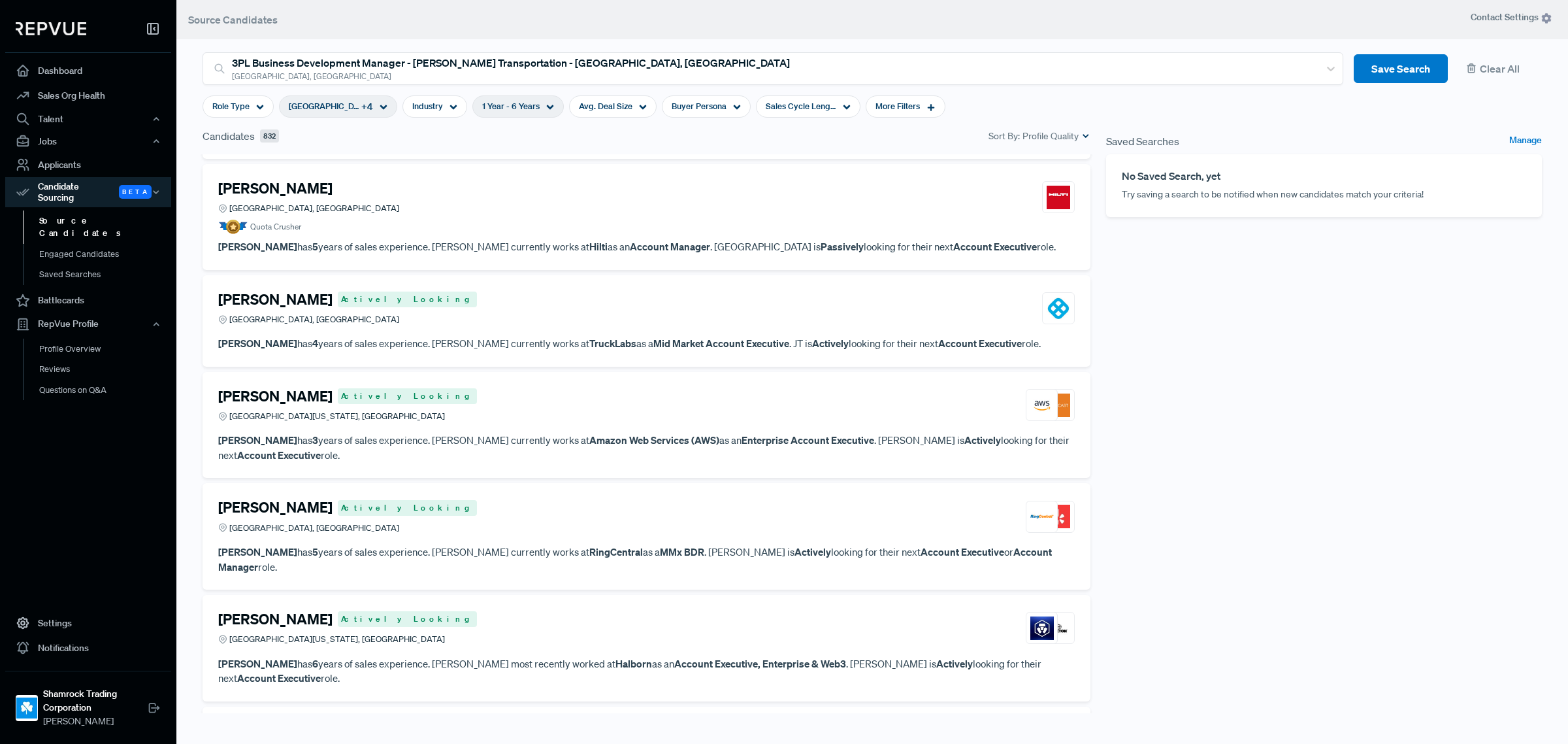
click at [441, 611] on div "Kevin McLiney Actively Looking Greater Kansas City Area, MO" at bounding box center [646, 628] width 857 height 35
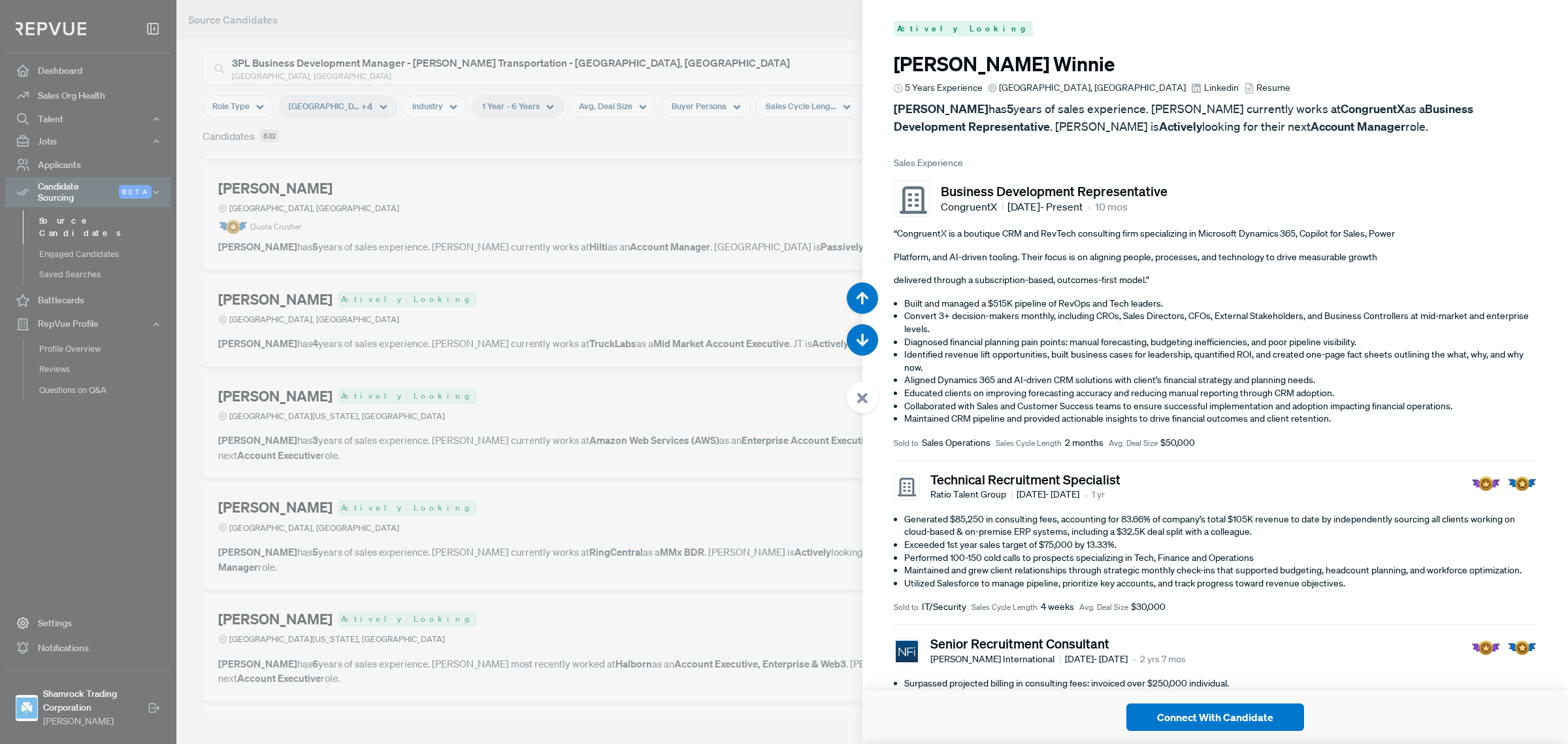
scroll to position [19357, 0]
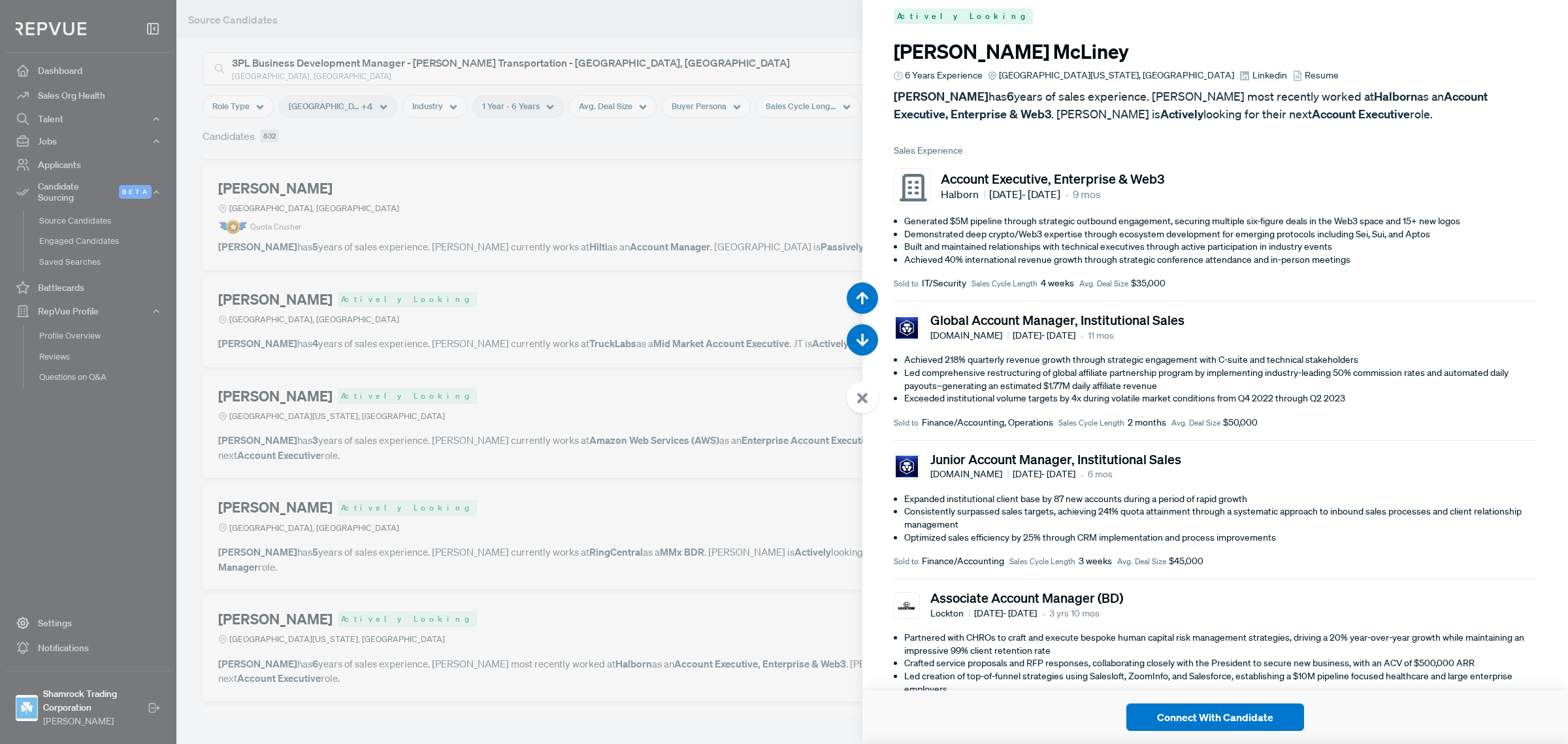
click at [655, 592] on div at bounding box center [784, 372] width 1568 height 744
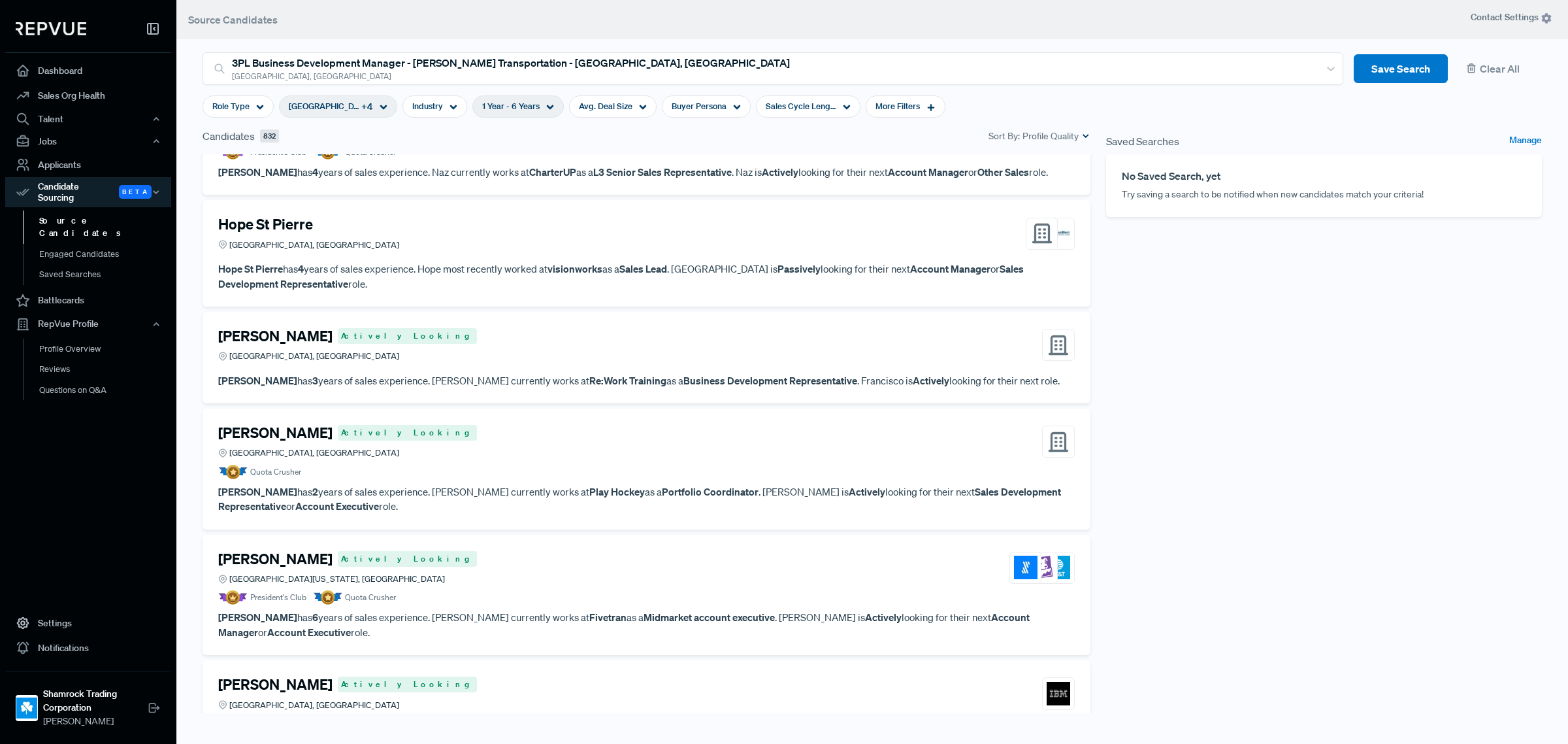
scroll to position [3596, 0]
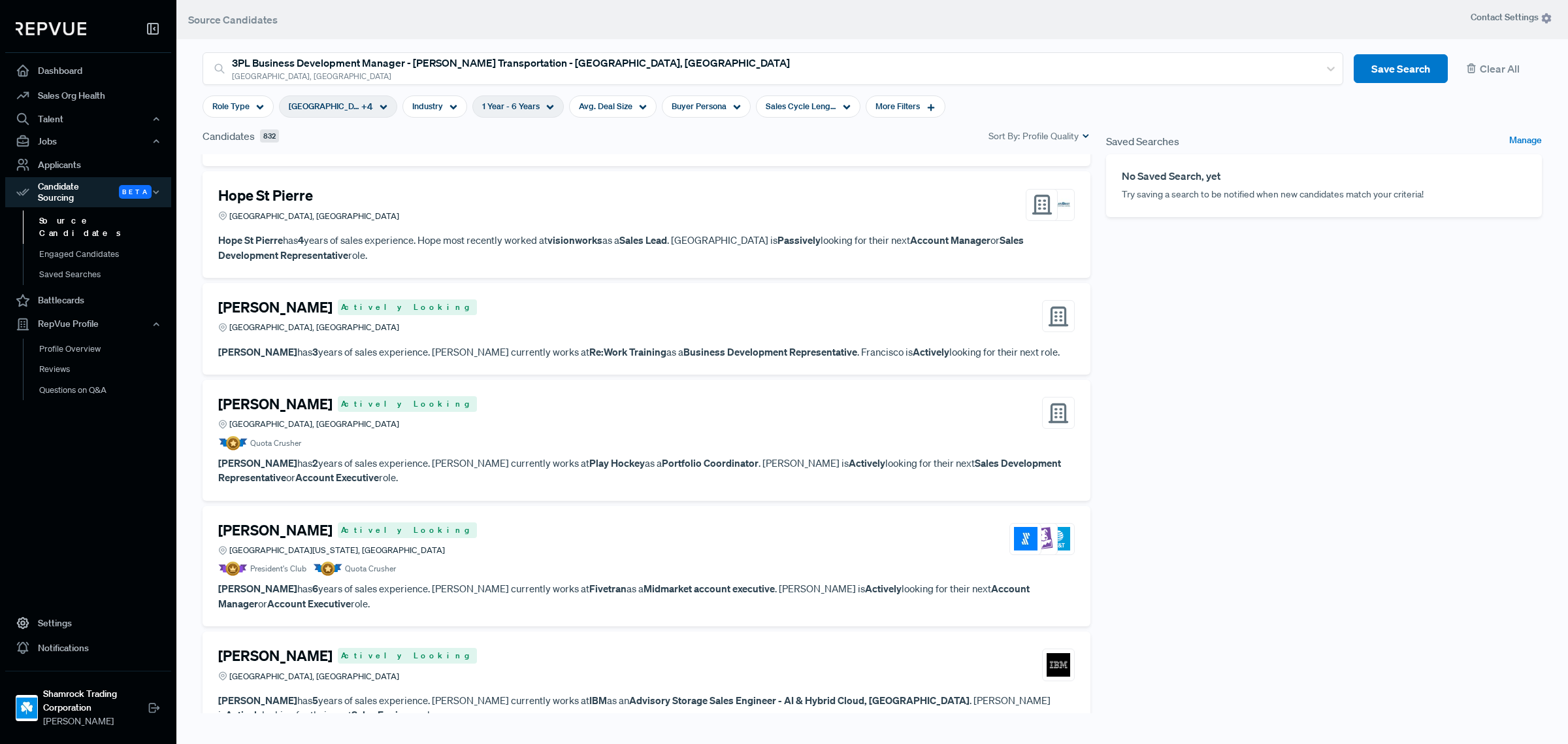
click at [389, 522] on div "Jonathan Shull Actively Looking Greater Kansas City Area, MO" at bounding box center [646, 539] width 857 height 35
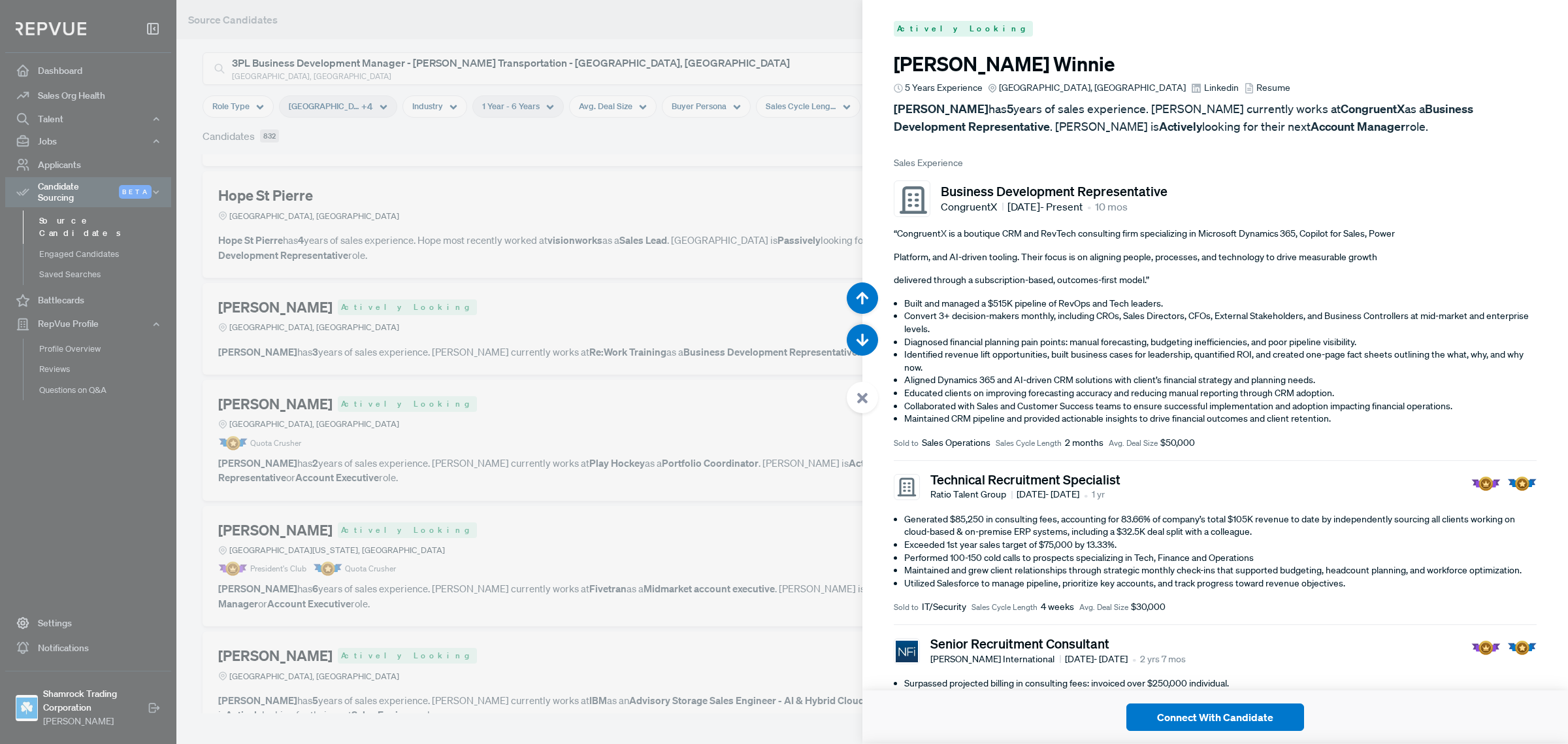
scroll to position [25313, 0]
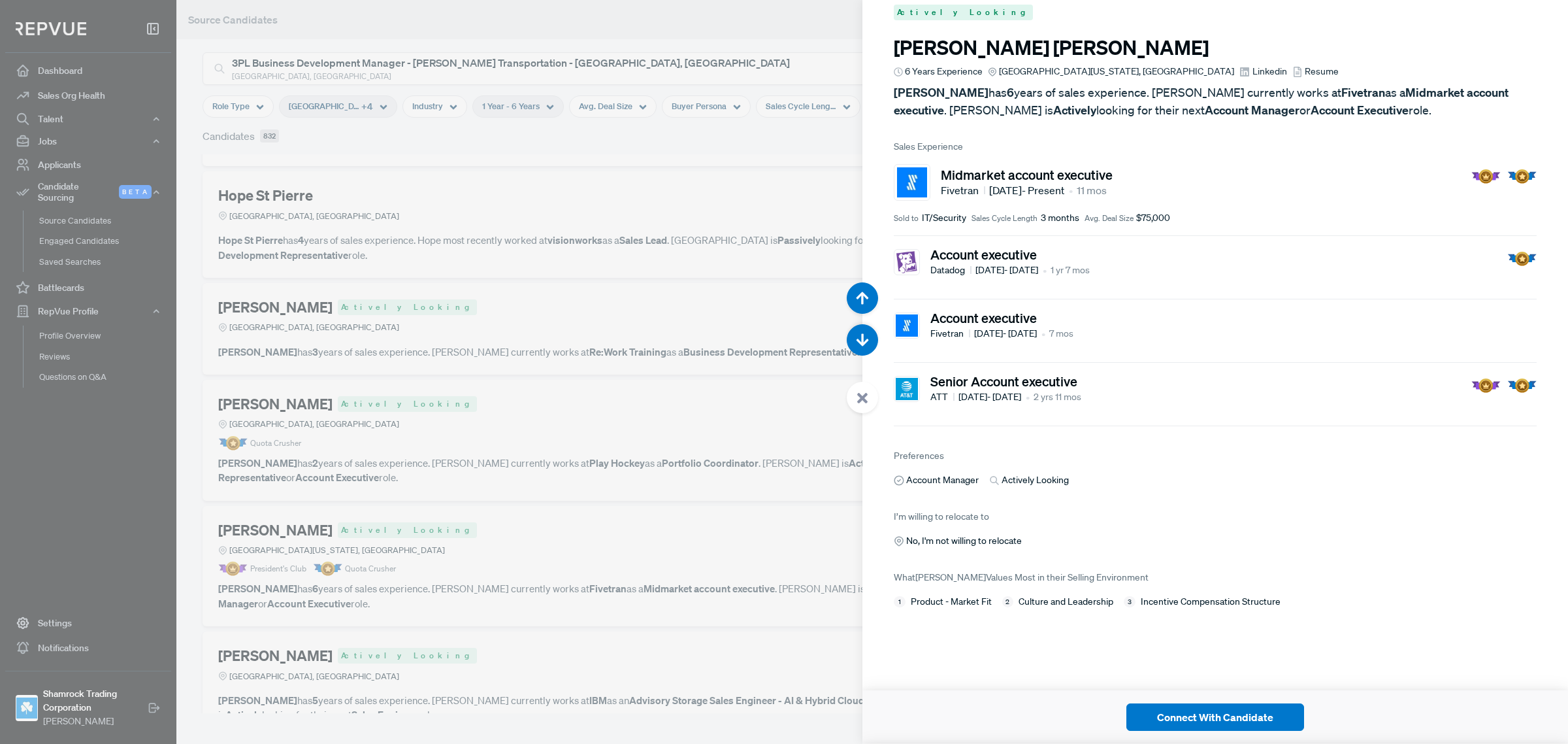
drag, startPoint x: 720, startPoint y: 197, endPoint x: 703, endPoint y: 281, distance: 85.7
click at [720, 197] on div at bounding box center [784, 372] width 1568 height 744
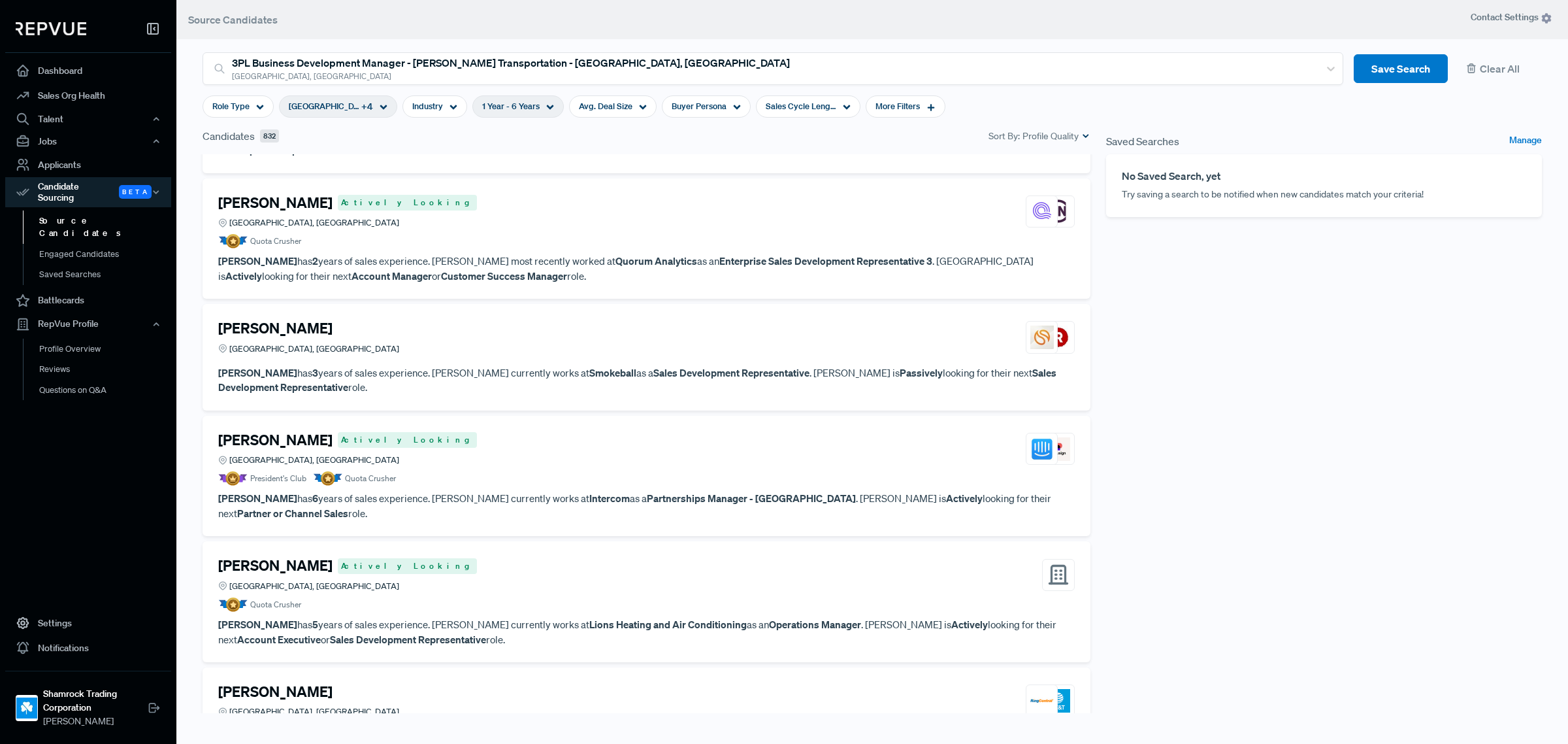
scroll to position [4740, 0]
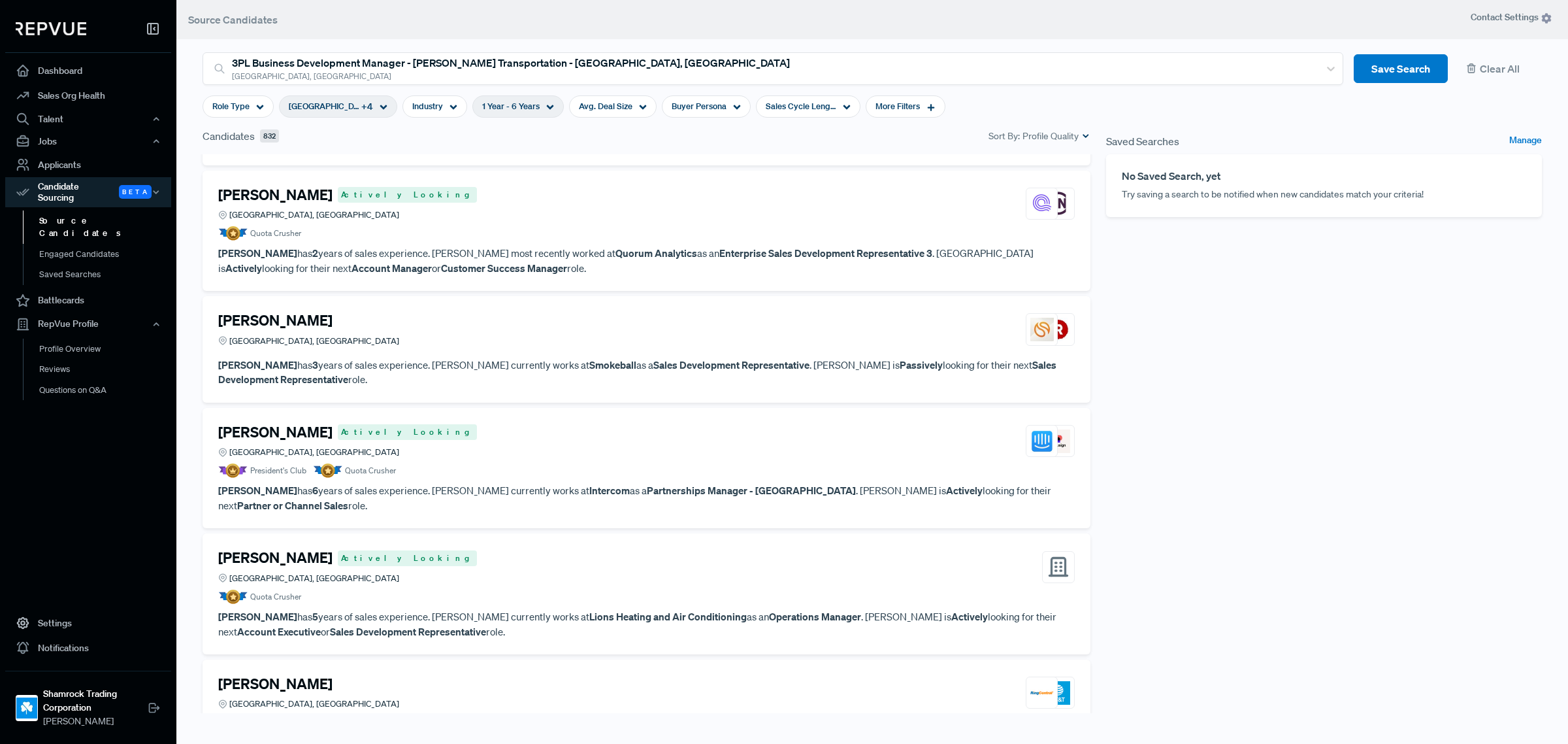
click at [493, 549] on article "Daniel Burgmann Actively Looking Greater Philadelphia Area, PA Quota Crusher" at bounding box center [646, 577] width 857 height 55
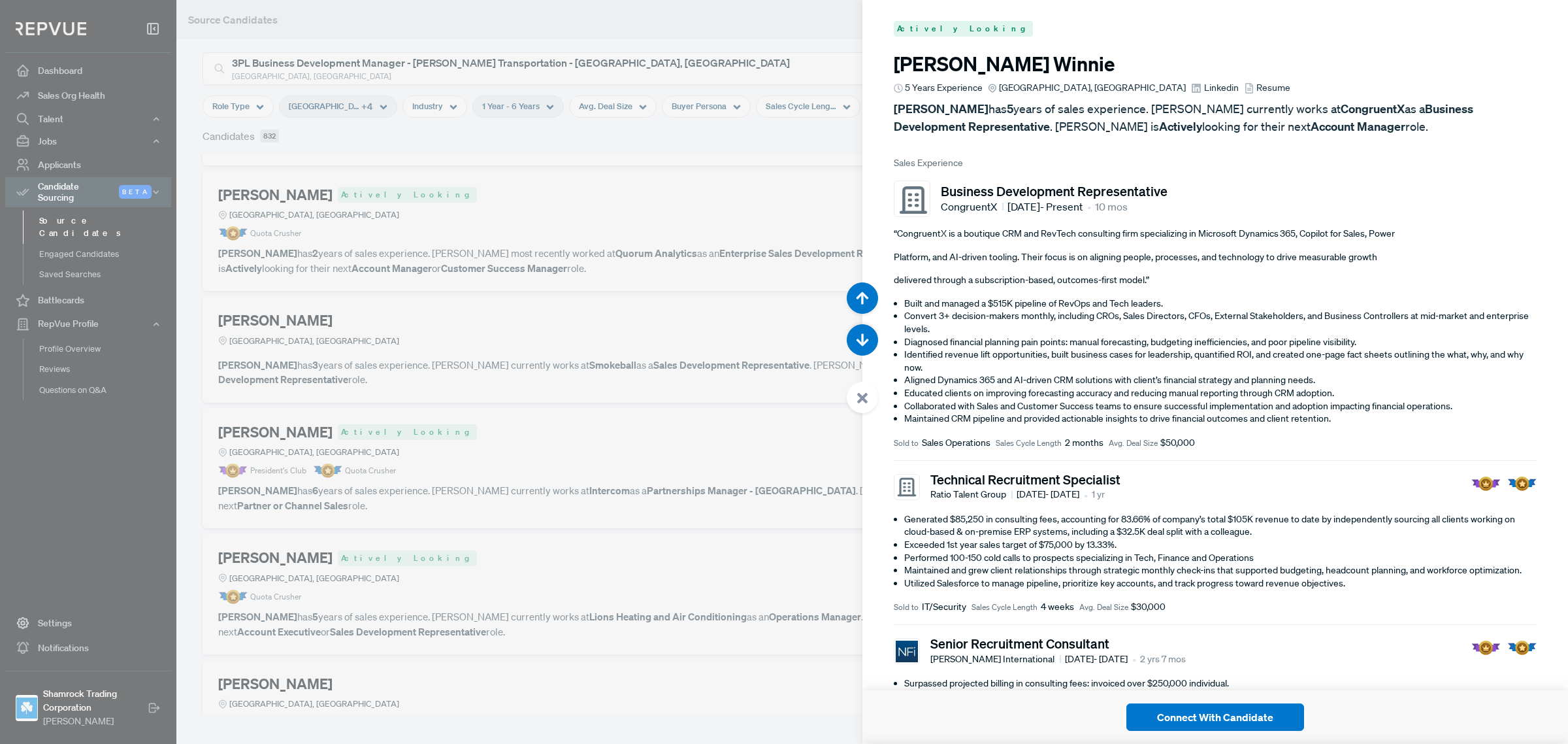
scroll to position [32759, 0]
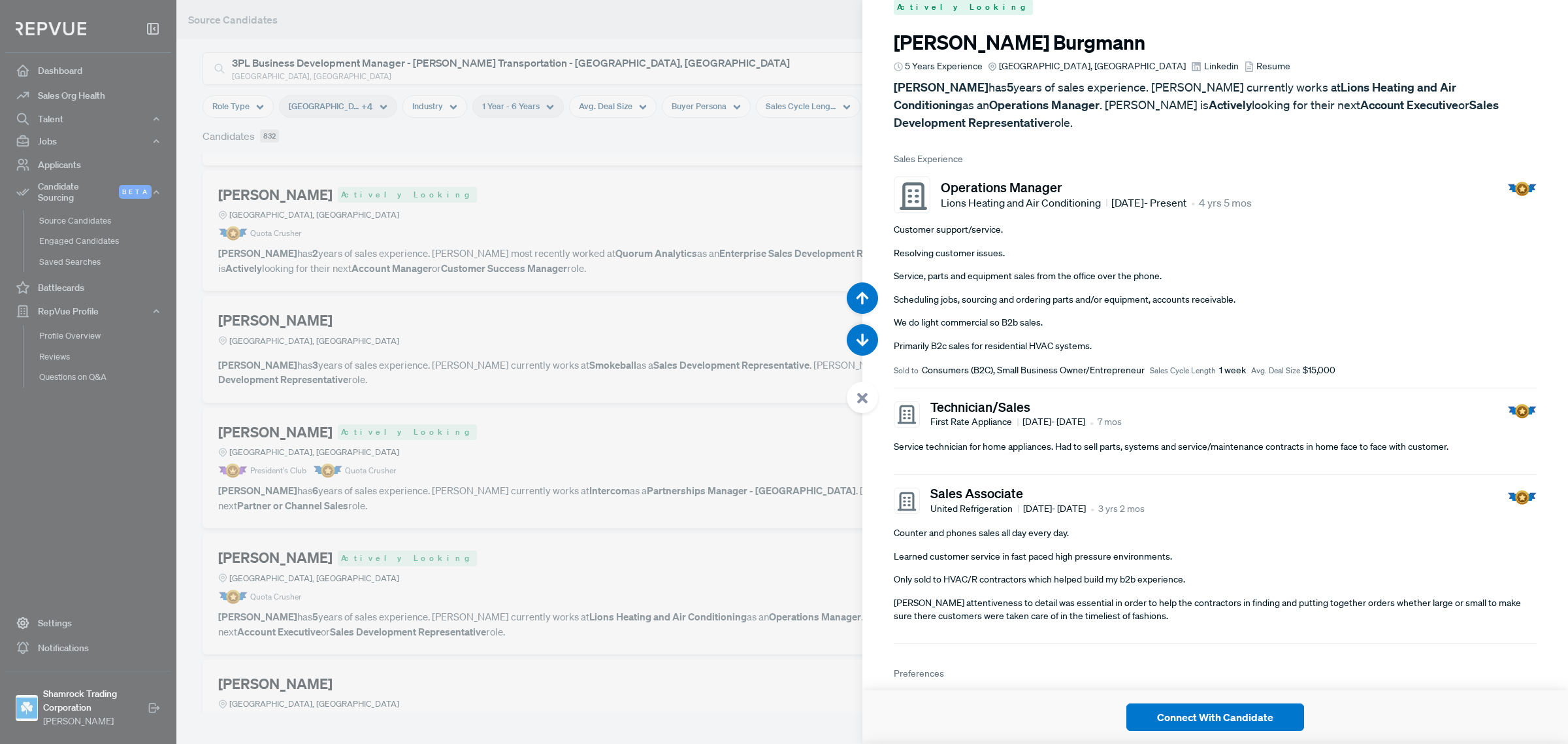
click at [667, 528] on div at bounding box center [784, 372] width 1568 height 744
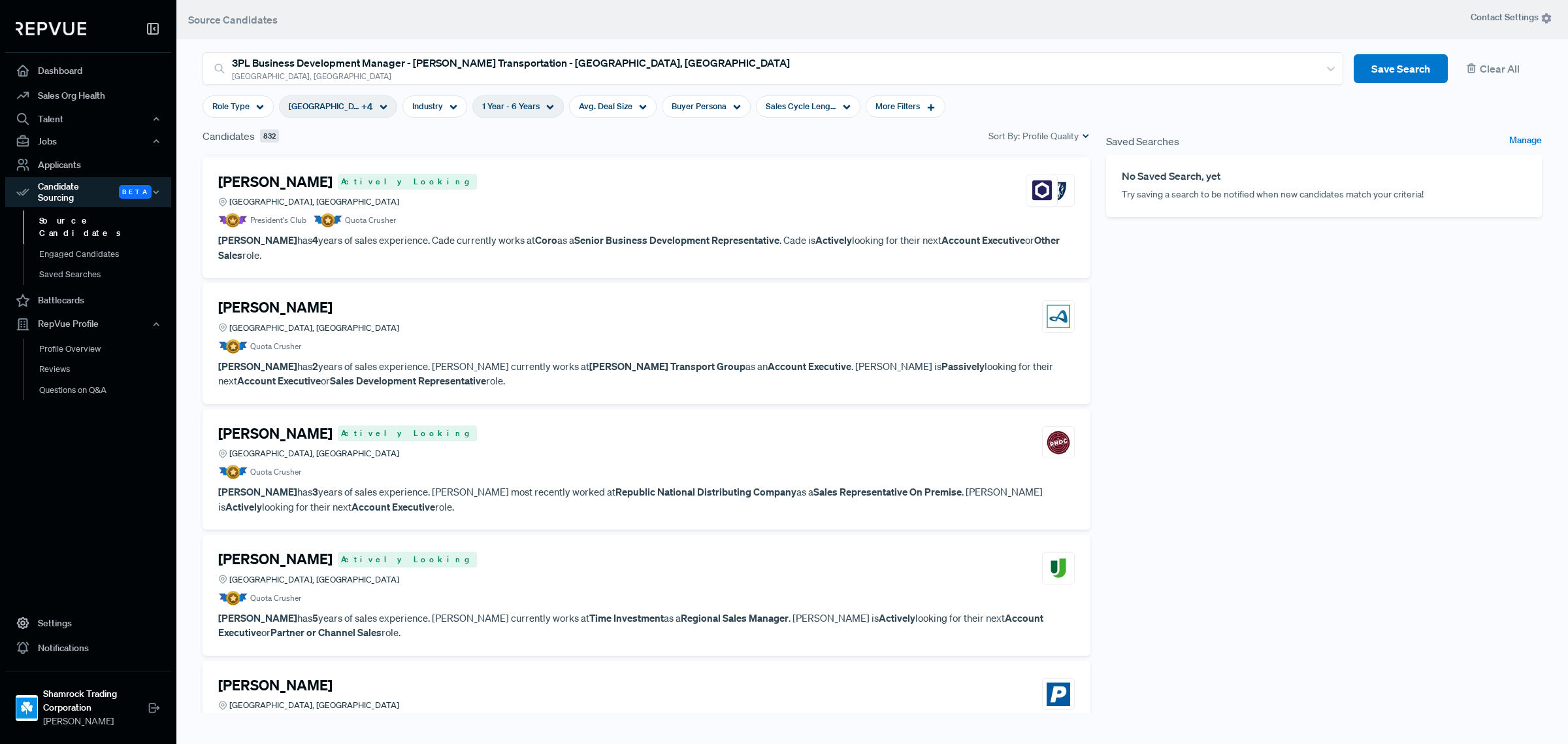
scroll to position [5494, 0]
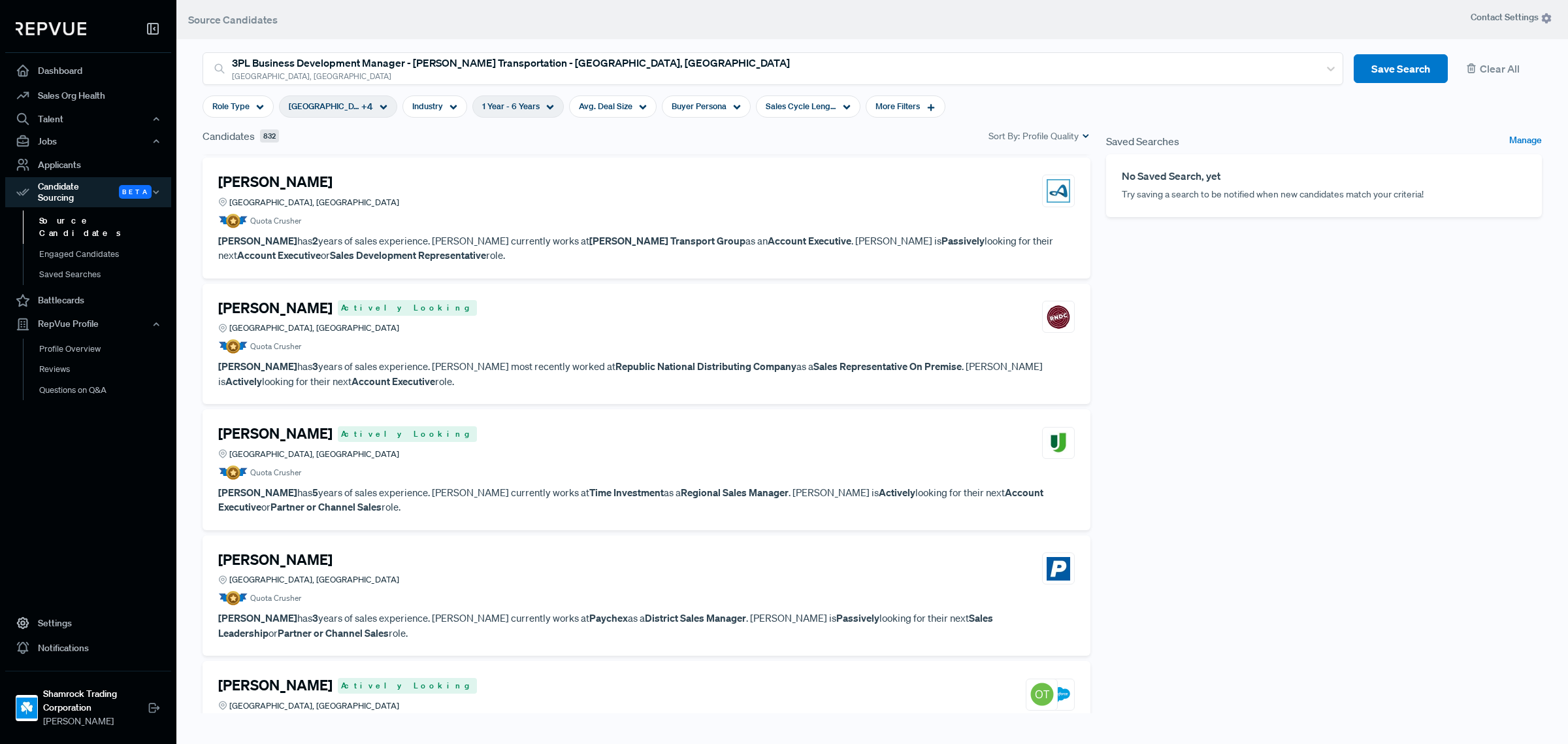
click at [327, 552] on article "Steven Verba Greater Philadelphia Area, PA Quota Crusher" at bounding box center [646, 579] width 857 height 55
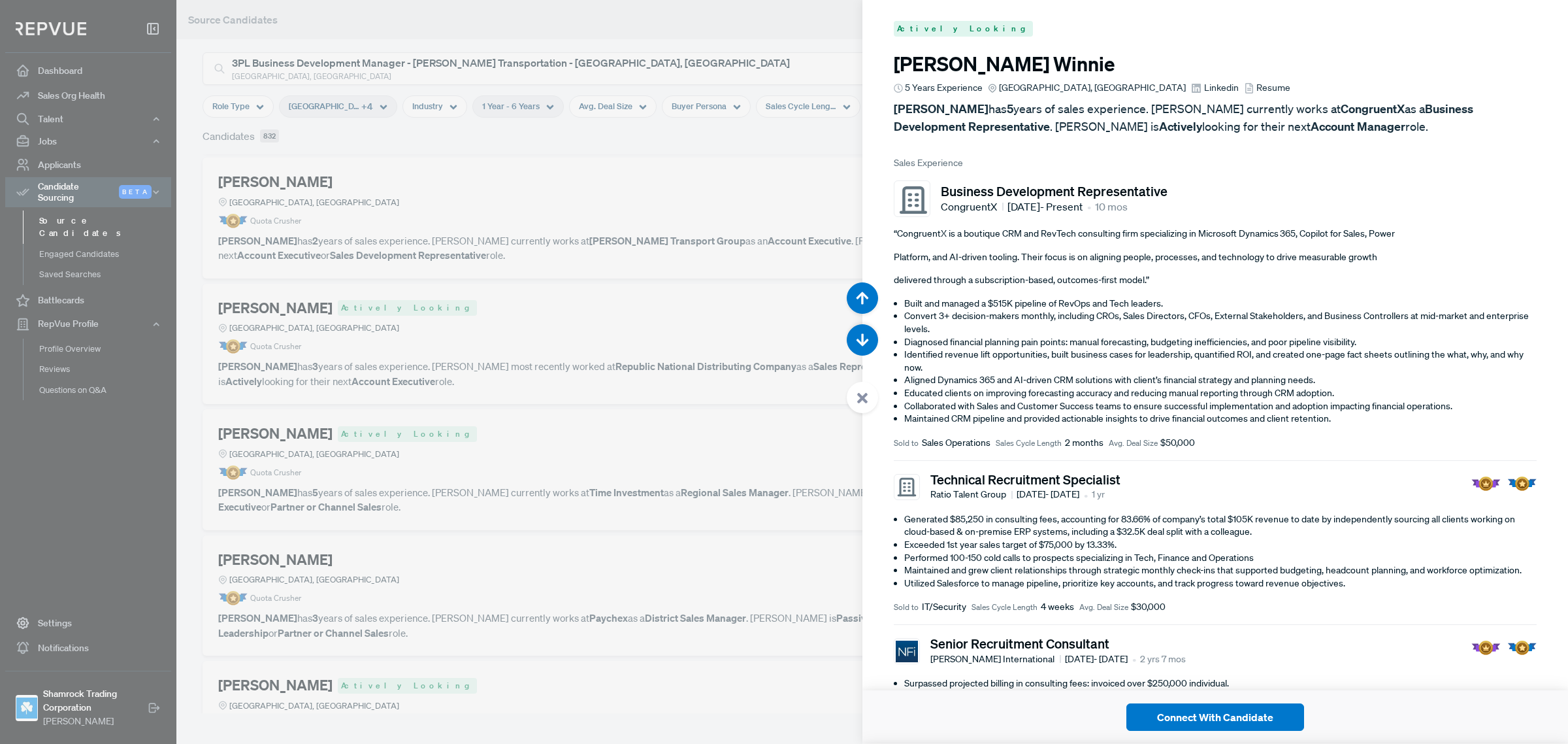
scroll to position [37226, 0]
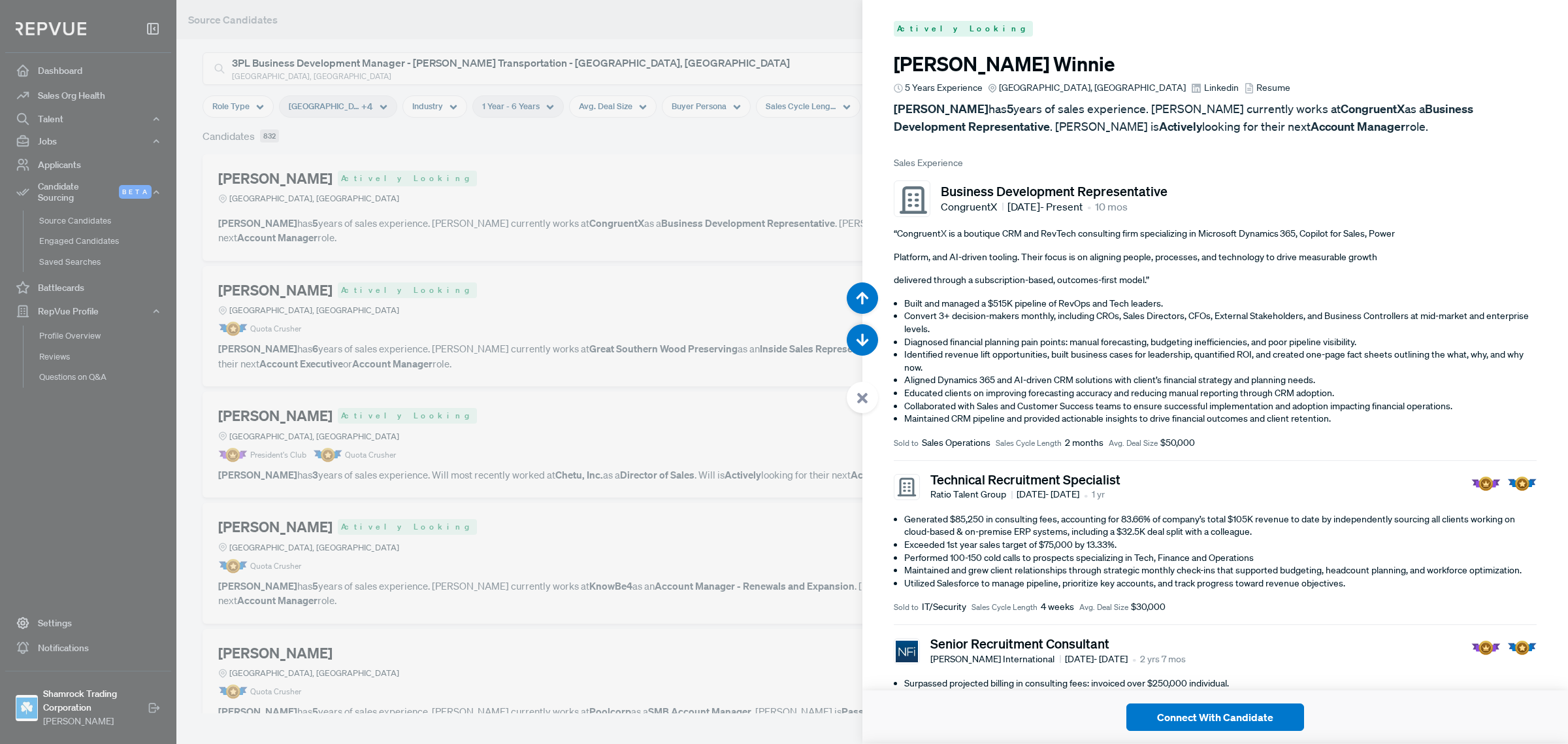
scroll to position [37226, 0]
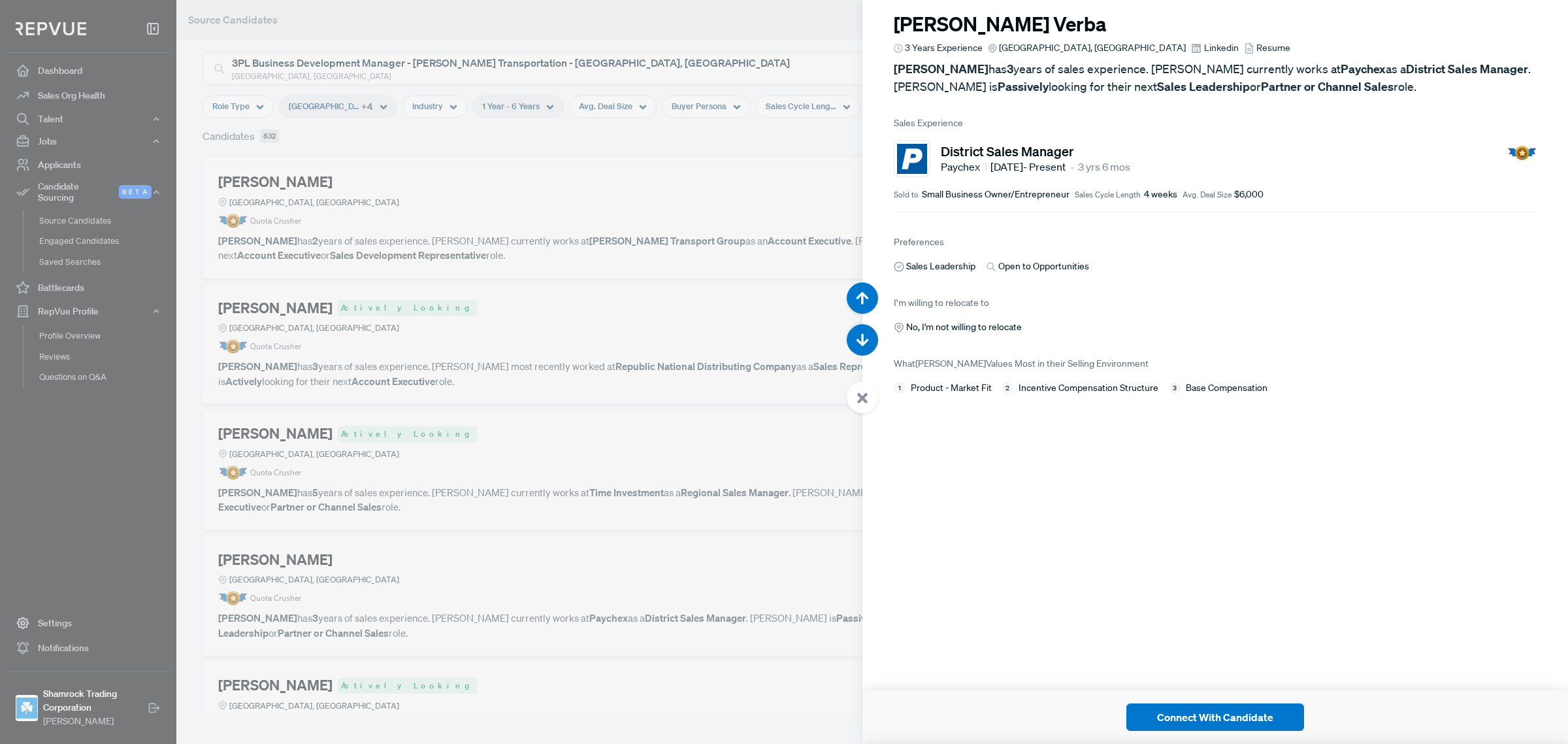
click at [1192, 55] on link "Linkedin" at bounding box center [1215, 47] width 47 height 13
click at [426, 518] on div at bounding box center [784, 372] width 1568 height 744
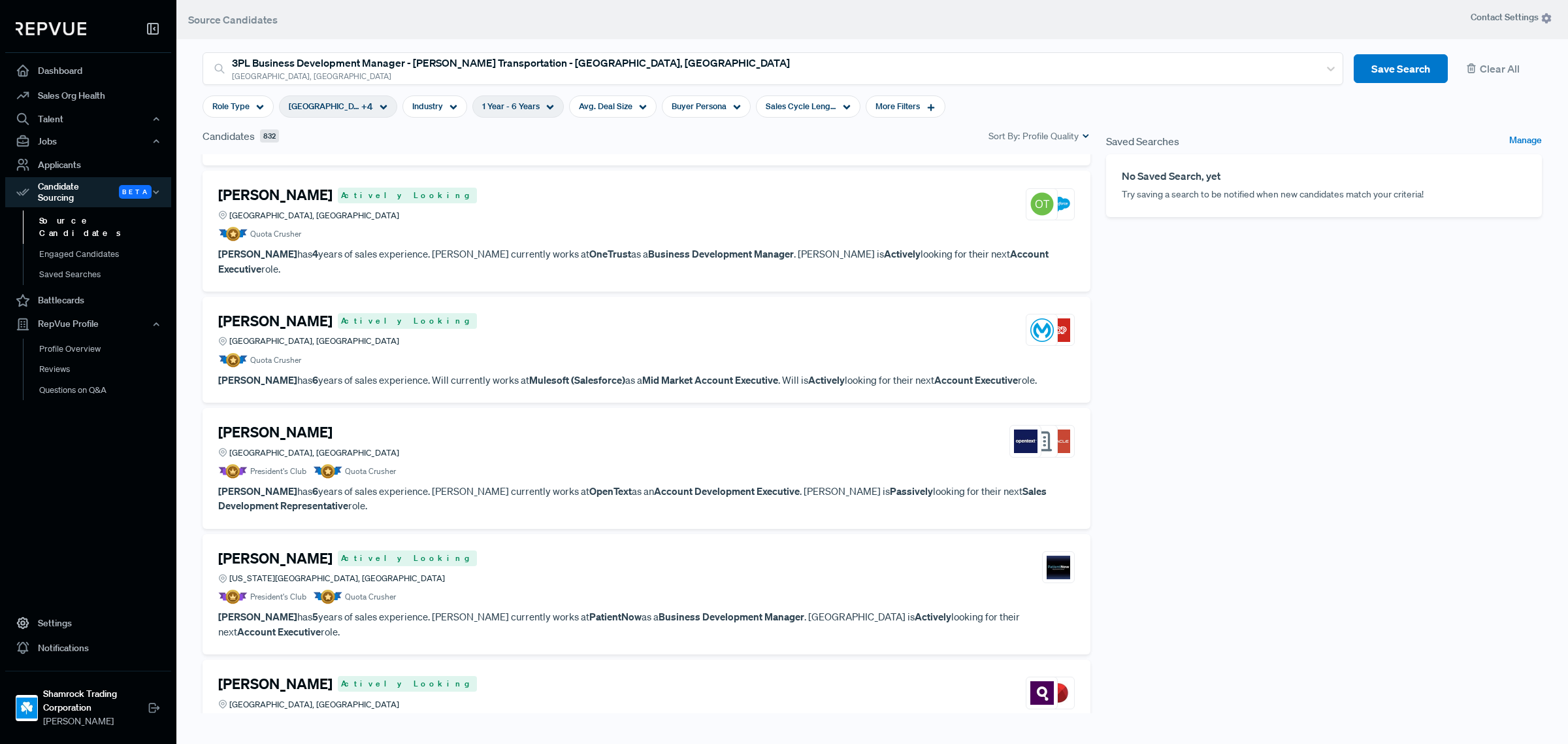
scroll to position [6066, 0]
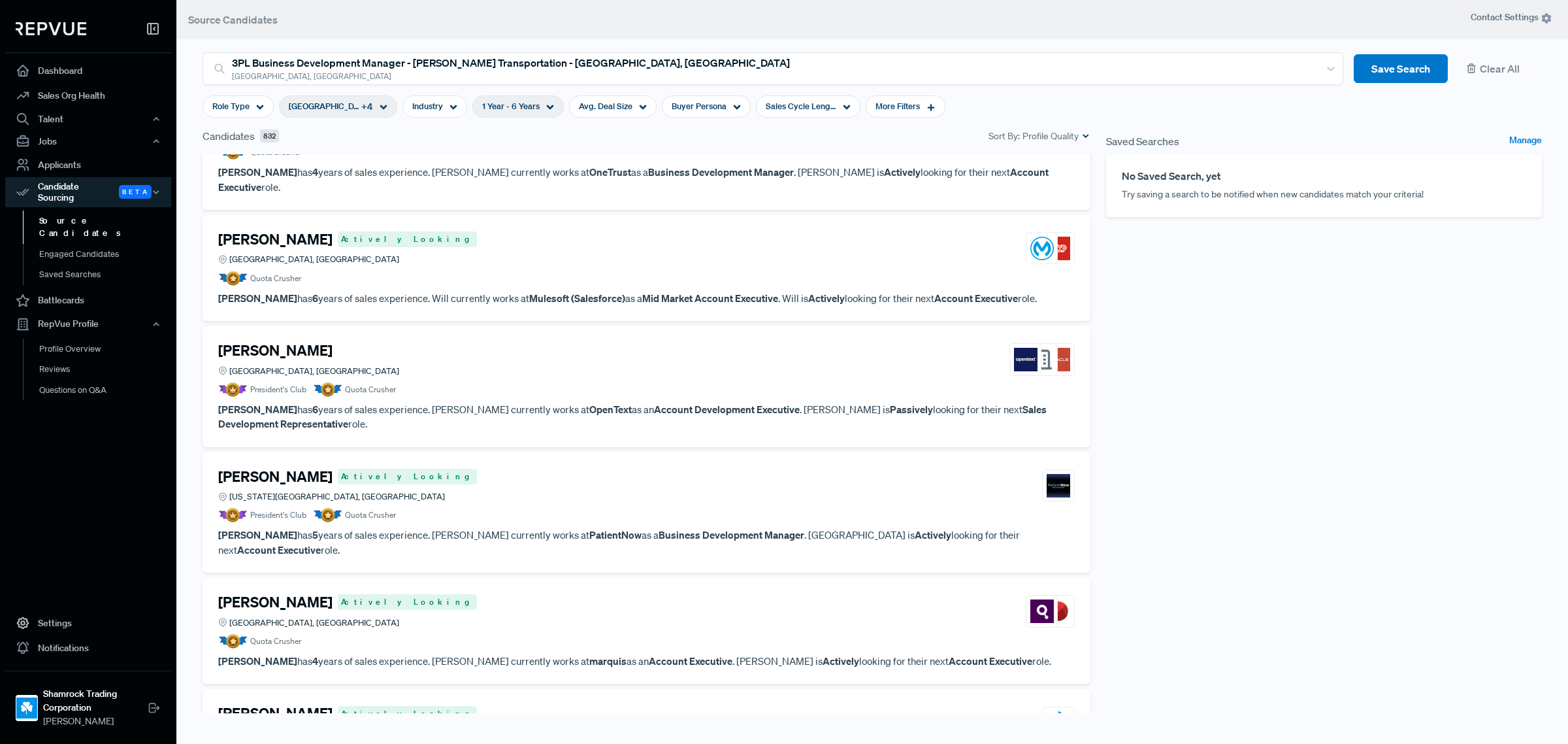
click at [630, 468] on div "[PERSON_NAME] Actively [GEOGRAPHIC_DATA][US_STATE], [GEOGRAPHIC_DATA]" at bounding box center [646, 486] width 857 height 35
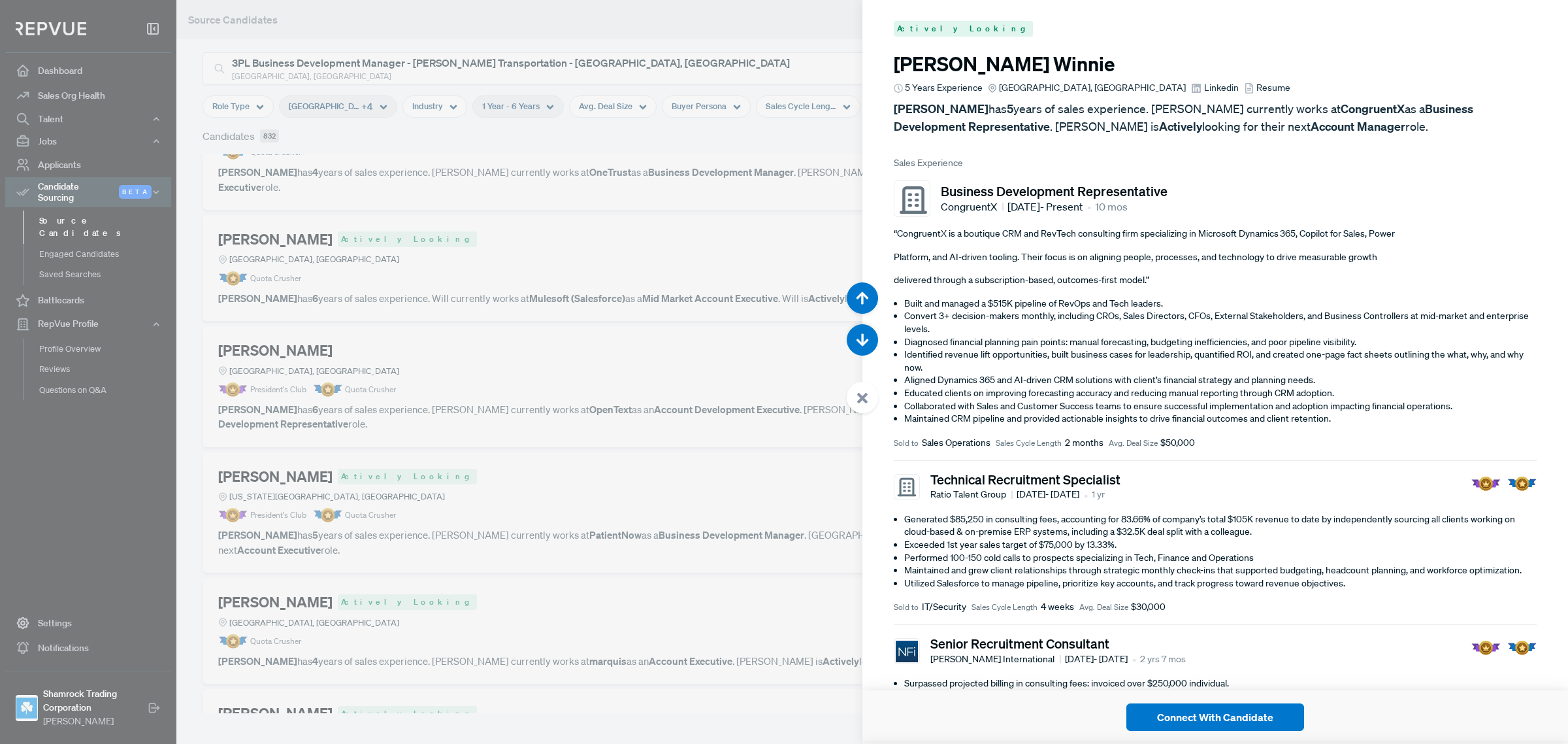
scroll to position [40204, 0]
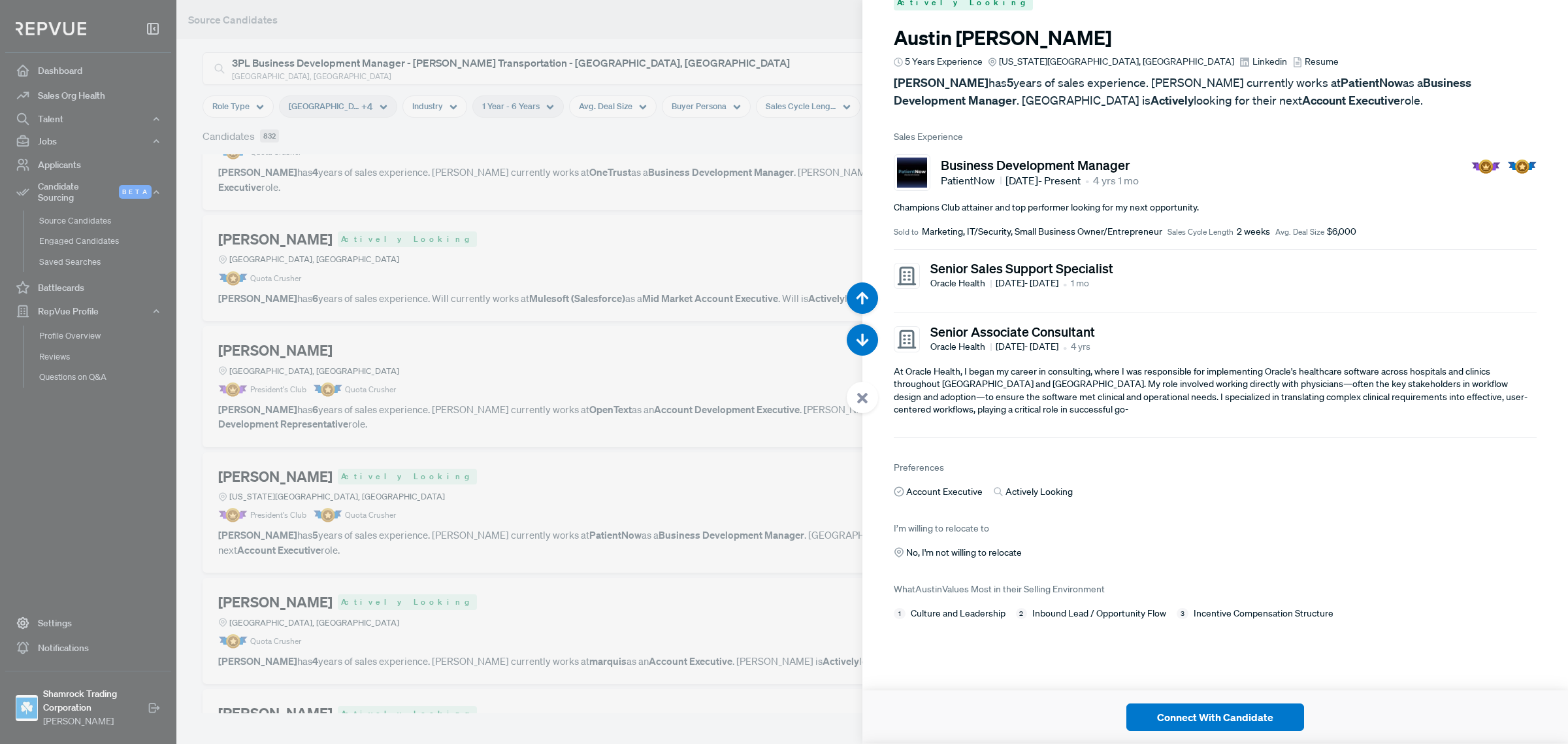
click at [1252, 68] on span "Linkedin" at bounding box center [1270, 62] width 35 height 13
click at [613, 442] on div at bounding box center [784, 372] width 1568 height 744
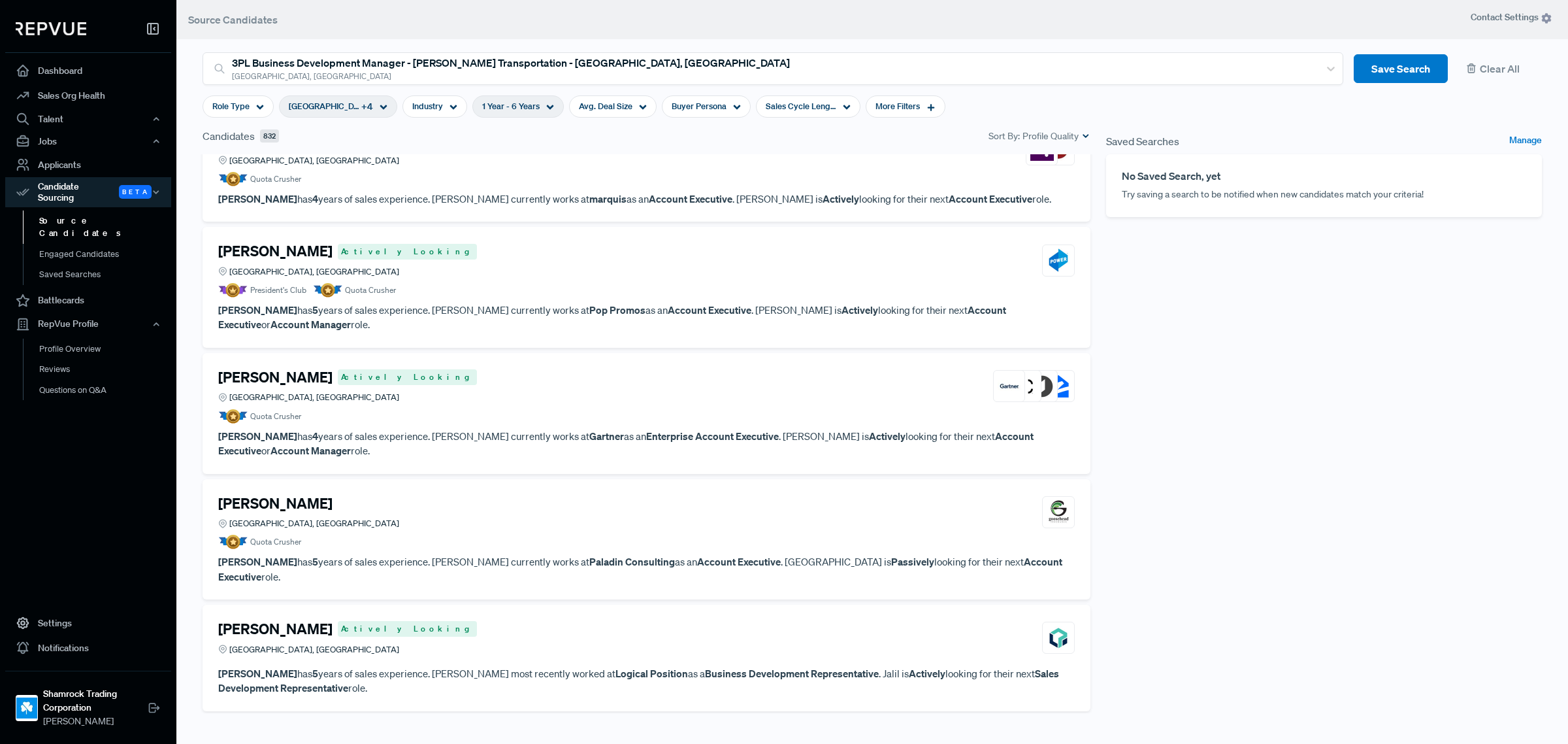
scroll to position [6556, 0]
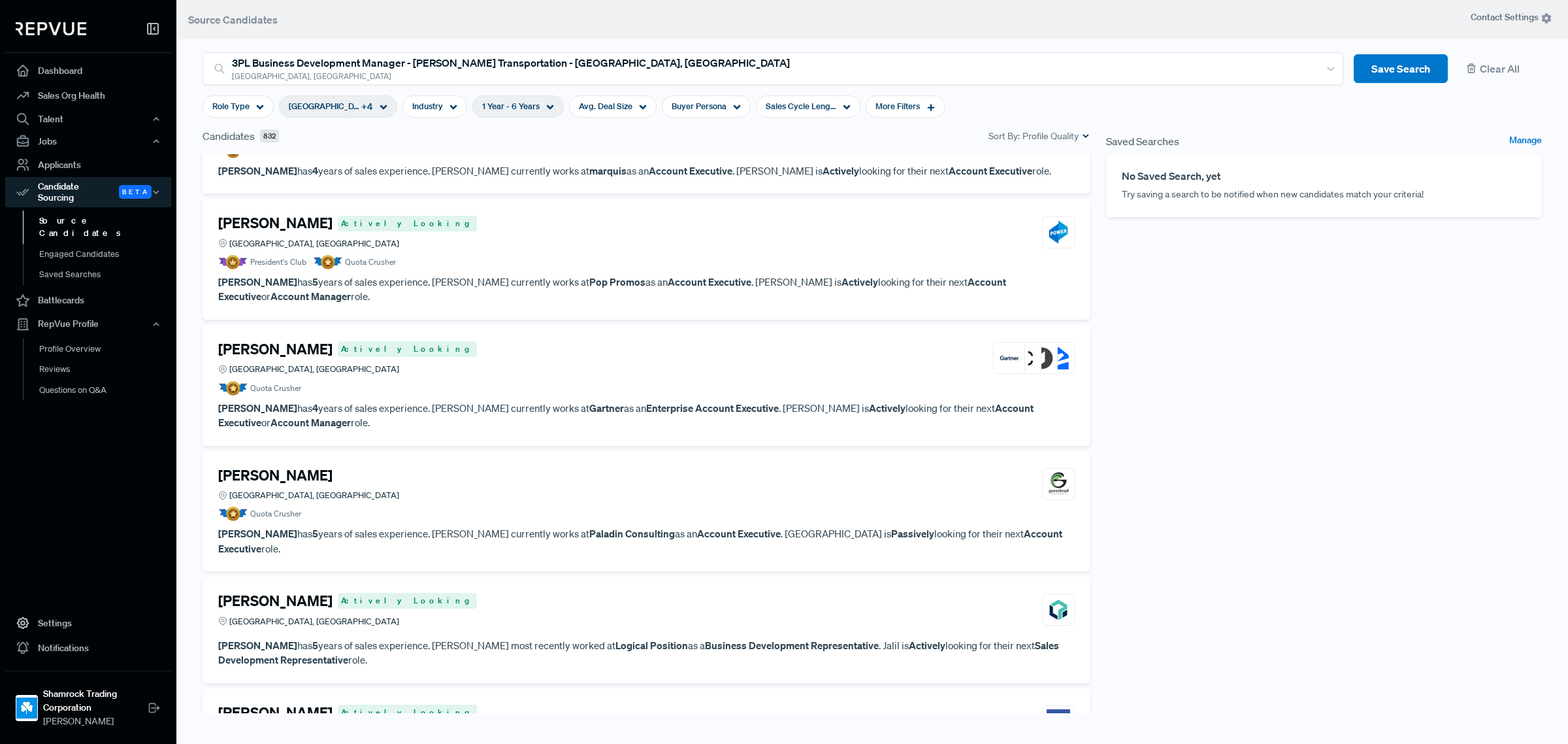
click at [481, 507] on article "Quota Crusher" at bounding box center [646, 513] width 857 height 14
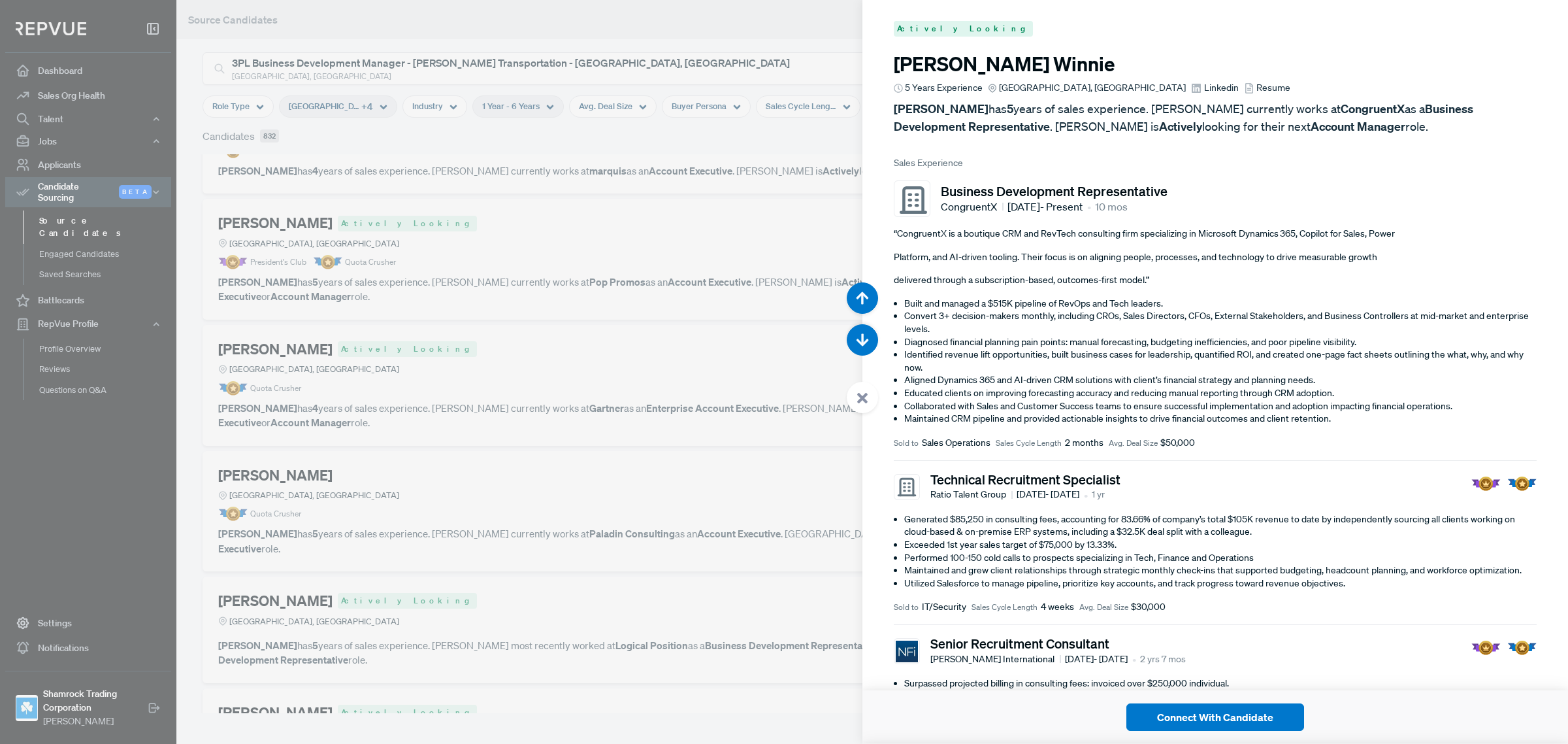
scroll to position [43182, 0]
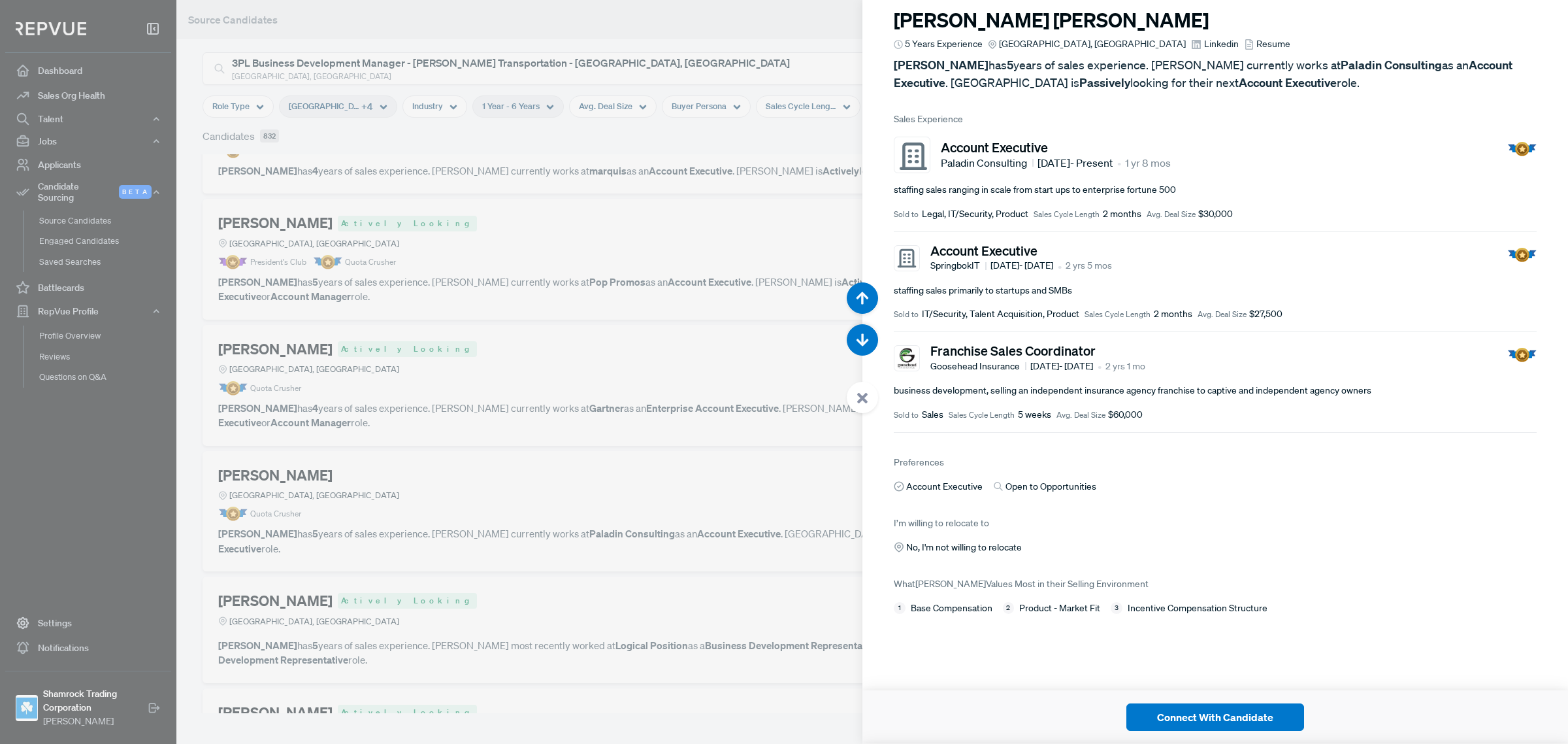
click at [1204, 51] on span "Linkedin" at bounding box center [1222, 44] width 35 height 13
click at [585, 272] on div at bounding box center [784, 372] width 1568 height 744
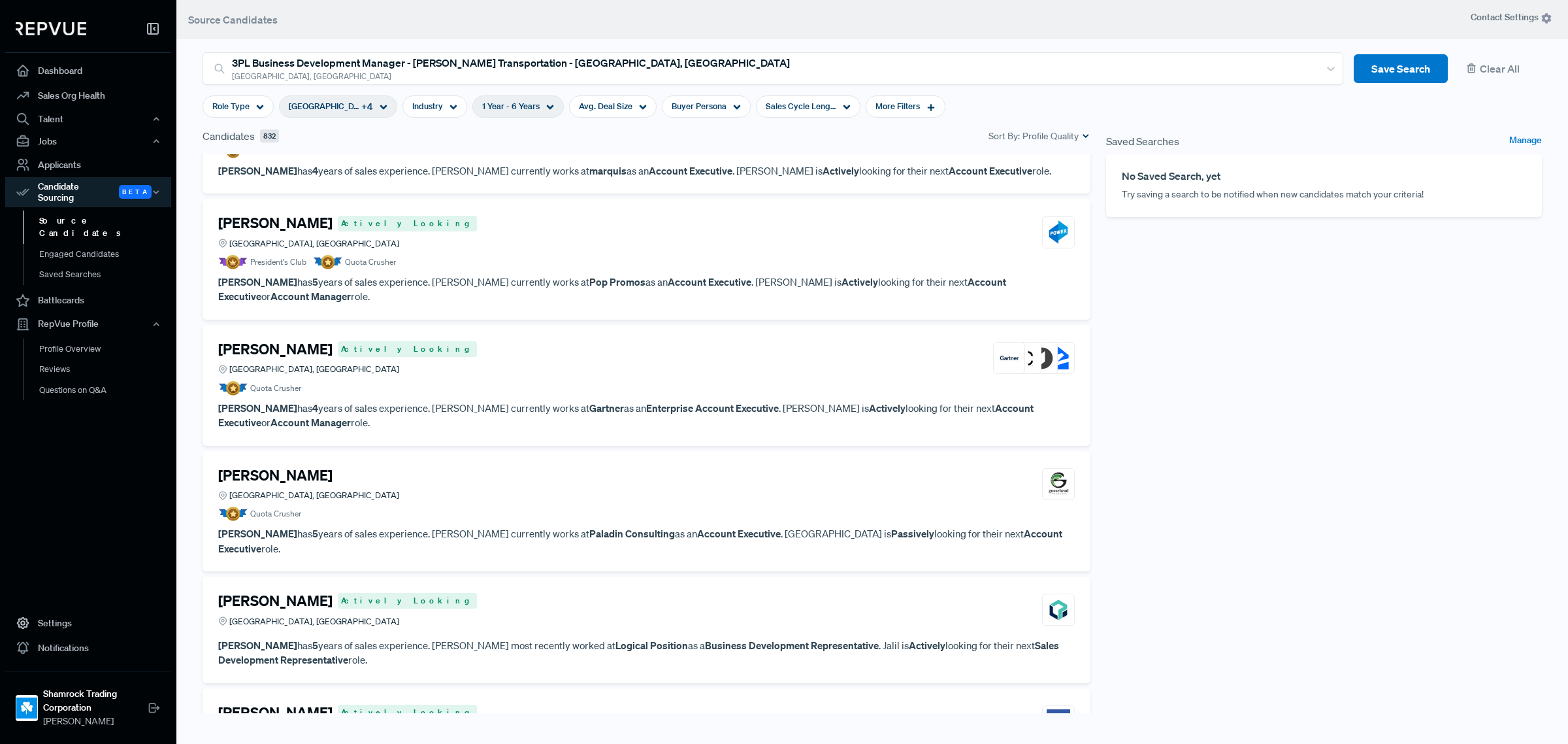
click at [408, 467] on article "[PERSON_NAME] [GEOGRAPHIC_DATA], [GEOGRAPHIC_DATA] Quota Crusher [PERSON_NAME] …" at bounding box center [646, 512] width 857 height 90
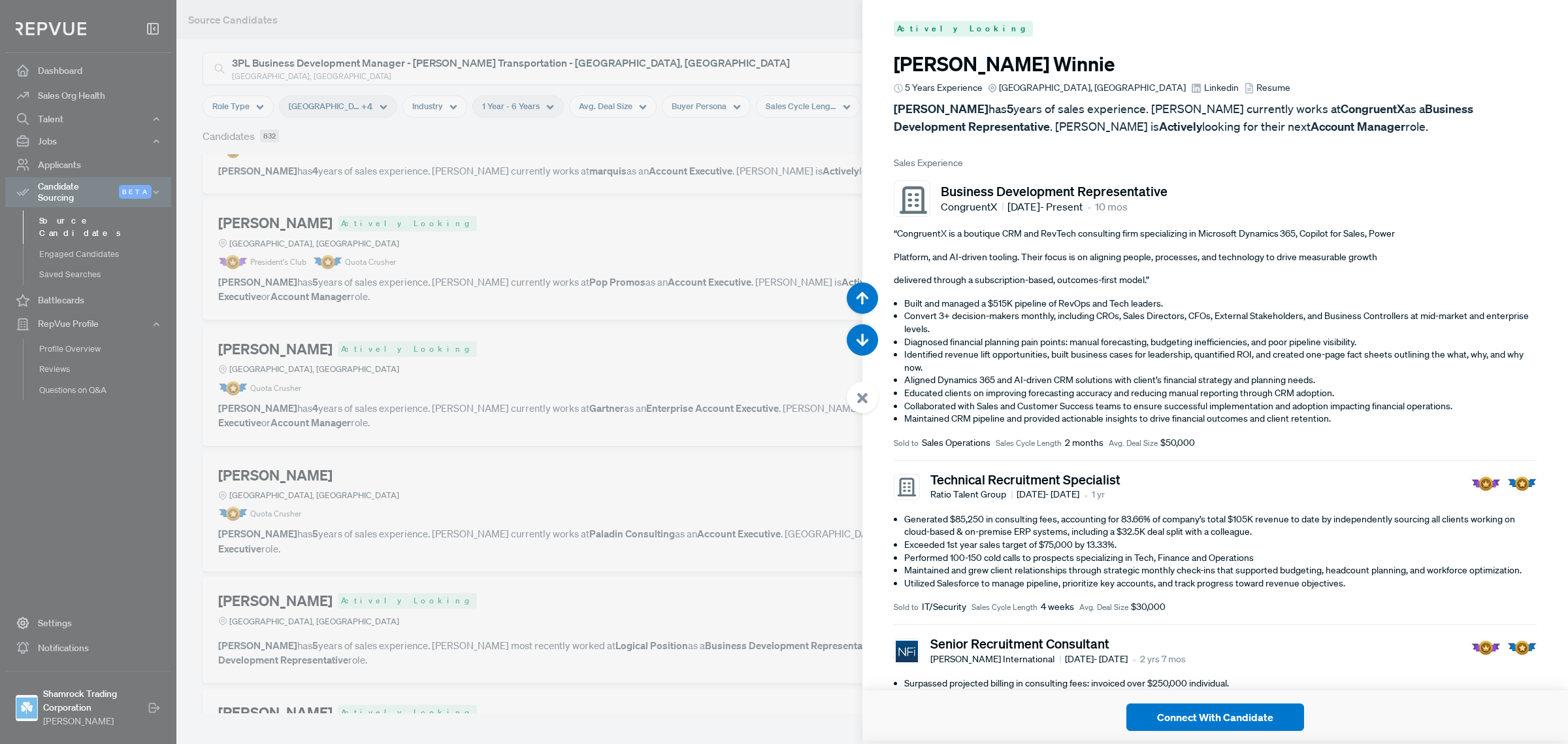
scroll to position [43182, 0]
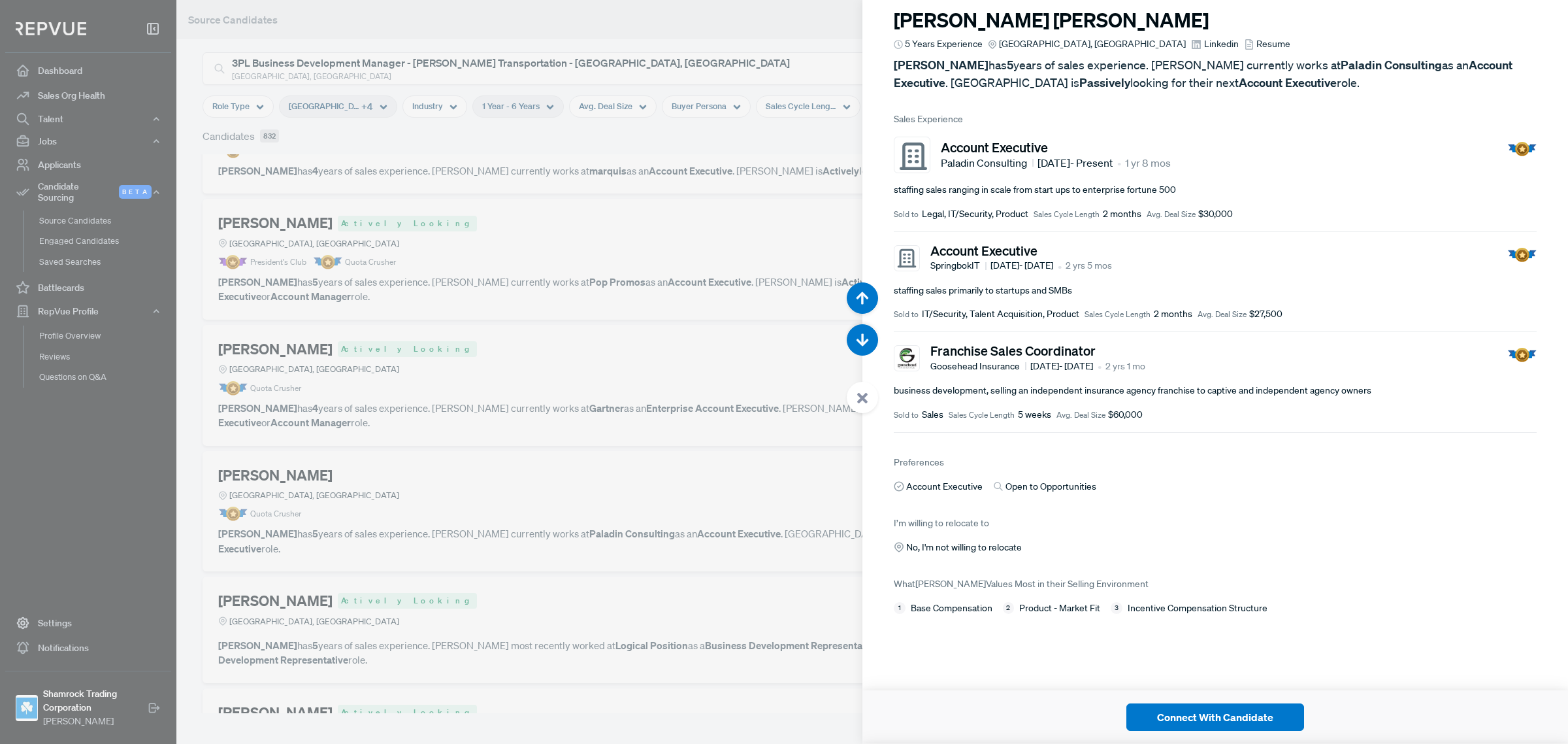
click at [180, 389] on div at bounding box center [784, 372] width 1568 height 744
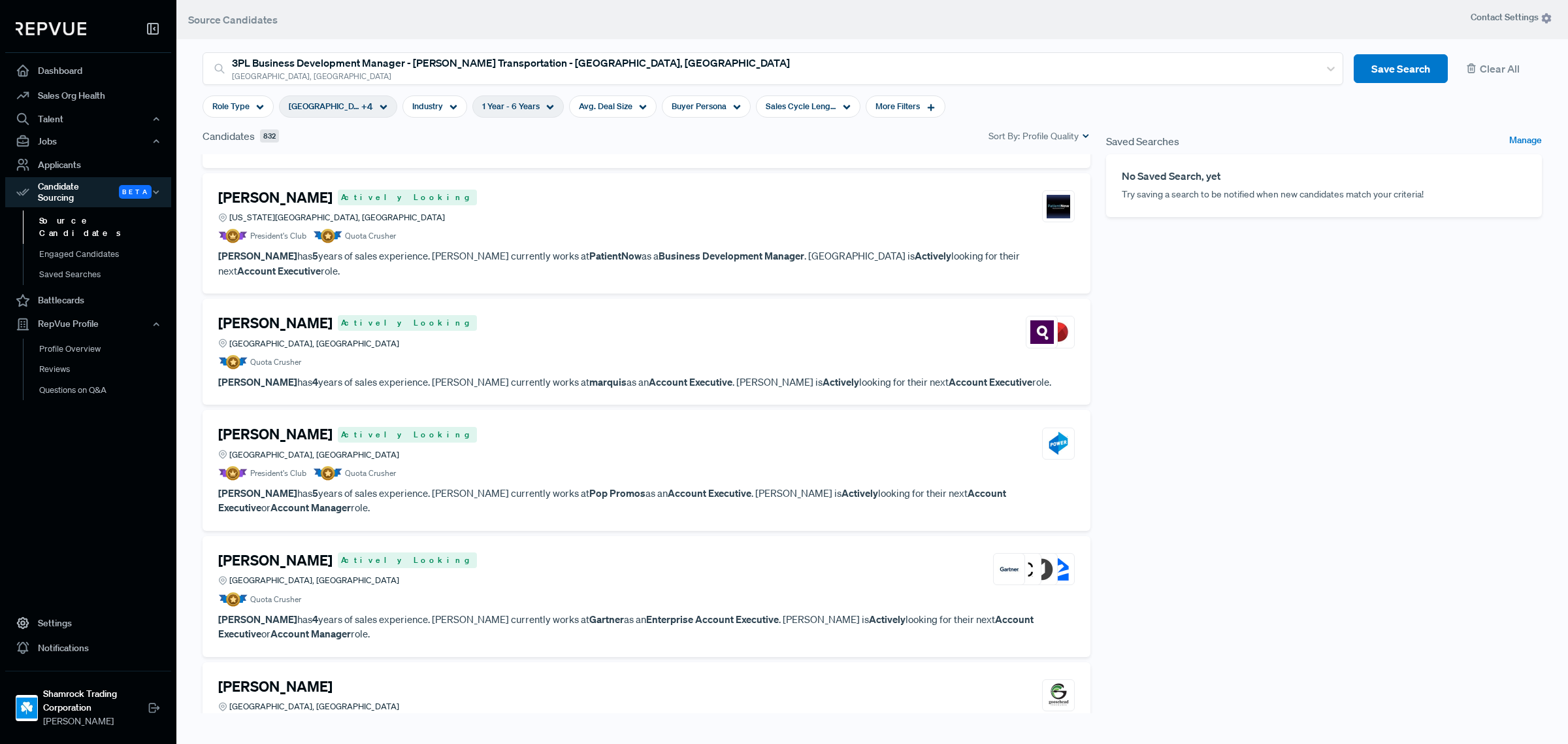
scroll to position [6374, 0]
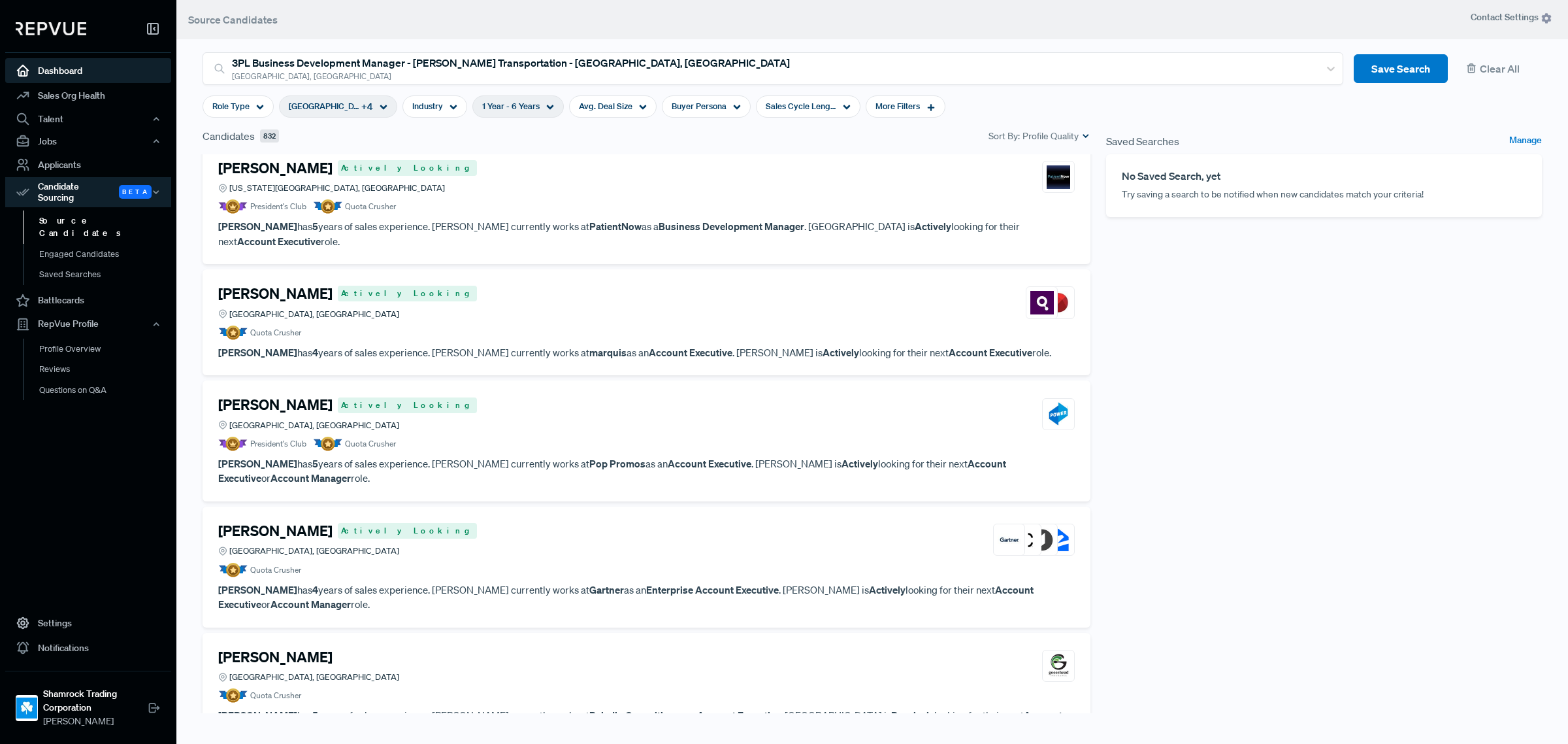
click at [96, 75] on link "Dashboard" at bounding box center [87, 71] width 166 height 25
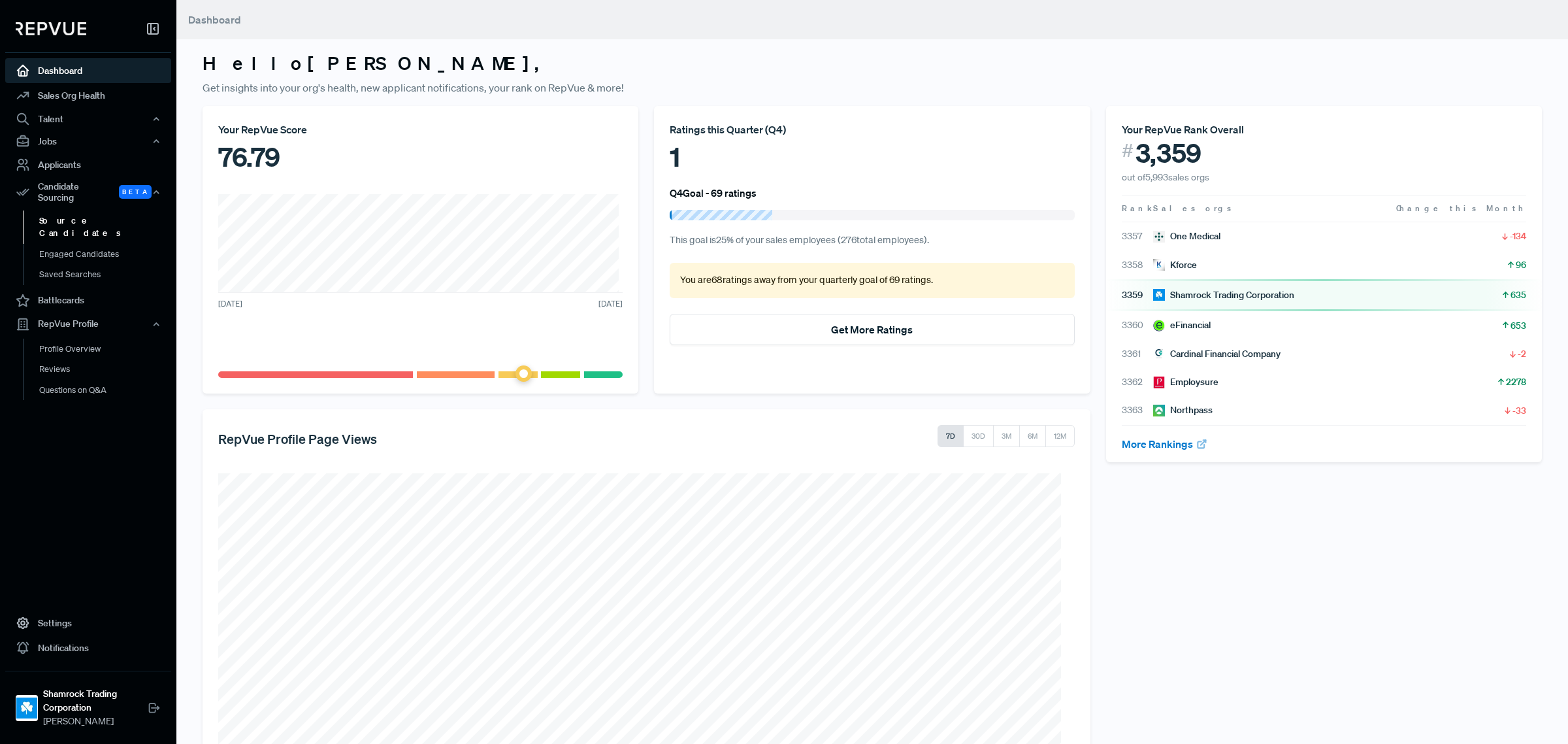
click at [63, 212] on link "Source Candidates" at bounding box center [105, 227] width 166 height 33
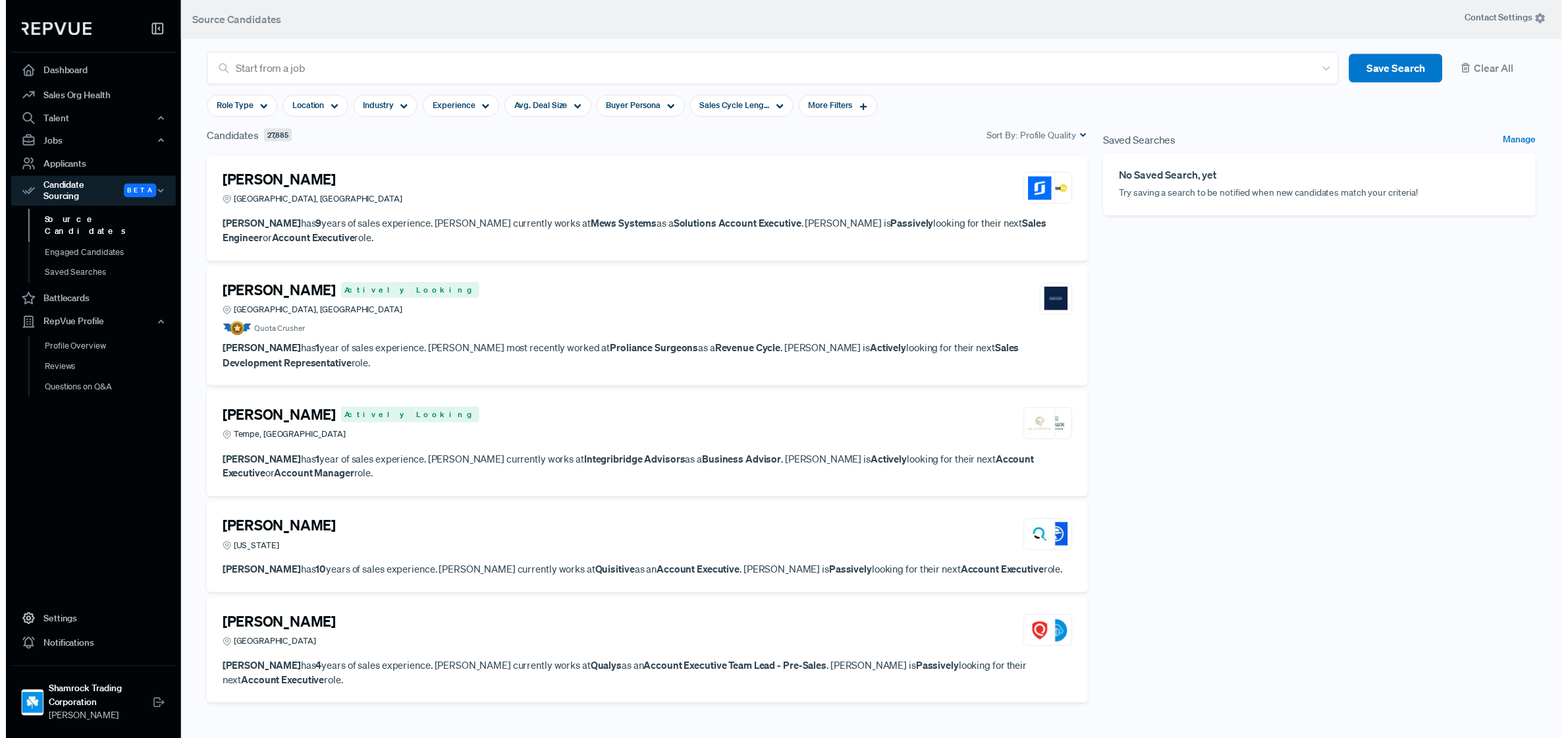
scroll to position [1235, 0]
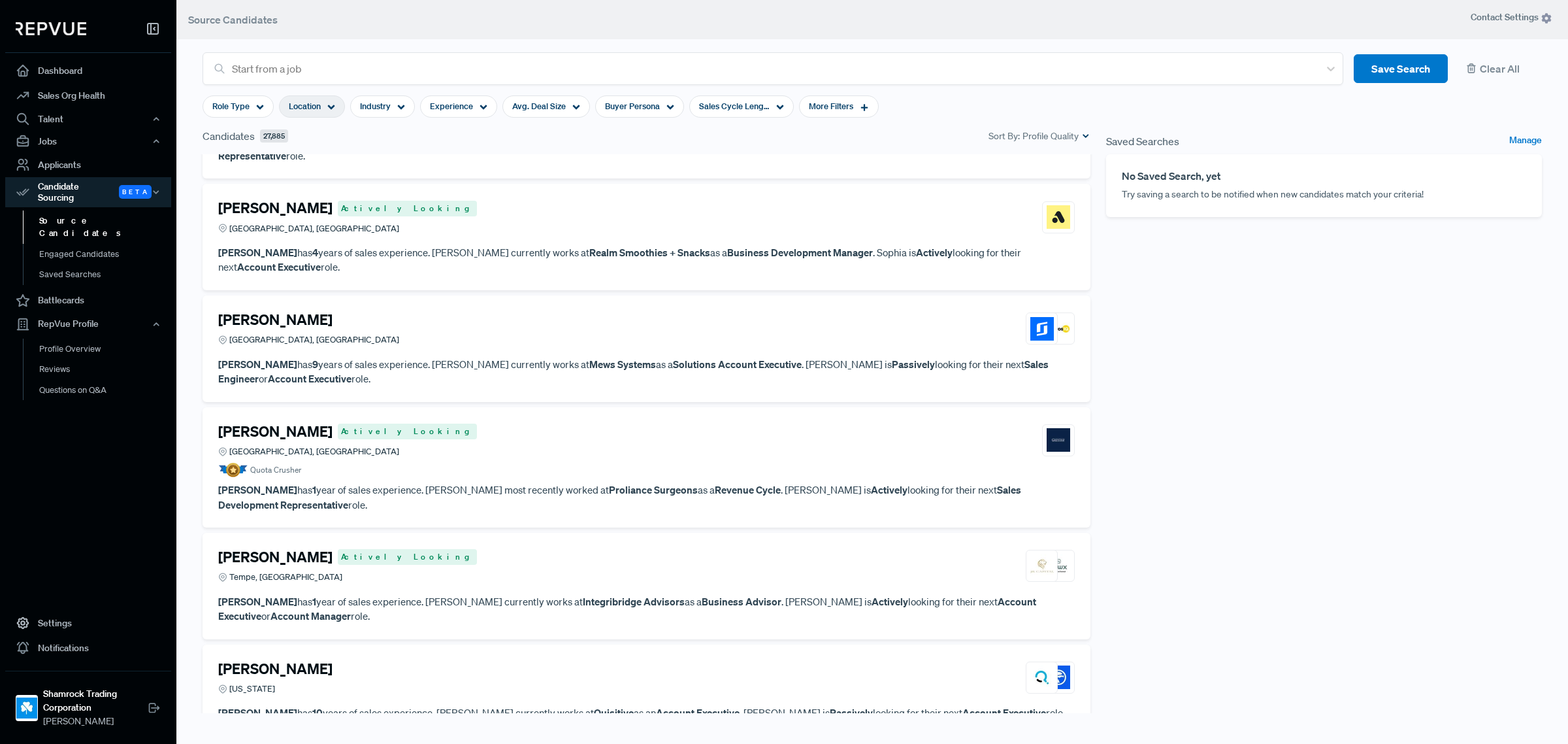
click at [311, 106] on span "Location" at bounding box center [305, 106] width 32 height 12
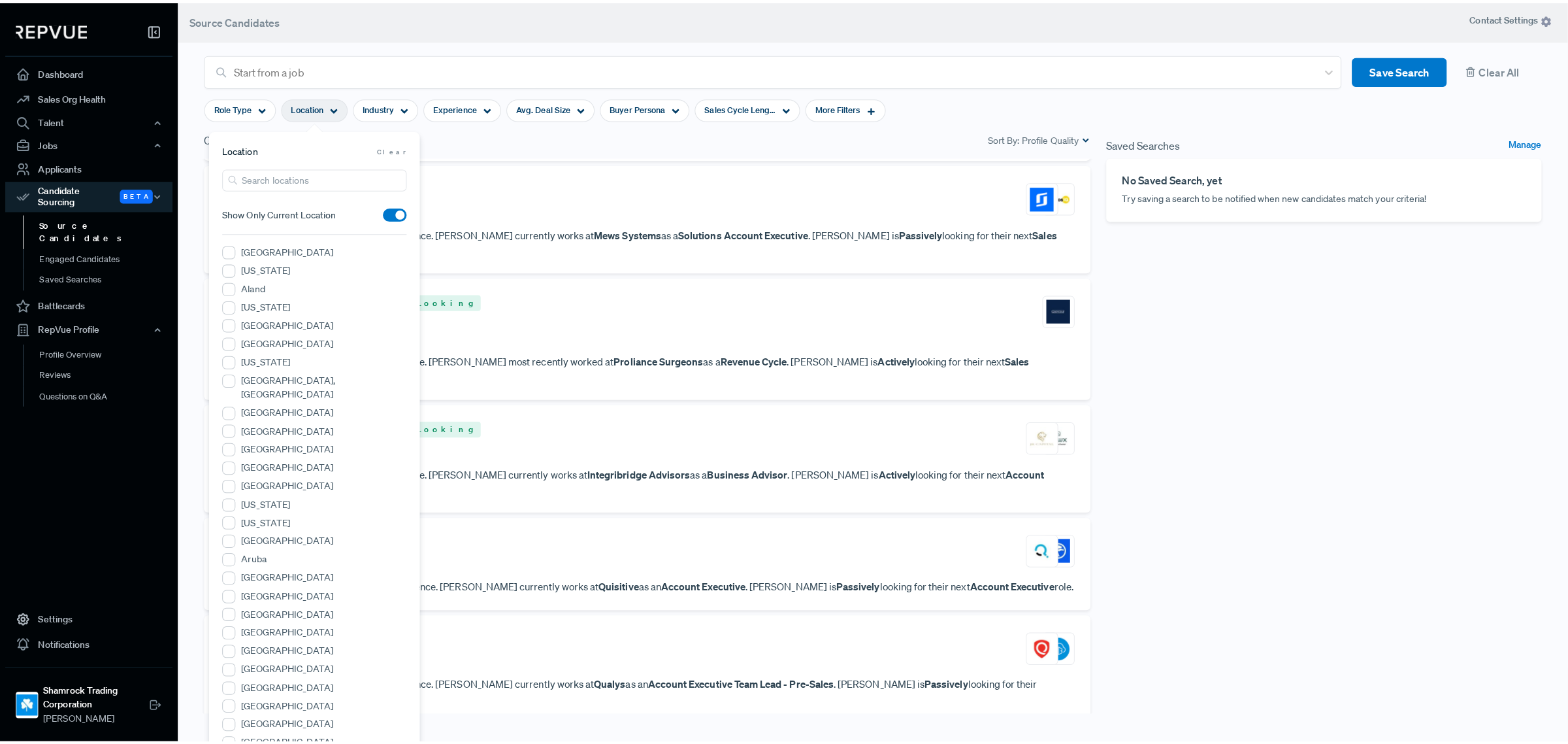
scroll to position [1390, 0]
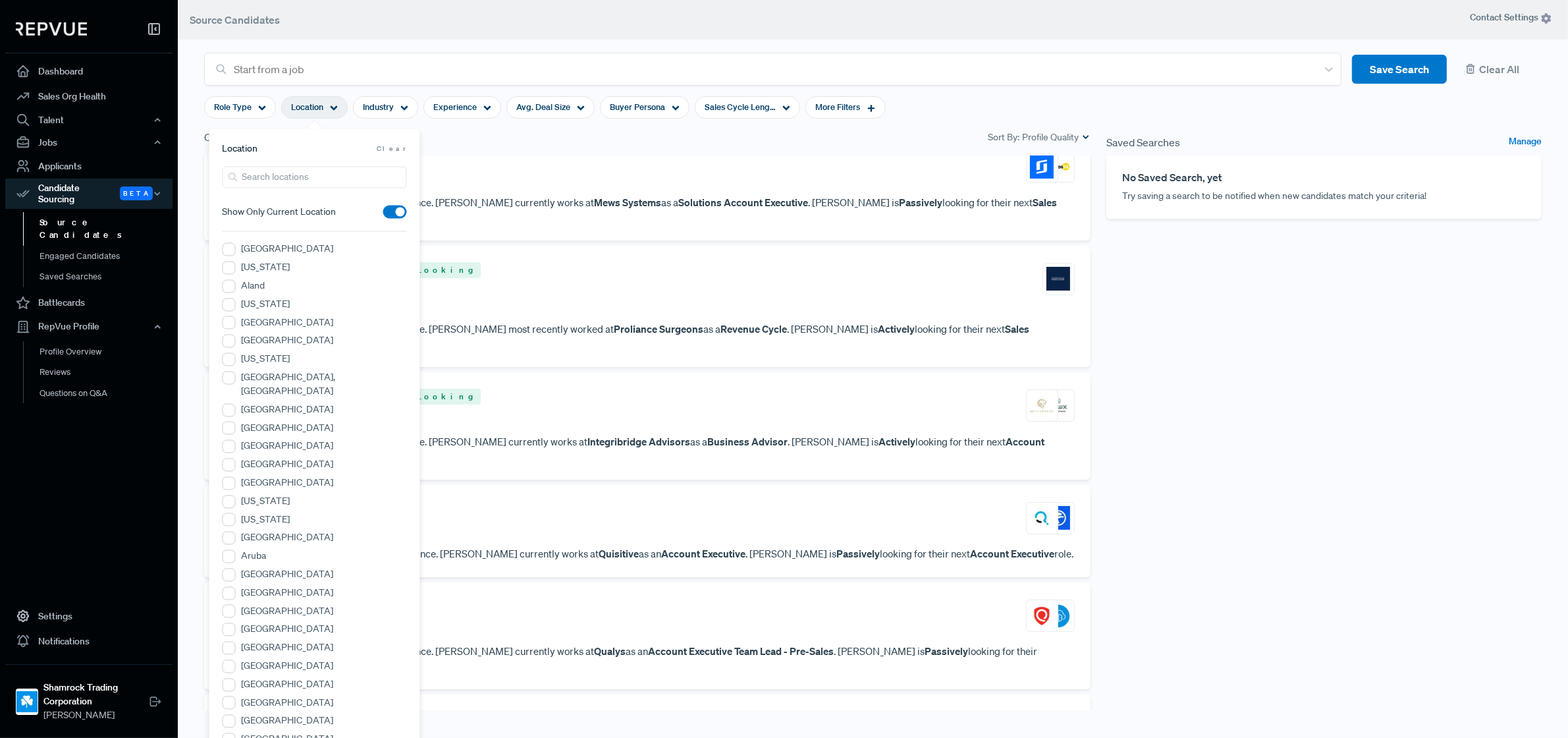
click at [261, 149] on article "Location Clear" at bounding box center [315, 149] width 185 height 13
click at [261, 170] on input "search" at bounding box center [315, 178] width 185 height 22
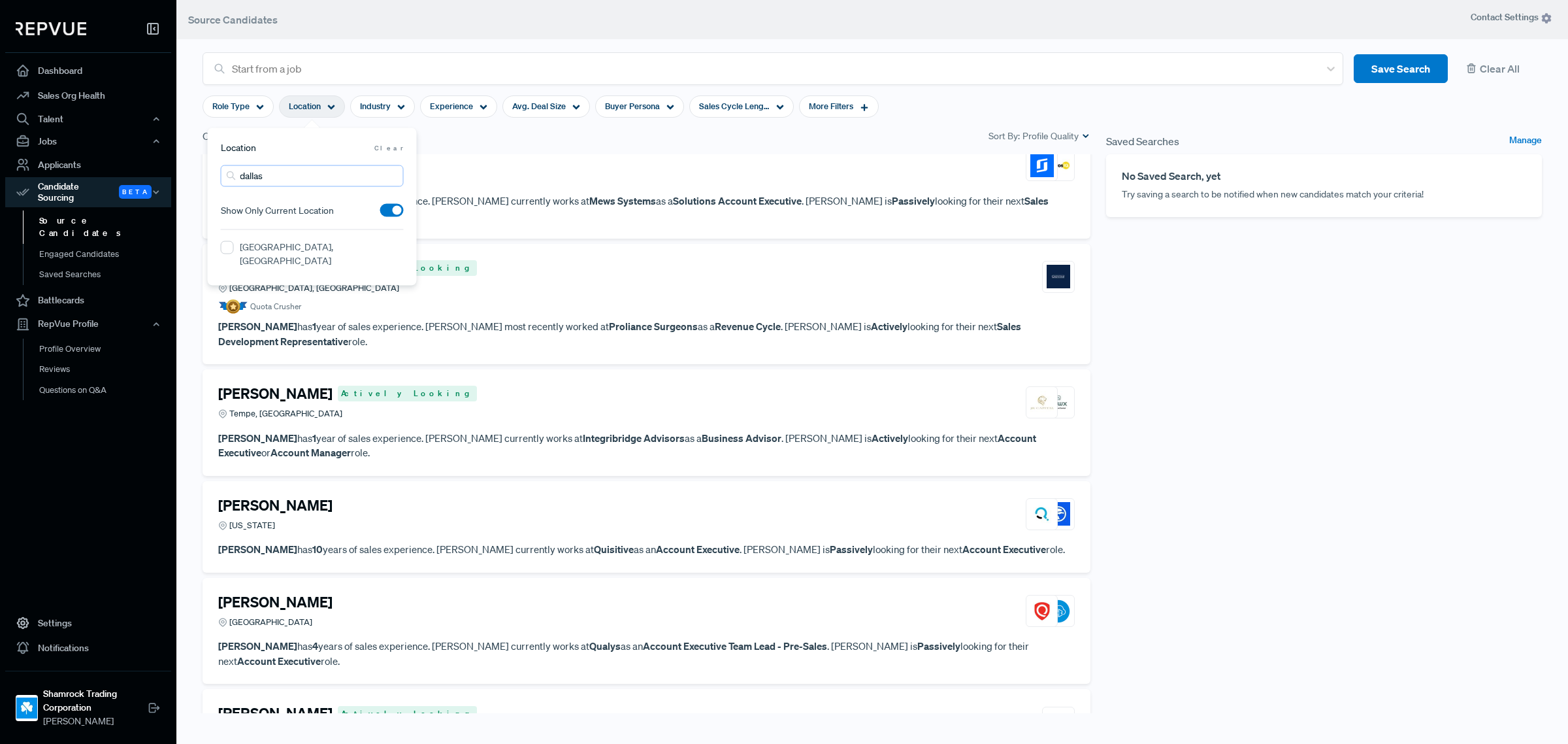
type input "dallas"
click at [266, 247] on label "[GEOGRAPHIC_DATA], [GEOGRAPHIC_DATA]" at bounding box center [321, 254] width 164 height 27
click at [234, 247] on TX "[GEOGRAPHIC_DATA], [GEOGRAPHIC_DATA]" at bounding box center [227, 248] width 13 height 13
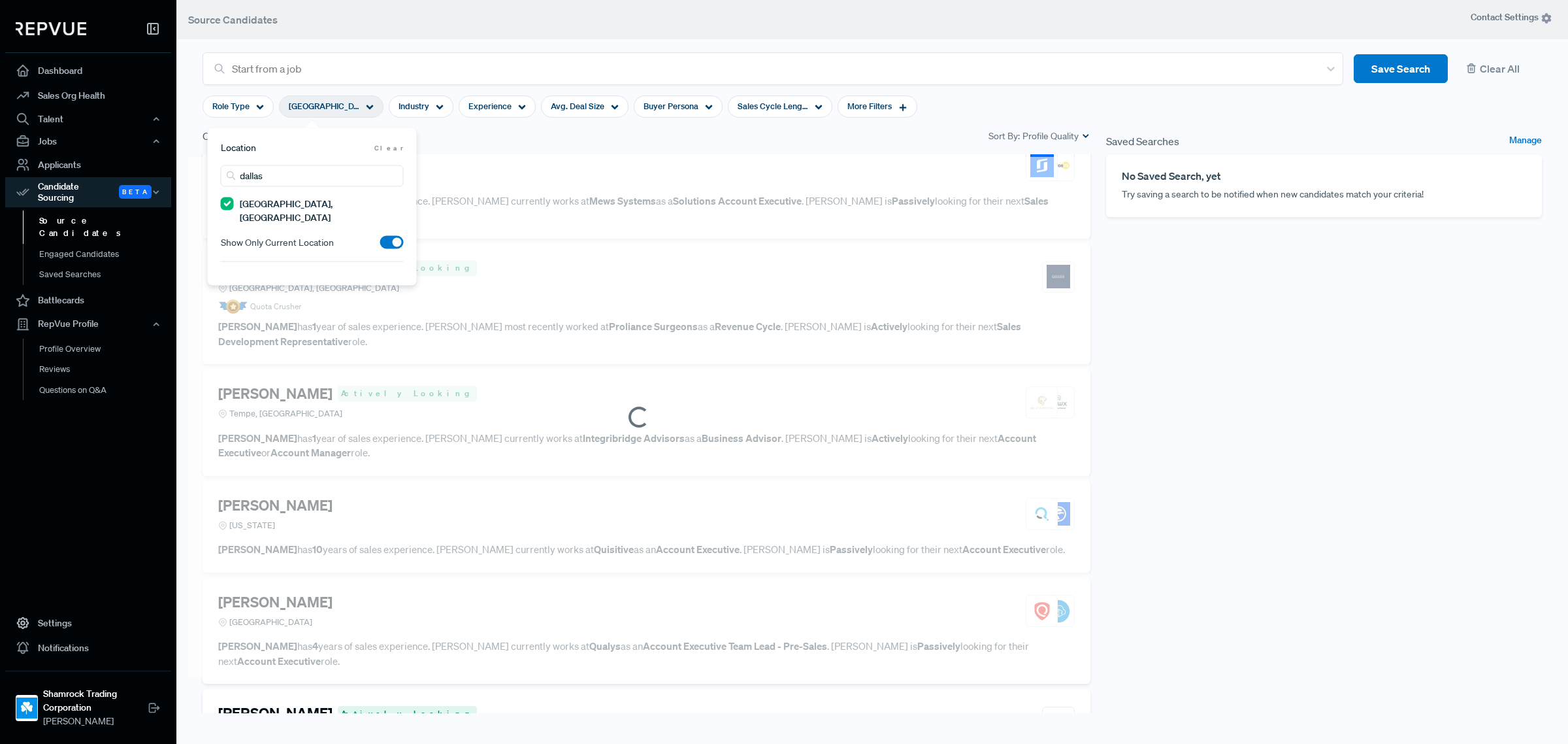
scroll to position [1461, 0]
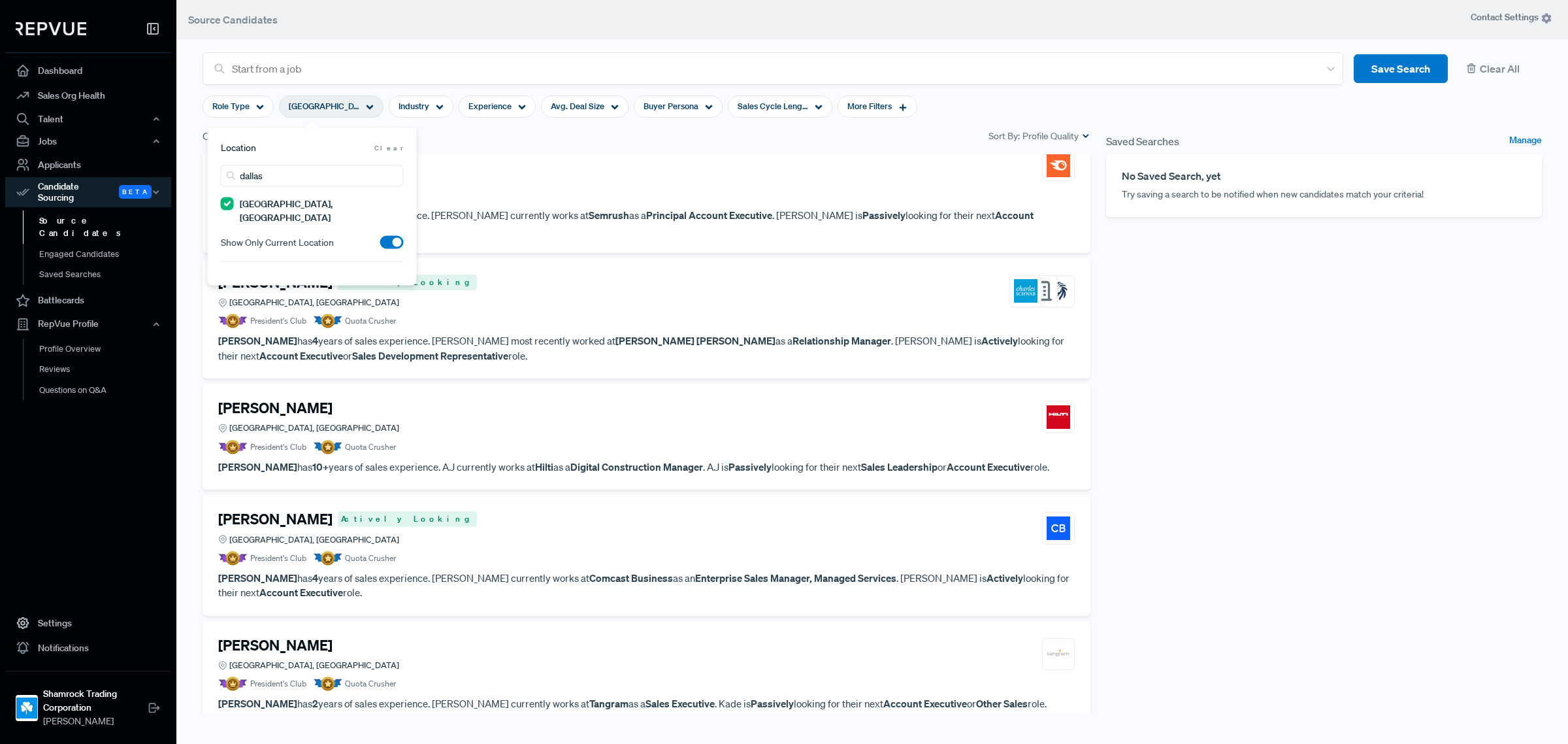
click at [1268, 324] on div "Saved Searches Manage No Saved Search, yet Try saving a search to be notified w…" at bounding box center [1324, 421] width 451 height 585
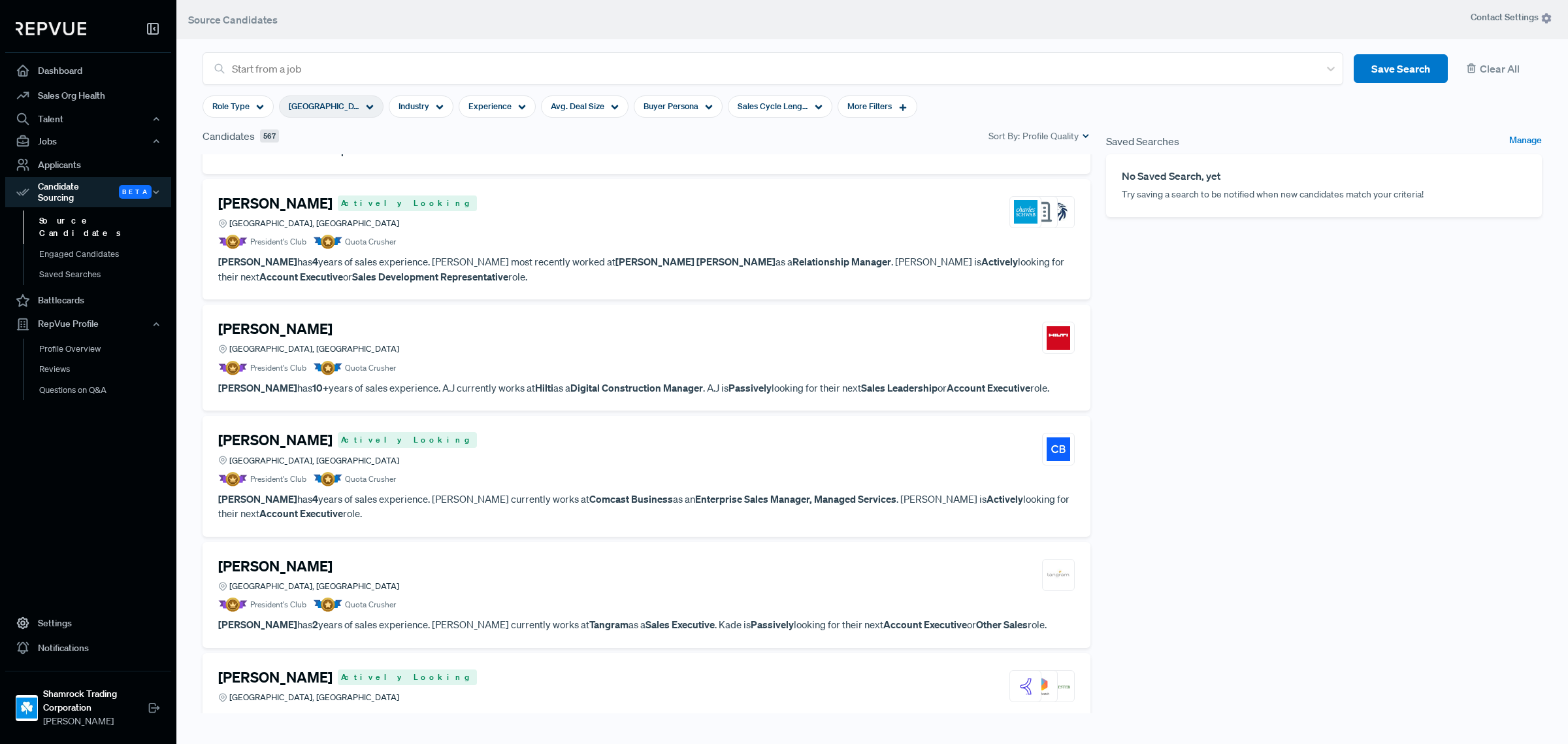
scroll to position [1490, 0]
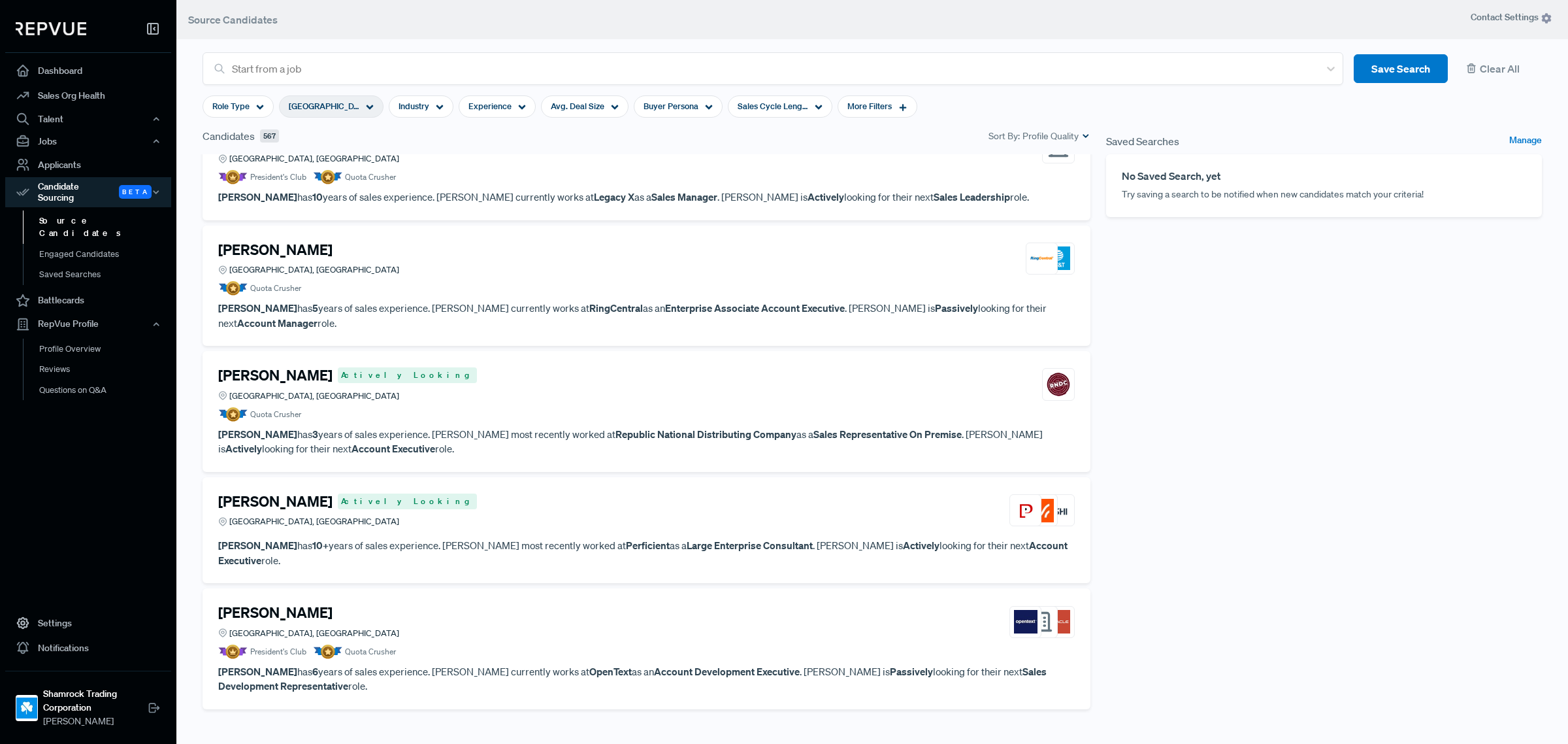
scroll to position [4576, 0]
